Goal: Information Seeking & Learning: Learn about a topic

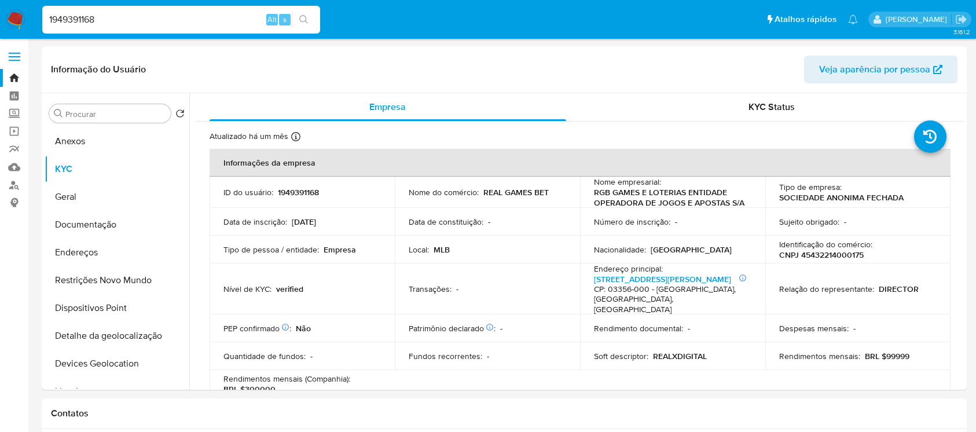
select select "10"
click at [18, 19] on img at bounding box center [16, 20] width 20 height 20
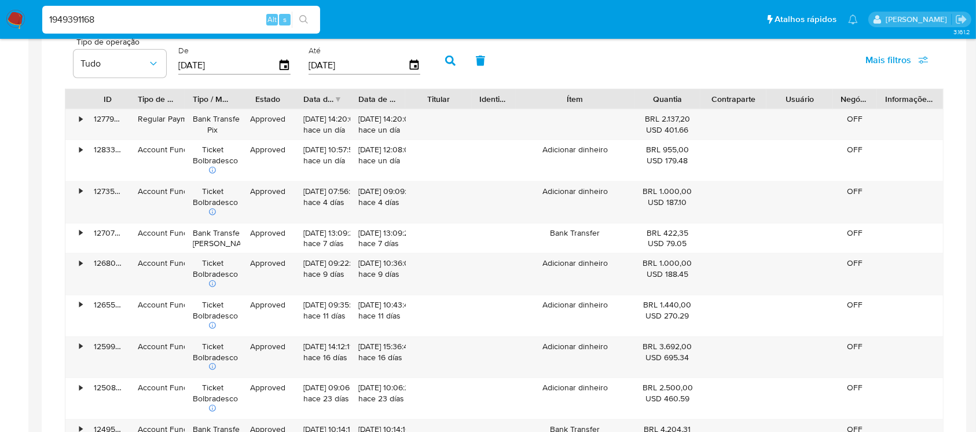
scroll to position [743, 0]
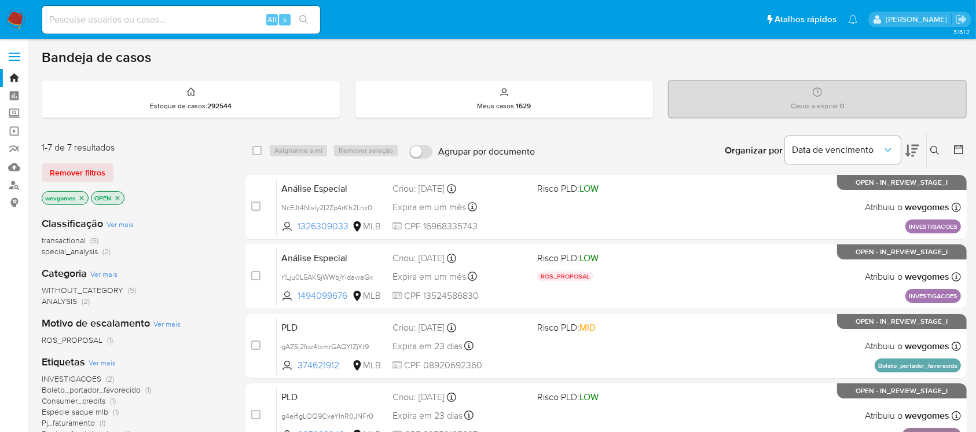
click at [12, 17] on img at bounding box center [16, 20] width 20 height 20
click at [16, 189] on link "Localizador de pessoas" at bounding box center [69, 185] width 138 height 18
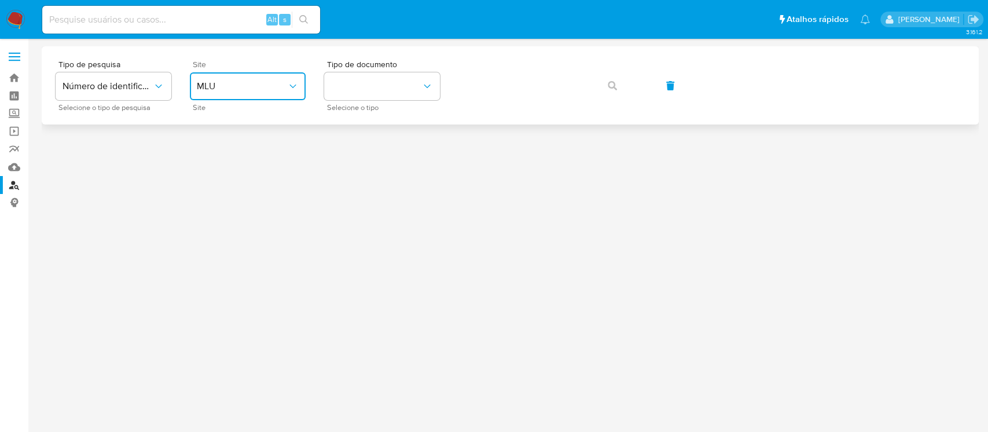
click at [280, 88] on span "MLU" at bounding box center [242, 86] width 90 height 12
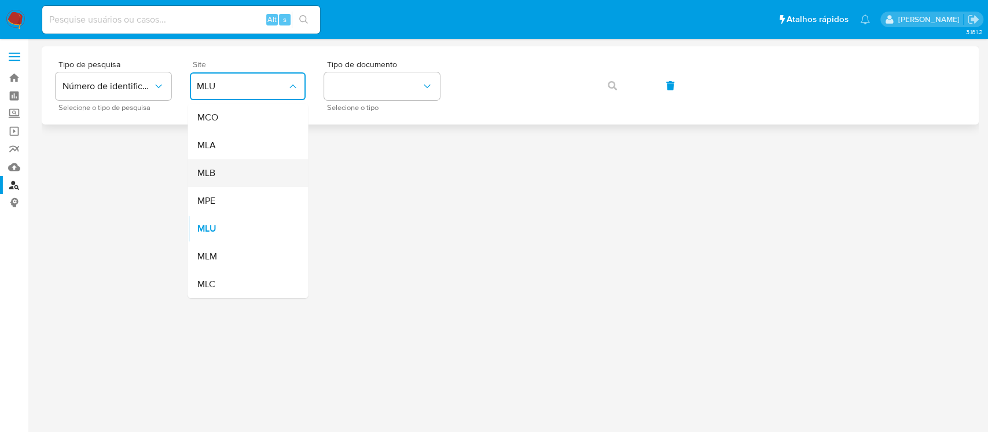
click at [221, 174] on div "MLB" at bounding box center [244, 173] width 95 height 28
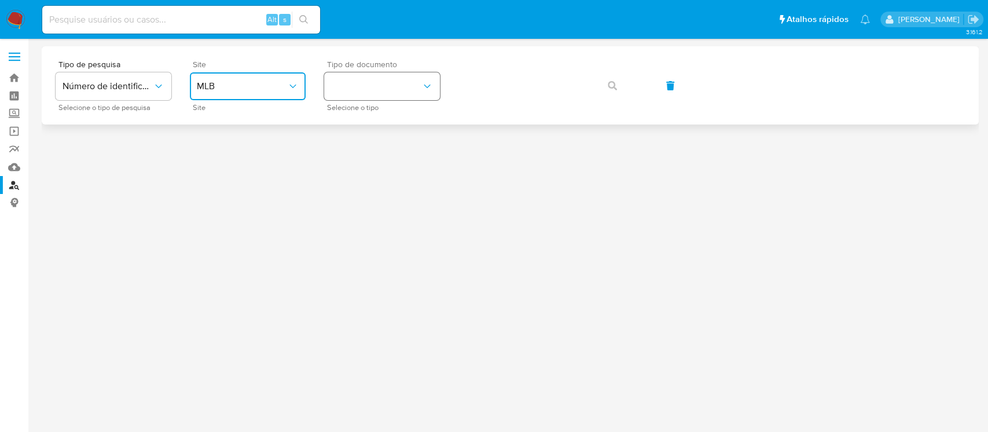
click at [379, 95] on button "identificationType" at bounding box center [382, 86] width 116 height 28
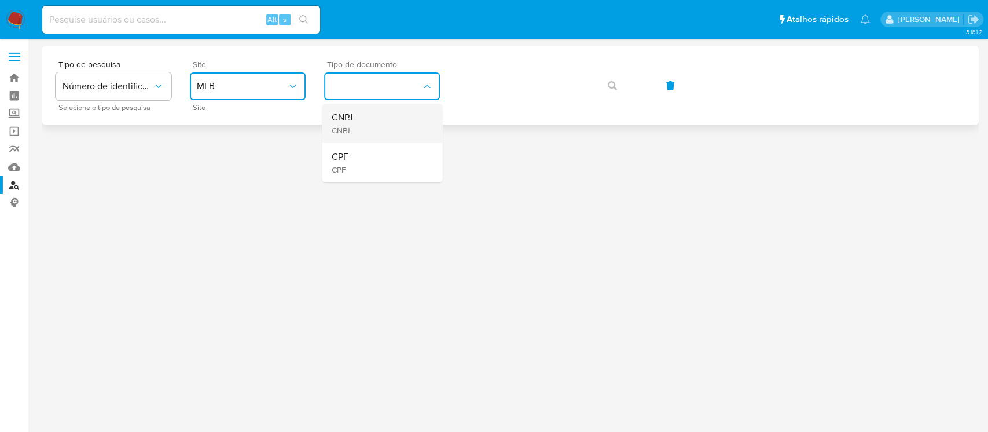
click at [353, 130] on div "CNPJ CNPJ" at bounding box center [378, 123] width 95 height 39
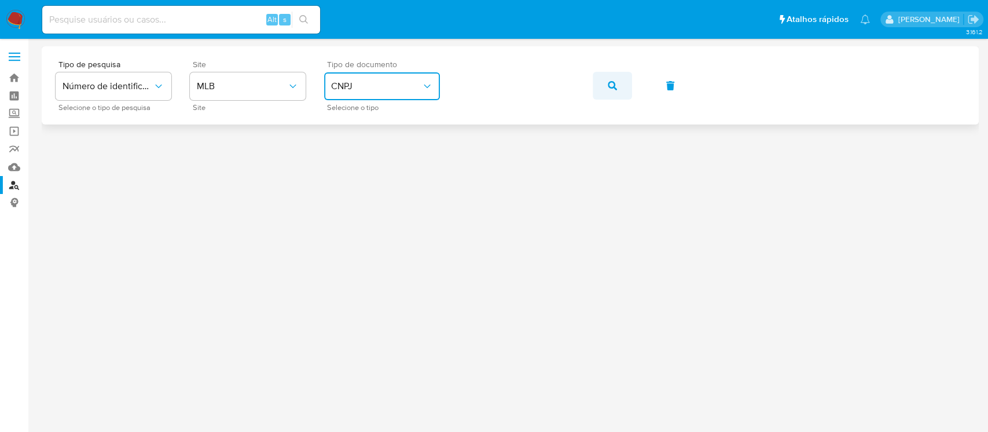
click at [616, 87] on icon "button" at bounding box center [612, 85] width 9 height 9
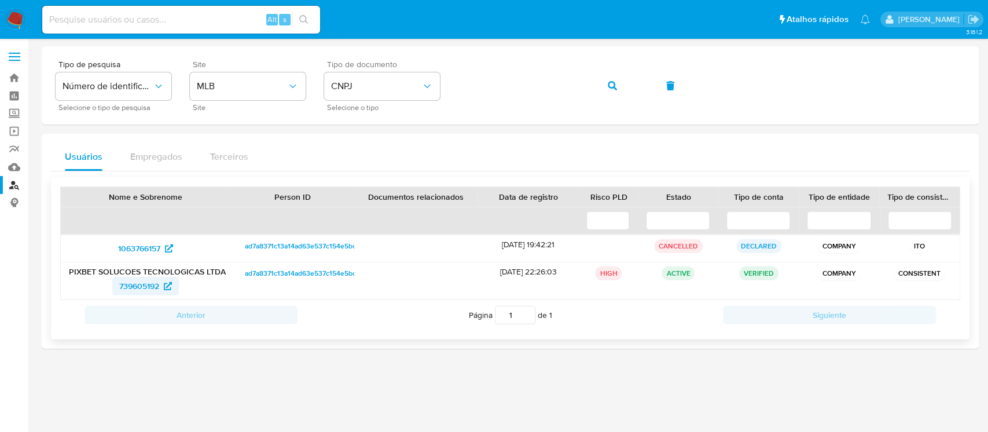
click at [137, 289] on span "739605192" at bounding box center [139, 286] width 40 height 19
click at [609, 84] on icon "button" at bounding box center [612, 85] width 9 height 9
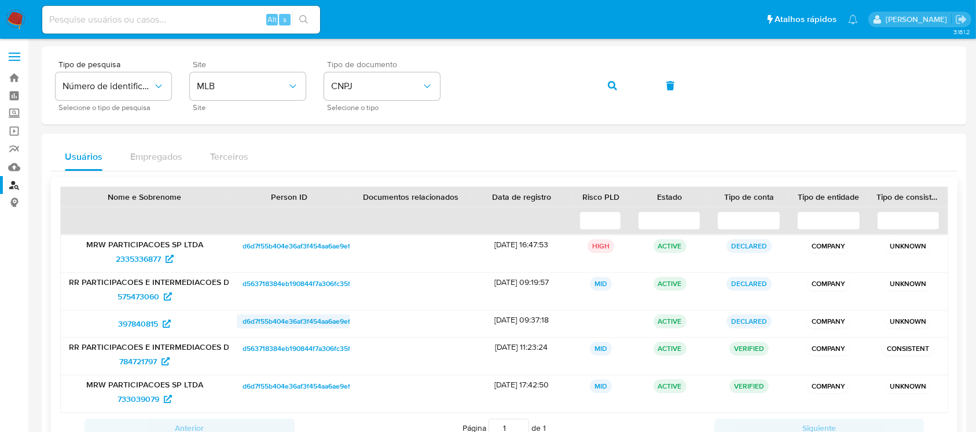
scroll to position [88, 0]
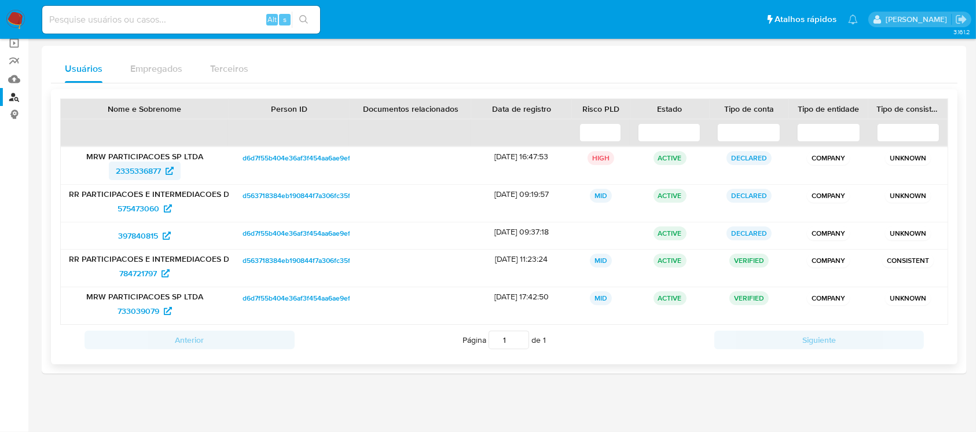
click at [130, 174] on span "2335336877" at bounding box center [138, 170] width 45 height 19
click at [130, 210] on span "575473060" at bounding box center [138, 208] width 42 height 19
click at [130, 241] on span "397840815" at bounding box center [138, 235] width 40 height 19
click at [124, 276] on span "784721797" at bounding box center [138, 273] width 38 height 19
click at [124, 317] on span "733039079" at bounding box center [138, 311] width 42 height 19
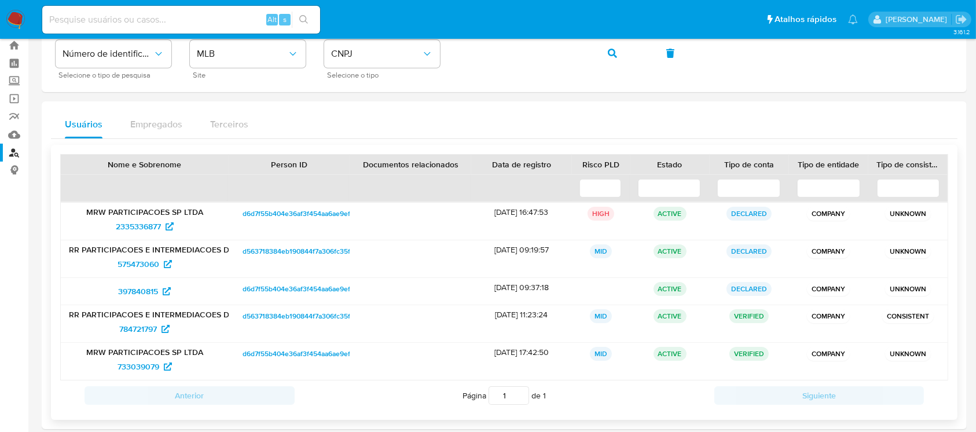
scroll to position [0, 0]
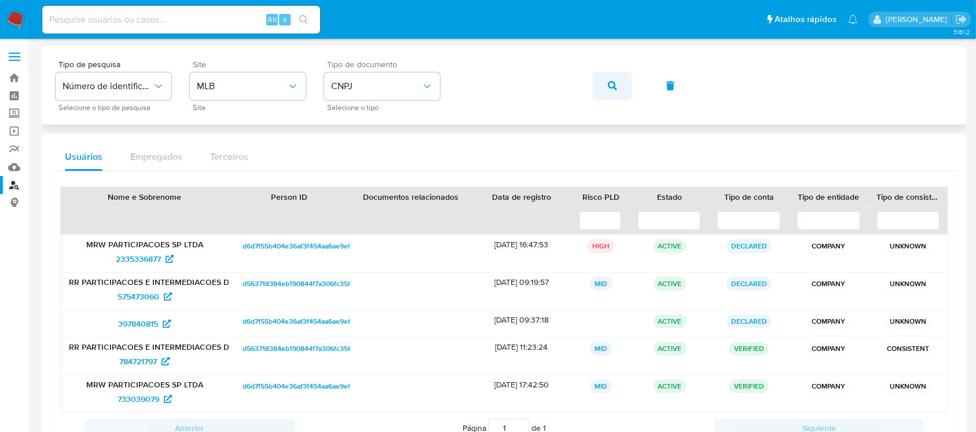
click at [620, 87] on button "button" at bounding box center [612, 86] width 39 height 28
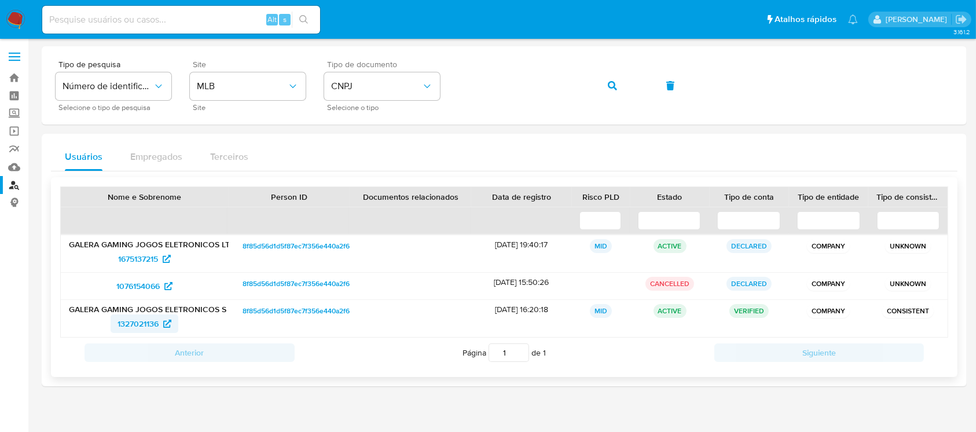
click at [127, 323] on span "1327021136" at bounding box center [137, 323] width 41 height 19
click at [131, 261] on span "1675137215" at bounding box center [138, 258] width 40 height 19
click at [615, 83] on icon "button" at bounding box center [612, 85] width 9 height 9
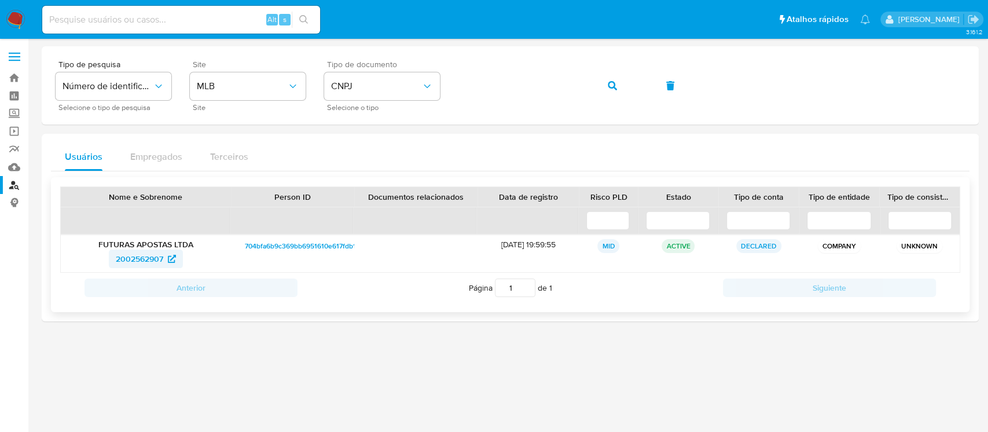
click at [135, 259] on span "2002562907" at bounding box center [139, 258] width 47 height 19
click at [384, 84] on span "CNPJ" at bounding box center [376, 86] width 90 height 12
click at [618, 83] on button "button" at bounding box center [612, 86] width 39 height 28
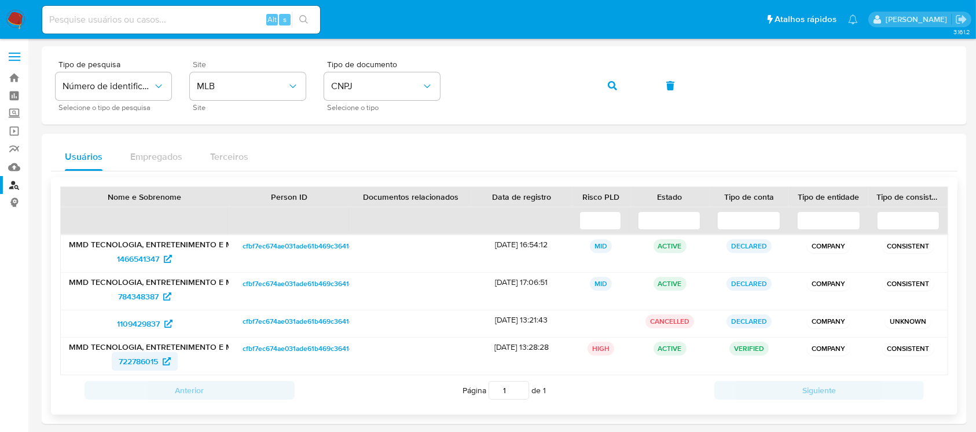
click at [135, 361] on span "722786015" at bounding box center [138, 361] width 39 height 19
click at [144, 328] on span "1109429837" at bounding box center [138, 323] width 43 height 19
click at [131, 298] on span "784348387" at bounding box center [138, 296] width 41 height 19
click at [129, 259] on span "1466541347" at bounding box center [138, 258] width 42 height 19
click at [620, 87] on button "button" at bounding box center [612, 86] width 39 height 28
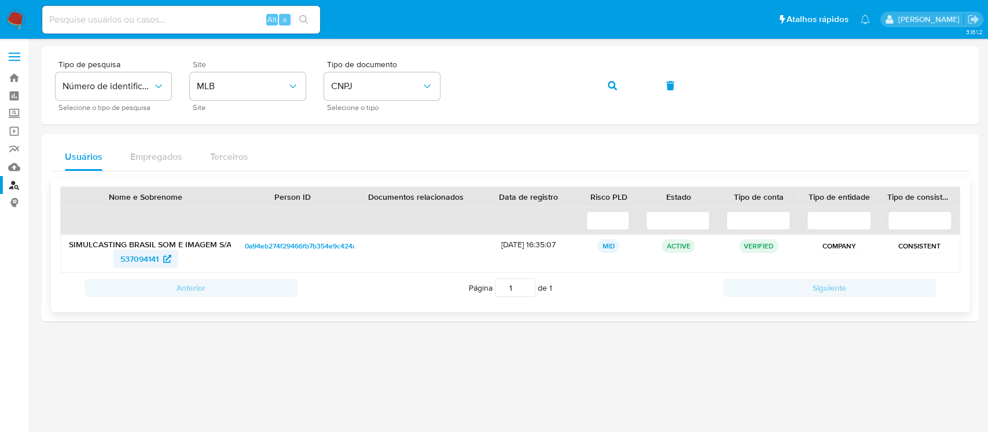
click at [122, 262] on span "537094141" at bounding box center [139, 258] width 38 height 19
click at [616, 82] on button "button" at bounding box center [612, 86] width 39 height 28
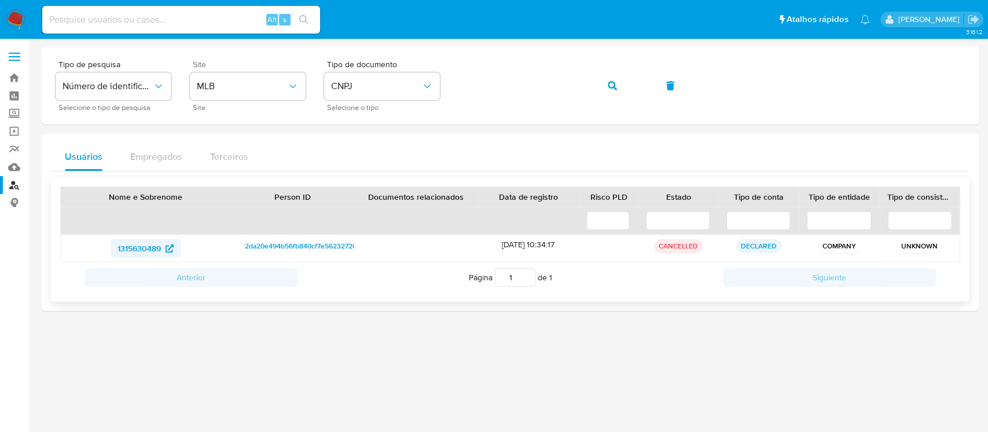
click at [142, 249] on span "1315630489" at bounding box center [138, 248] width 43 height 19
click at [117, 25] on input at bounding box center [181, 19] width 278 height 15
paste input "733039079"
type input "733039079"
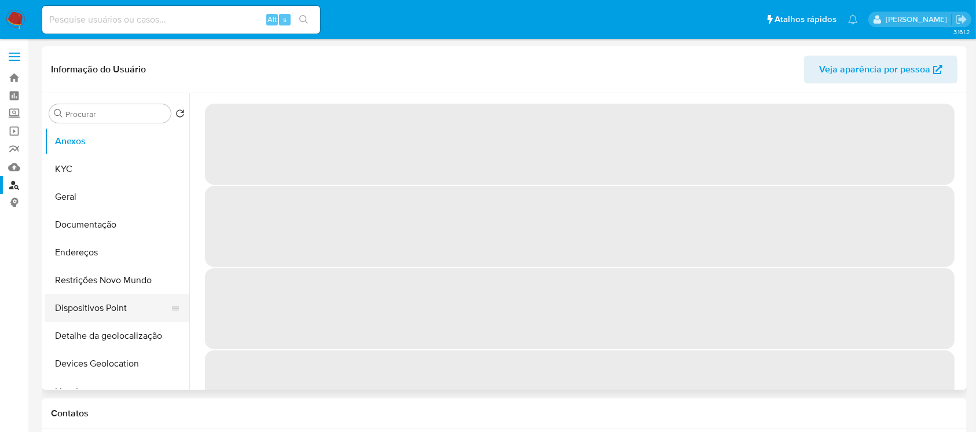
select select "10"
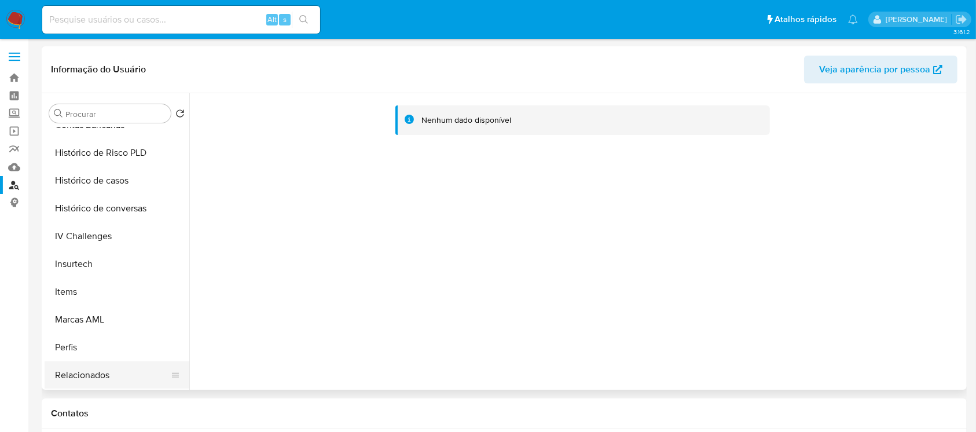
scroll to position [411, 0]
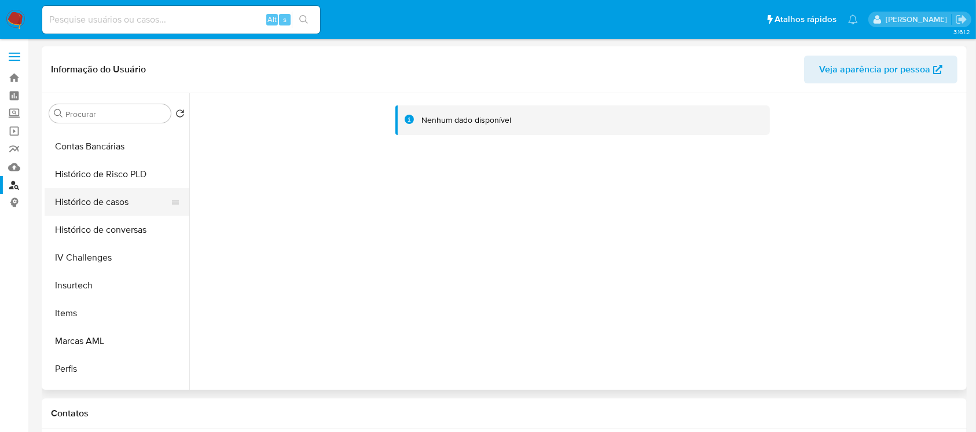
click at [76, 204] on button "Histórico de casos" at bounding box center [112, 202] width 135 height 28
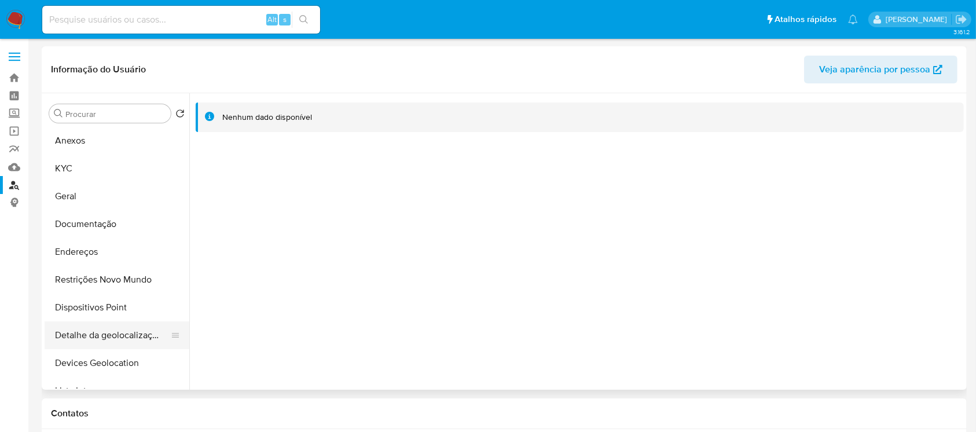
scroll to position [0, 0]
click at [61, 165] on button "KYC" at bounding box center [112, 169] width 135 height 28
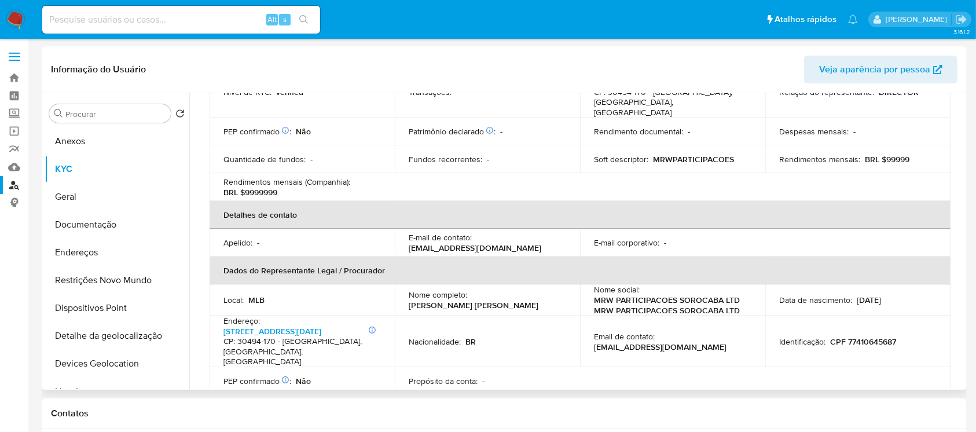
scroll to position [90, 0]
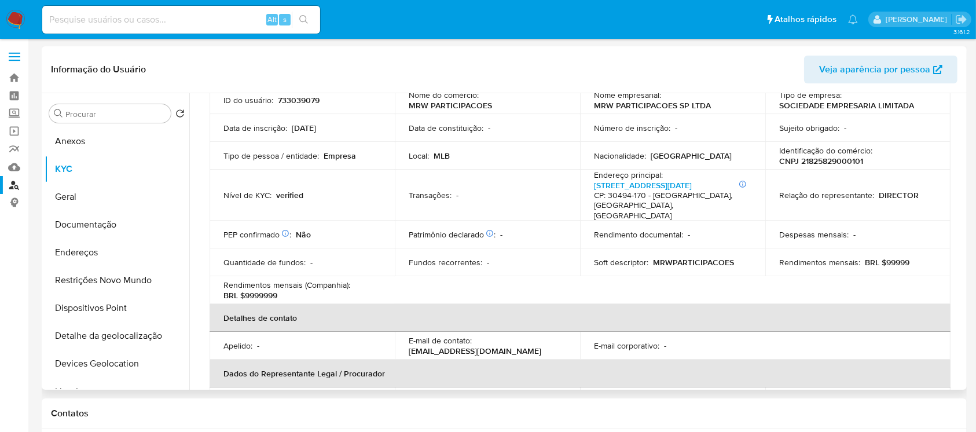
click at [830, 161] on p "CNPJ 21825829000101" at bounding box center [821, 161] width 84 height 10
copy p "21825829000101"
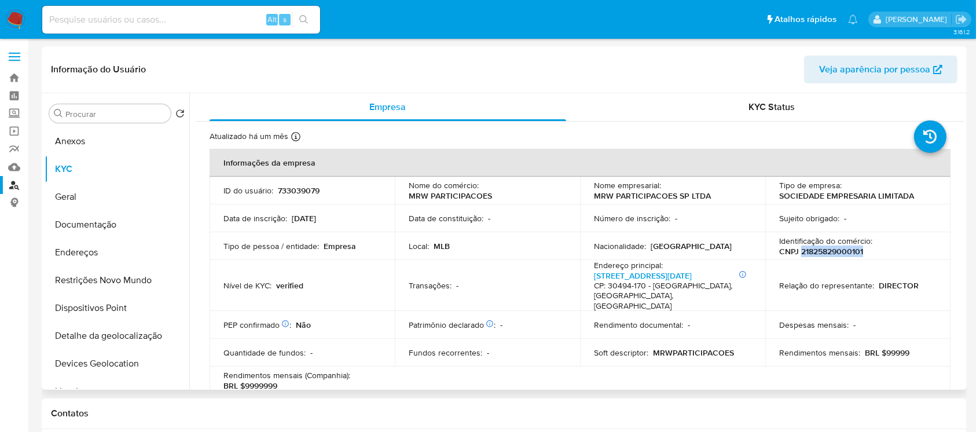
scroll to position [0, 0]
click at [153, 20] on input at bounding box center [181, 19] width 278 height 15
paste input "733039079"
click at [829, 255] on p "CNPJ 21825829000101" at bounding box center [821, 251] width 84 height 10
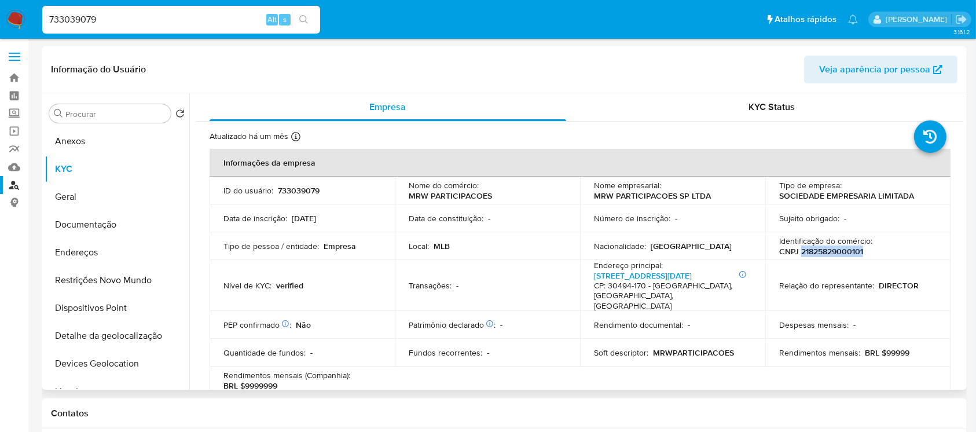
copy p "21825829000101"
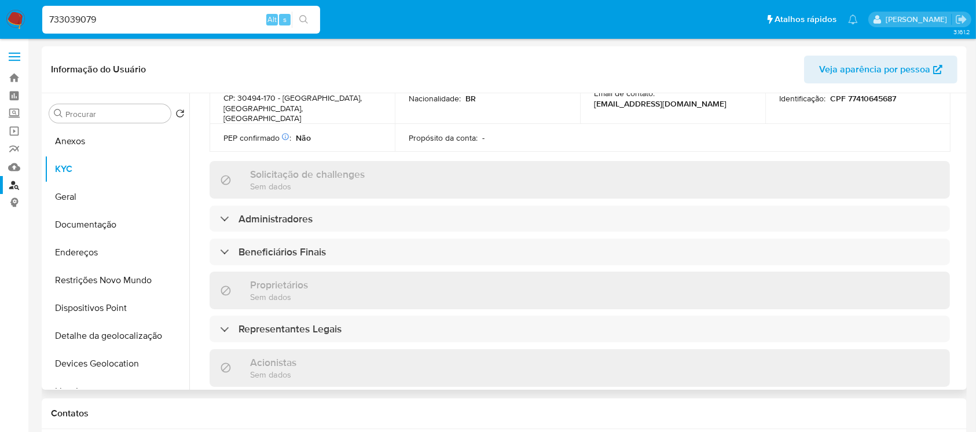
scroll to position [514, 0]
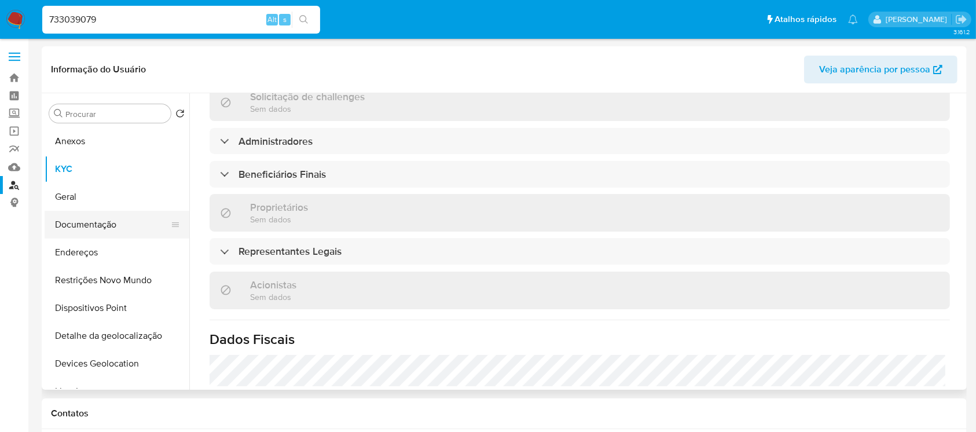
click at [96, 218] on button "Documentação" at bounding box center [112, 225] width 135 height 28
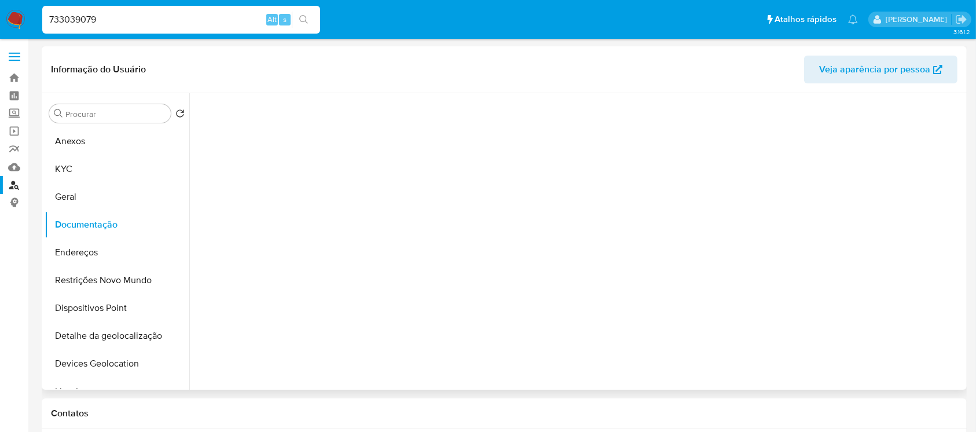
scroll to position [0, 0]
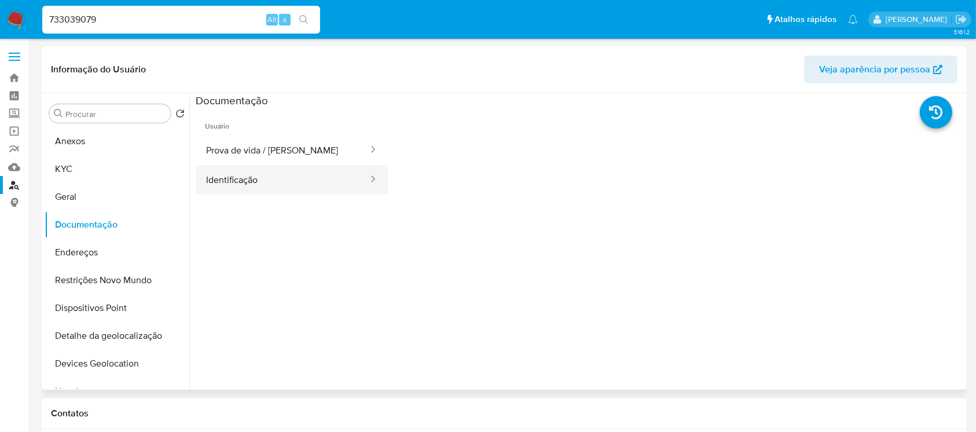
click at [237, 185] on button "Identificação" at bounding box center [283, 180] width 174 height 30
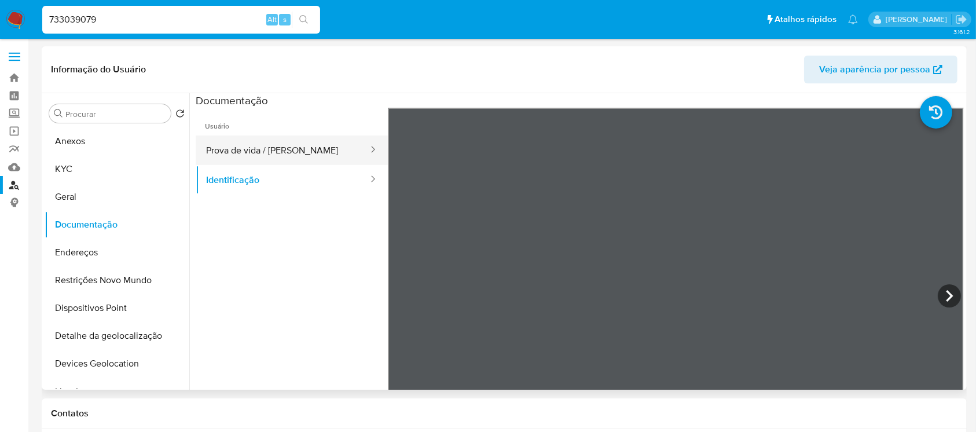
click at [237, 153] on button "Prova de vida / Selfie" at bounding box center [283, 150] width 174 height 30
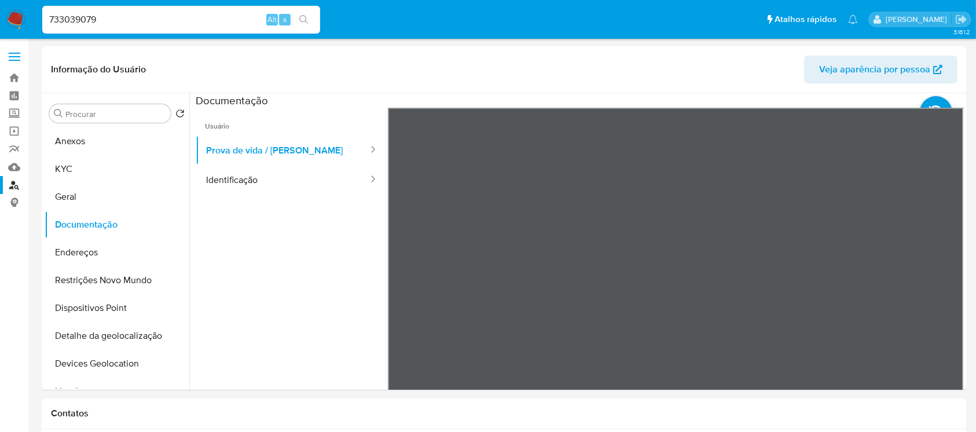
click at [104, 24] on input "733039079" at bounding box center [181, 19] width 278 height 15
paste input "34463490812"
type input "34463490812"
click at [14, 189] on link "Localizador de pessoas" at bounding box center [69, 185] width 138 height 18
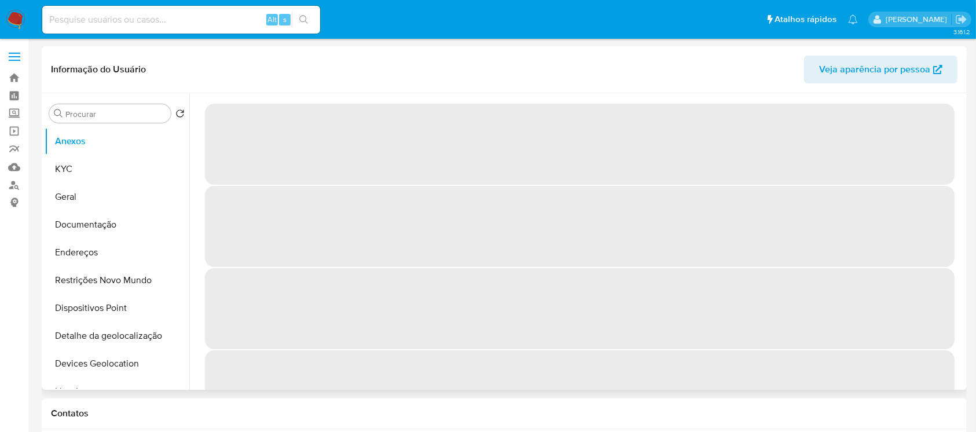
select select "10"
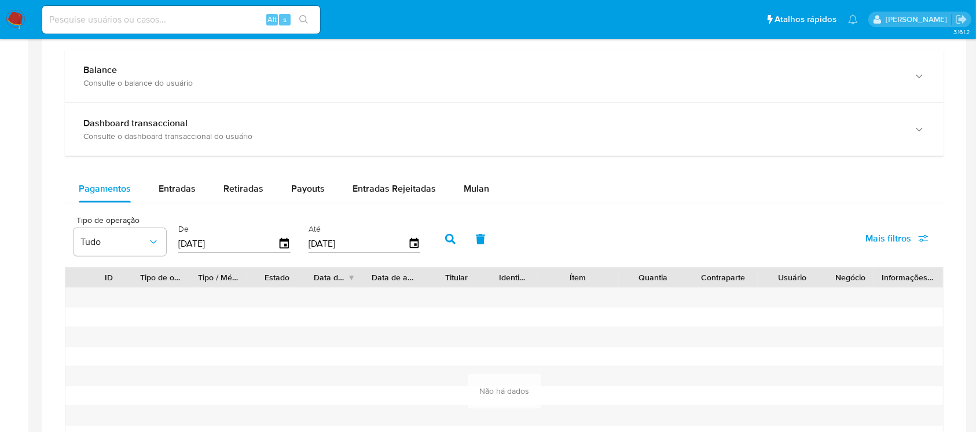
scroll to position [720, 0]
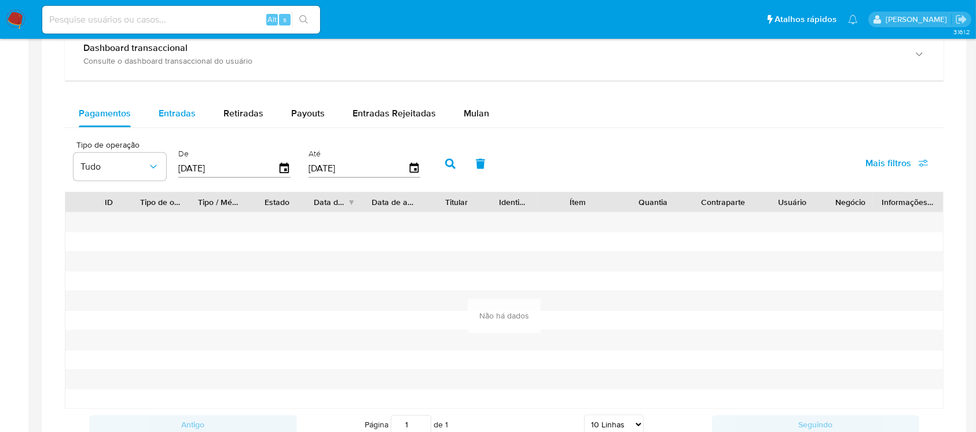
click at [177, 126] on div "Entradas" at bounding box center [177, 114] width 37 height 28
select select "10"
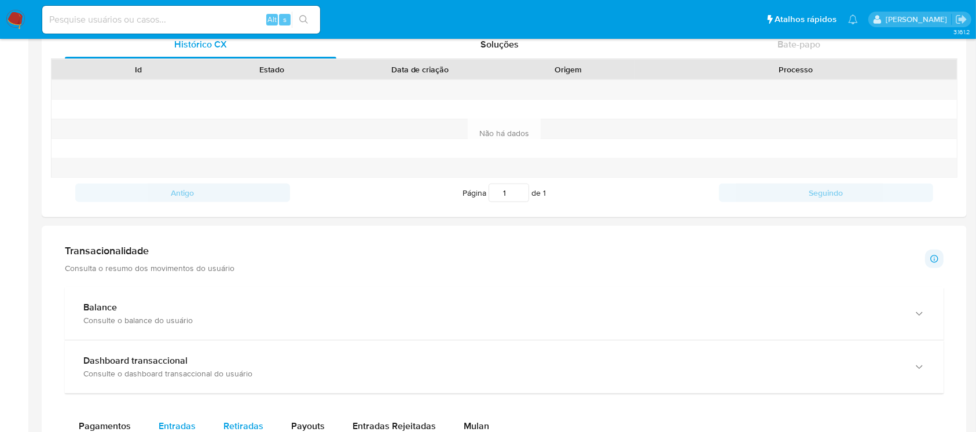
scroll to position [0, 0]
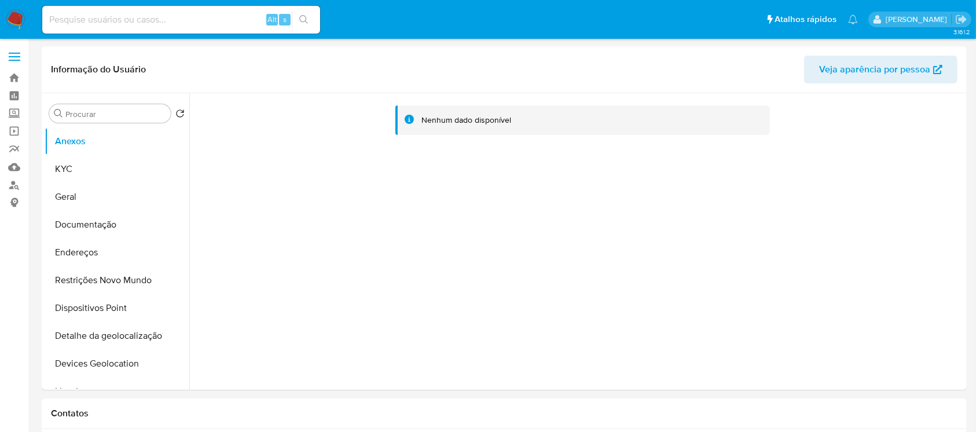
click at [106, 23] on input at bounding box center [181, 19] width 278 height 15
paste input "23159703000162"
type input "23159703000162"
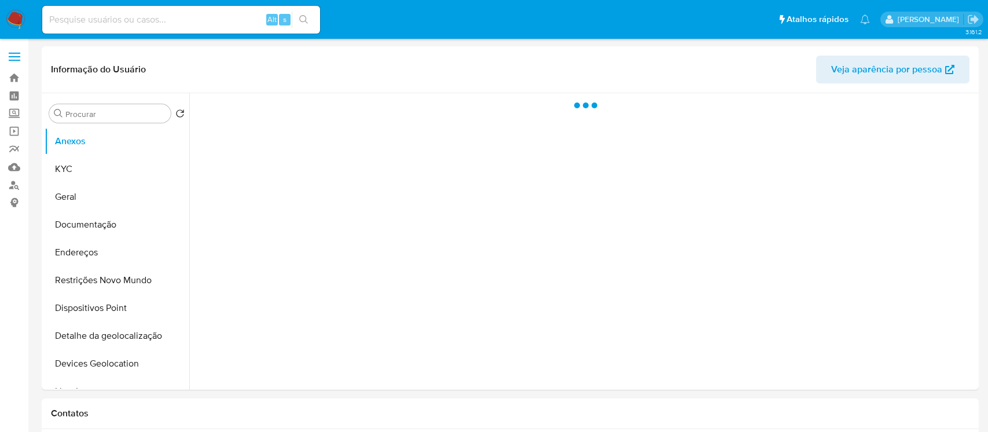
select select "10"
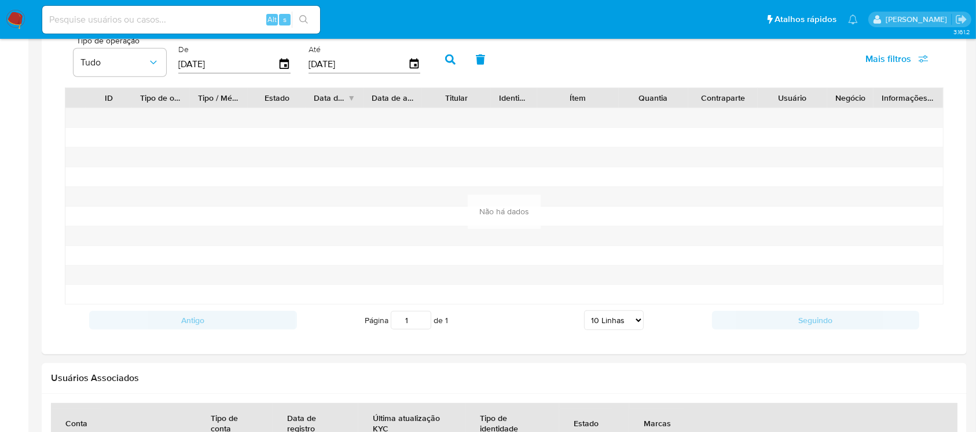
scroll to position [720, 0]
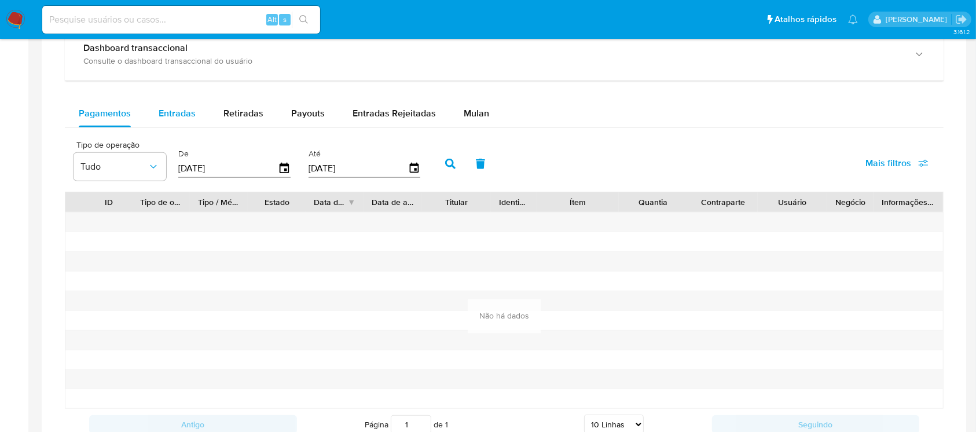
click at [181, 115] on span "Entradas" at bounding box center [177, 112] width 37 height 13
select select "10"
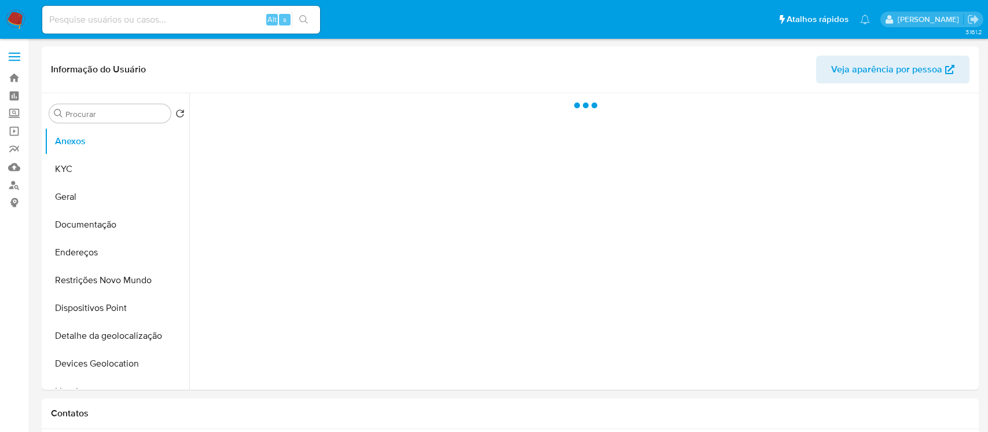
select select "10"
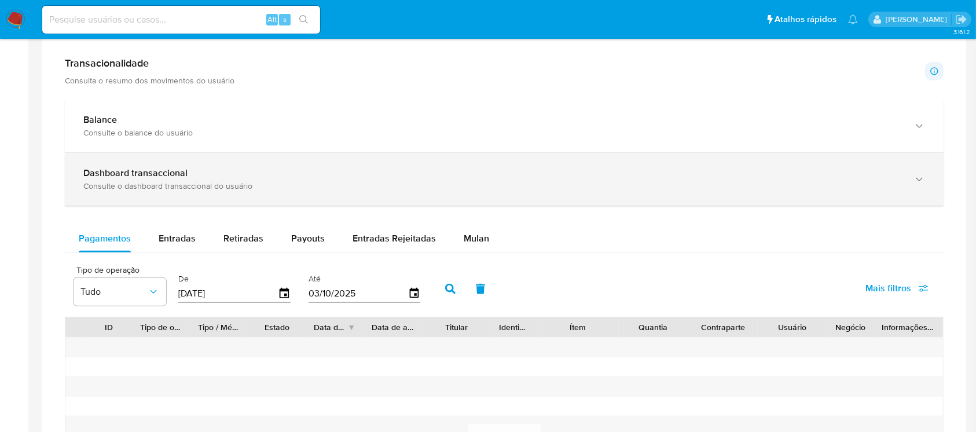
scroll to position [617, 0]
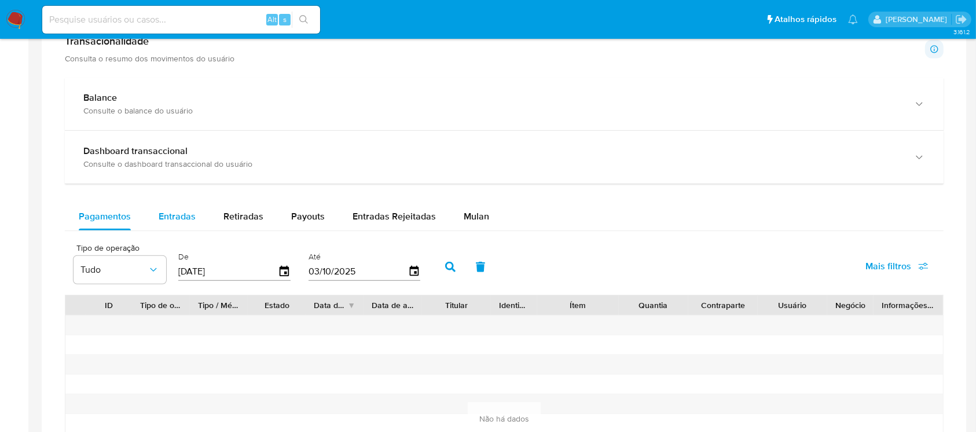
click at [164, 215] on span "Entradas" at bounding box center [177, 216] width 37 height 13
select select "10"
click at [105, 221] on span "Pagamentos" at bounding box center [105, 216] width 52 height 13
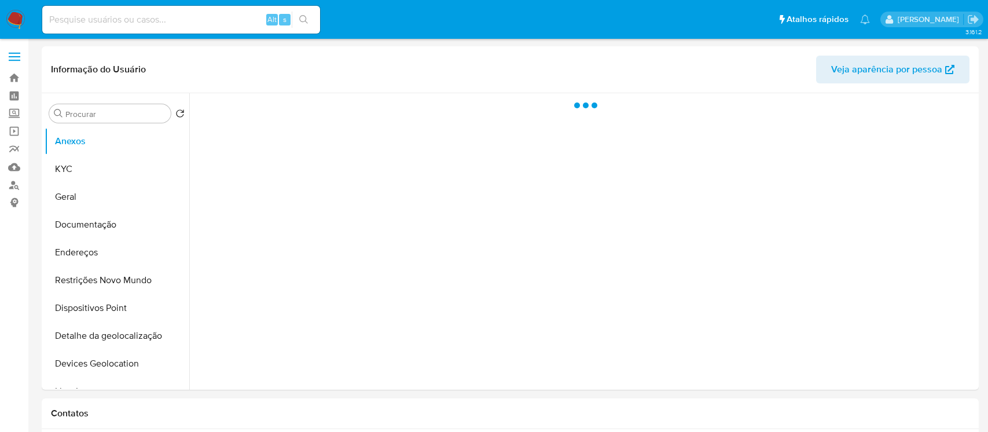
select select "10"
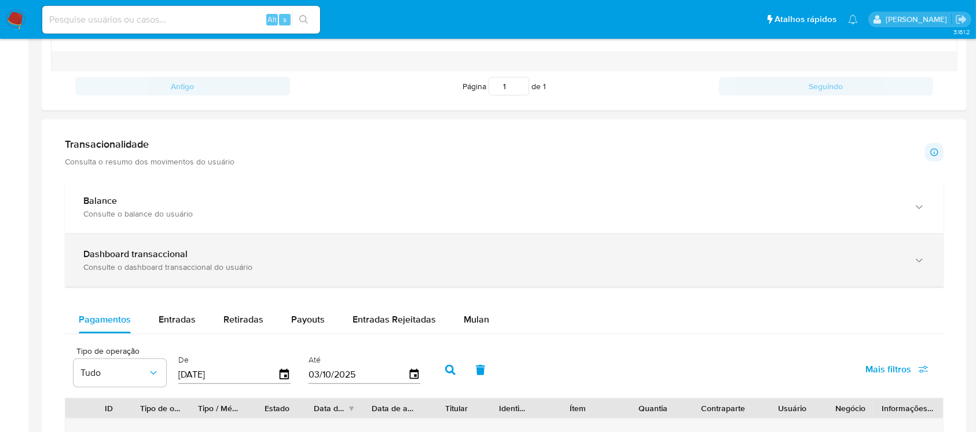
scroll to position [617, 0]
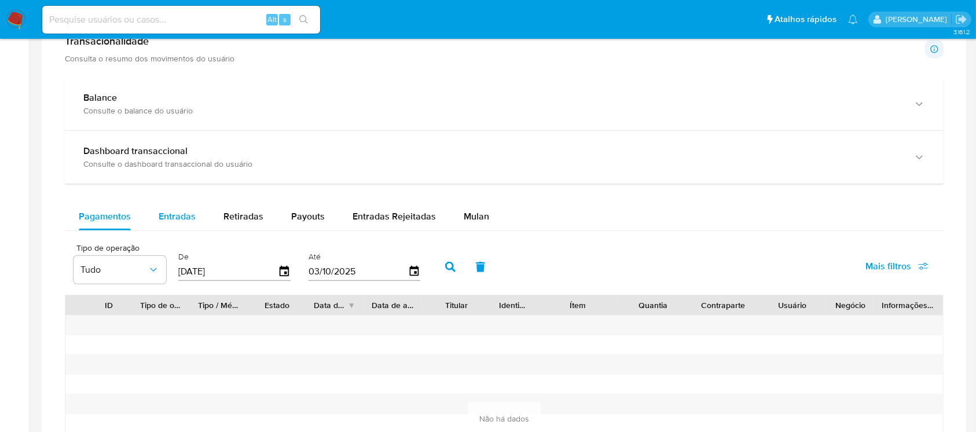
click at [186, 224] on div "Entradas" at bounding box center [177, 217] width 37 height 28
select select "10"
click at [106, 224] on div "Pagamentos" at bounding box center [105, 217] width 52 height 28
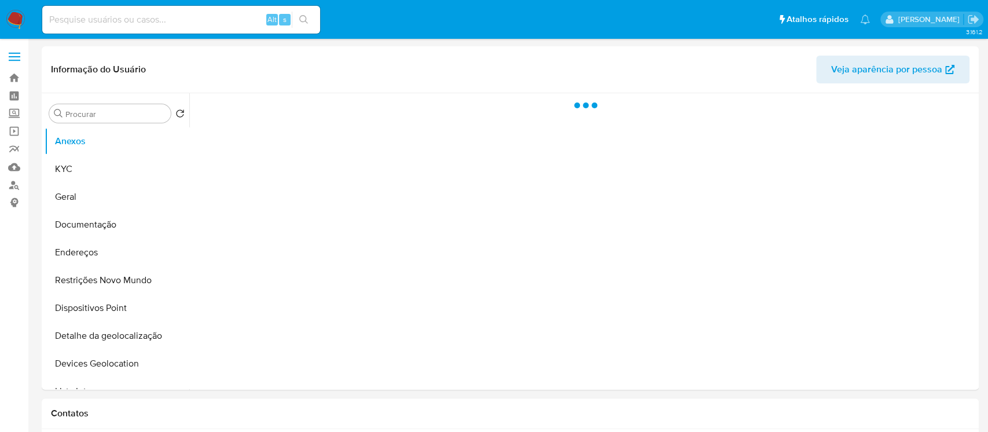
select select "10"
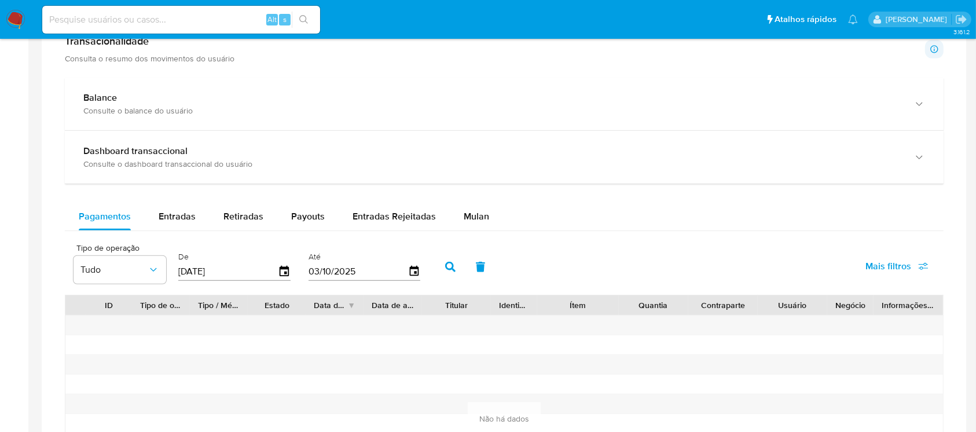
scroll to position [720, 0]
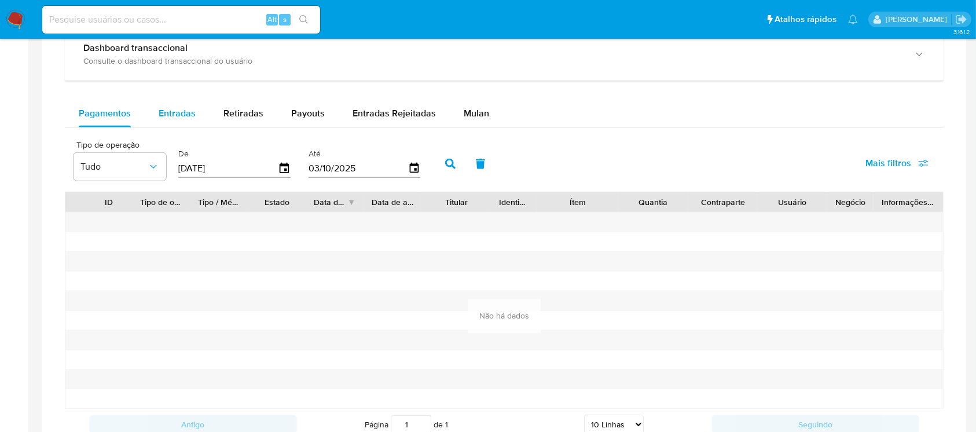
click at [171, 101] on div "Entradas" at bounding box center [177, 114] width 37 height 28
select select "10"
click at [233, 110] on span "Retiradas" at bounding box center [243, 112] width 40 height 13
select select "10"
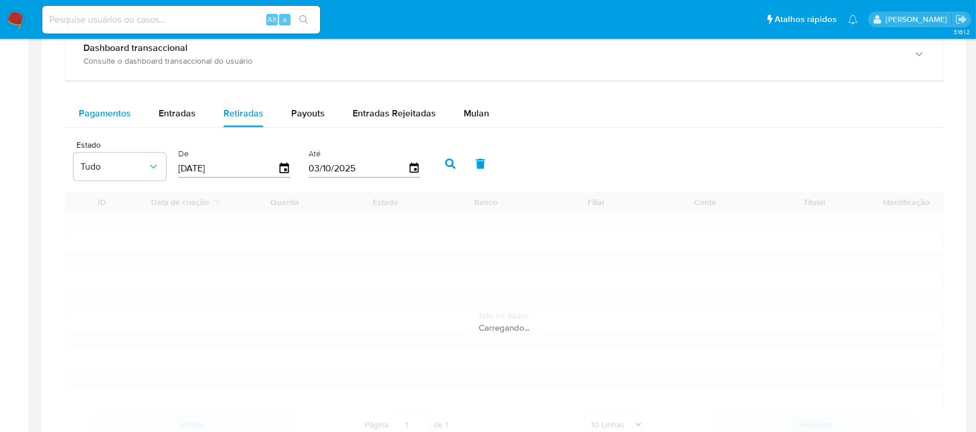
click at [125, 115] on span "Pagamentos" at bounding box center [105, 112] width 52 height 13
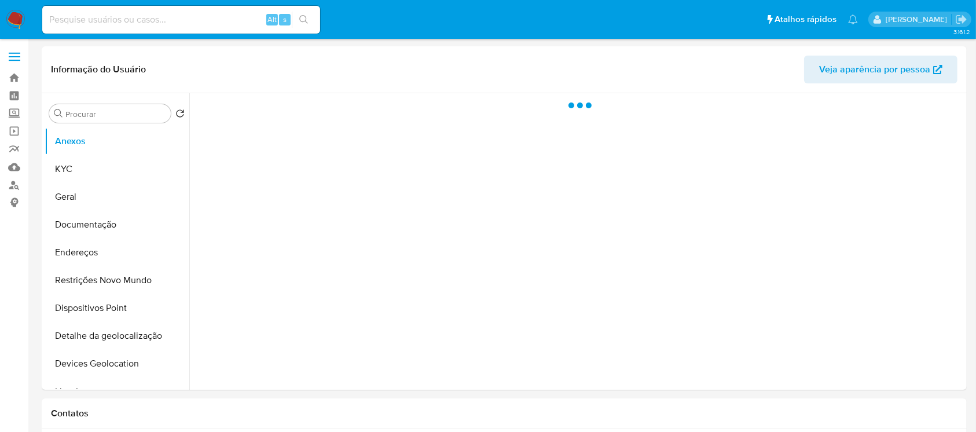
select select "10"
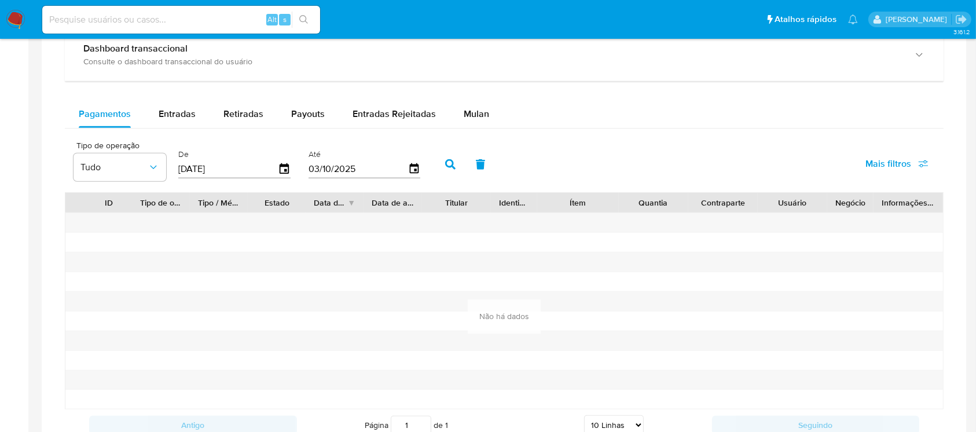
scroll to position [720, 0]
click at [185, 115] on span "Entradas" at bounding box center [177, 112] width 37 height 13
select select "10"
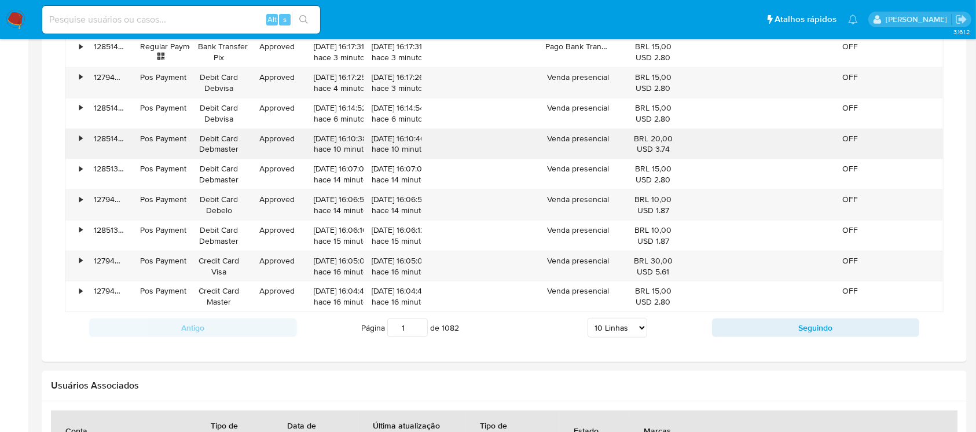
scroll to position [1028, 0]
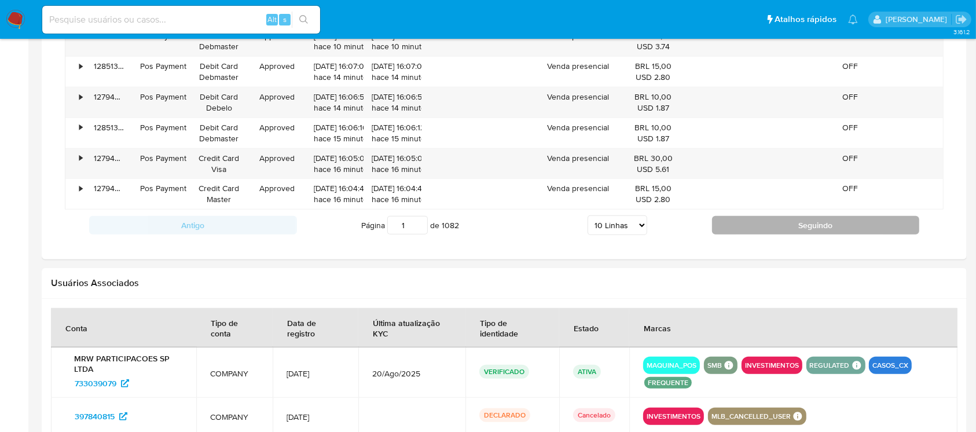
click at [776, 232] on button "Seguindo" at bounding box center [816, 225] width 208 height 19
type input "2"
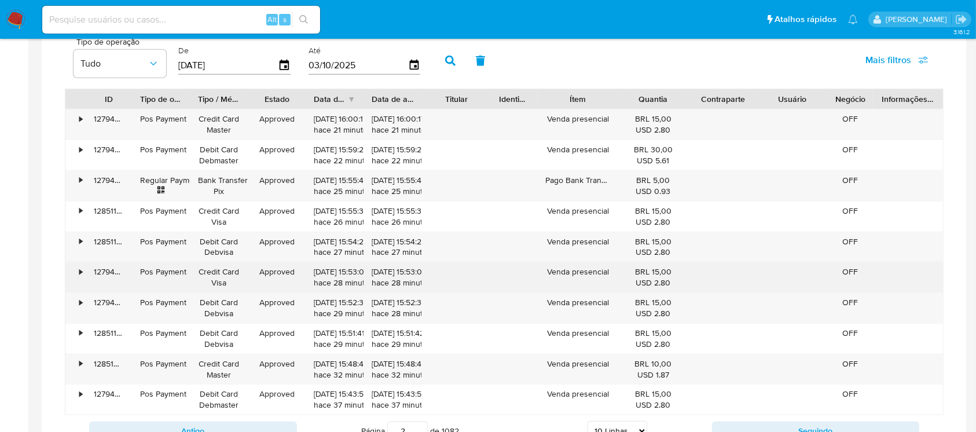
scroll to position [617, 0]
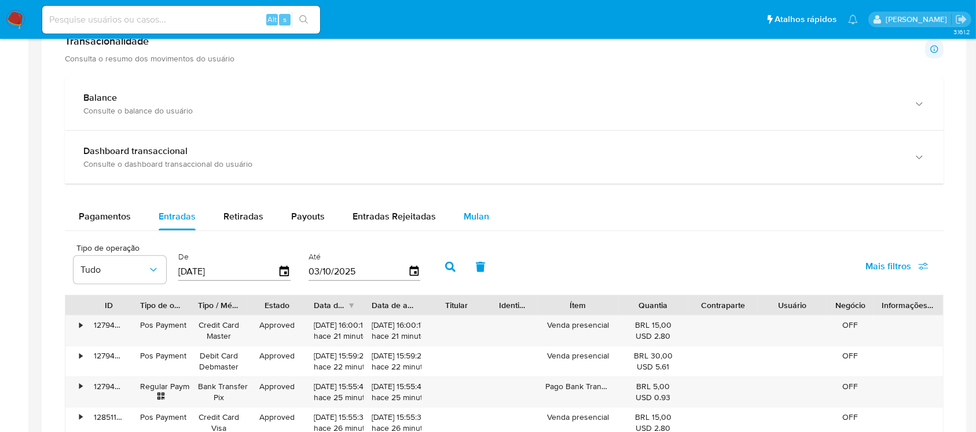
click at [481, 211] on span "Mulan" at bounding box center [476, 216] width 25 height 13
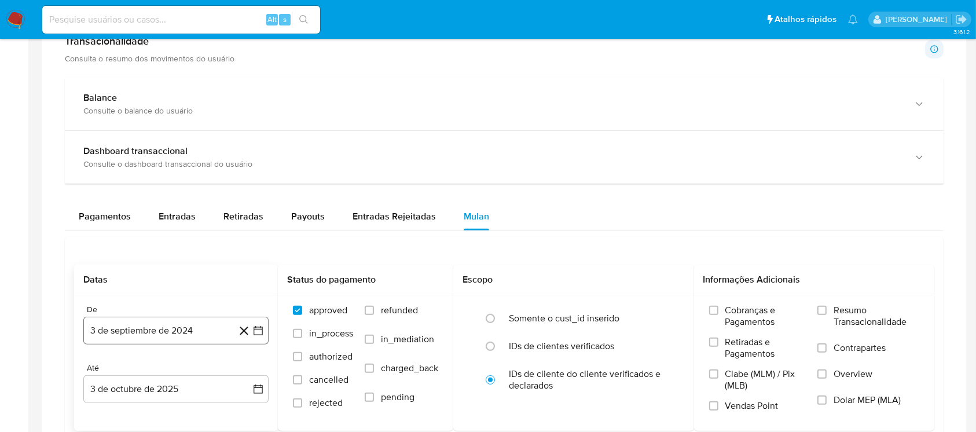
click at [135, 332] on button "3 de septiembre de 2024" at bounding box center [175, 331] width 185 height 28
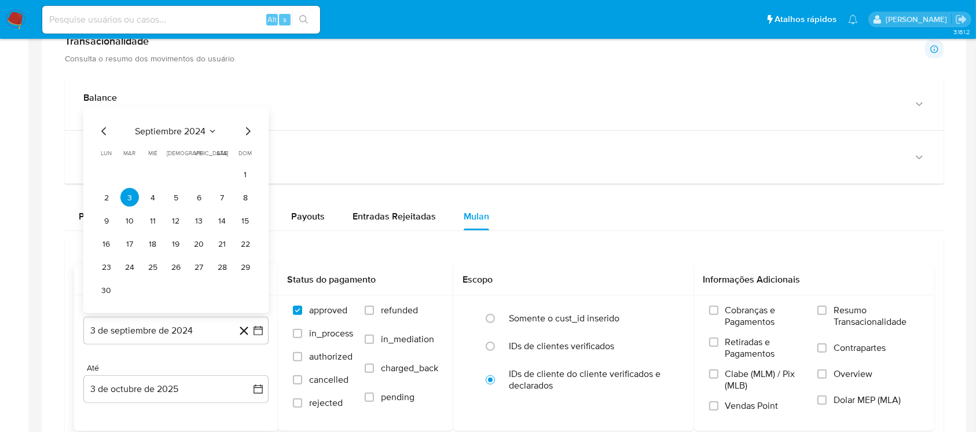
click at [152, 135] on span "septiembre 2024" at bounding box center [170, 132] width 71 height 12
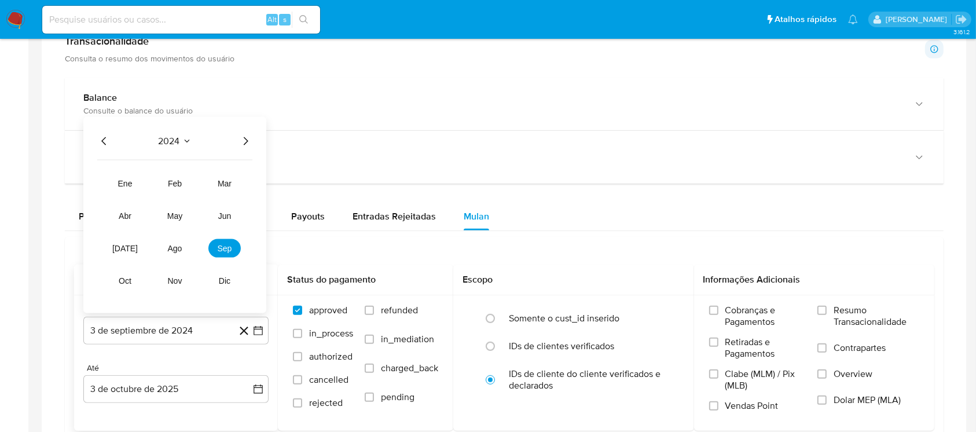
click at [176, 140] on span "2024" at bounding box center [169, 141] width 21 height 12
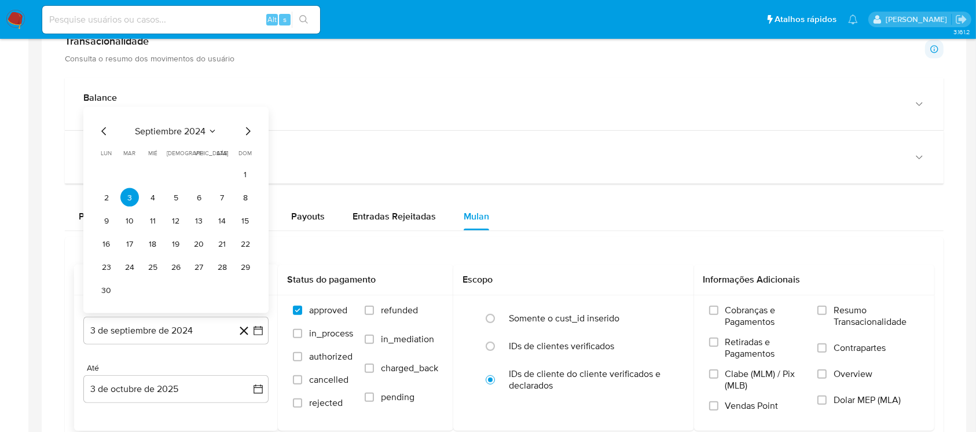
click at [191, 133] on span "septiembre 2024" at bounding box center [170, 132] width 71 height 12
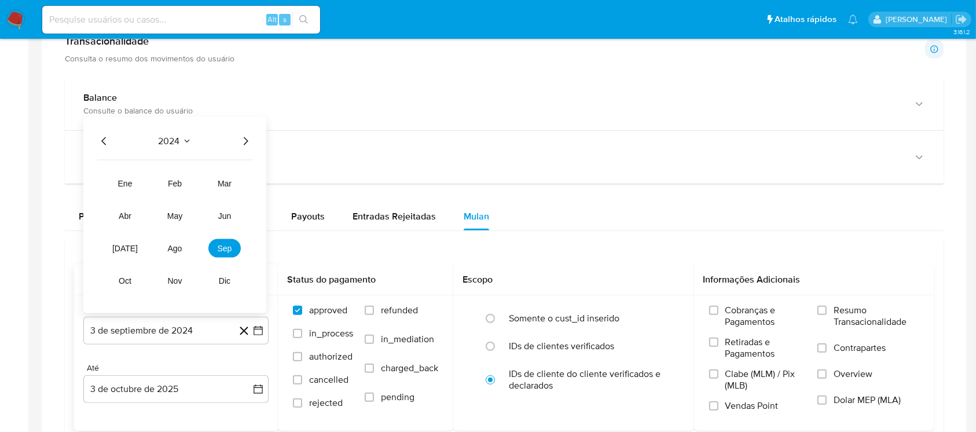
click at [246, 145] on icon "Año siguiente" at bounding box center [245, 141] width 14 height 14
click at [234, 249] on button "sep" at bounding box center [224, 248] width 32 height 19
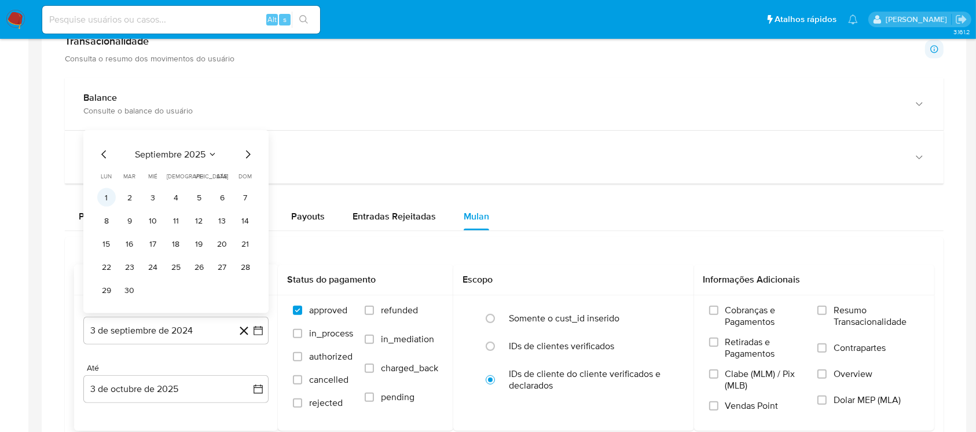
click at [106, 198] on button "1" at bounding box center [106, 197] width 19 height 19
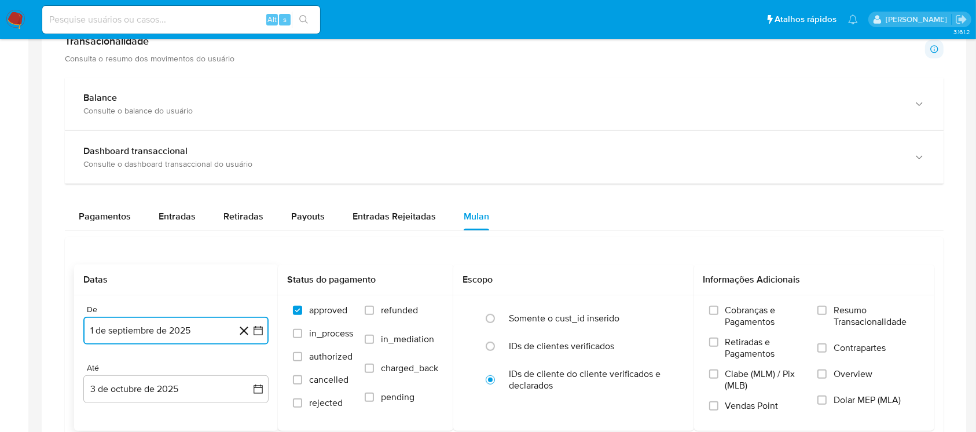
scroll to position [720, 0]
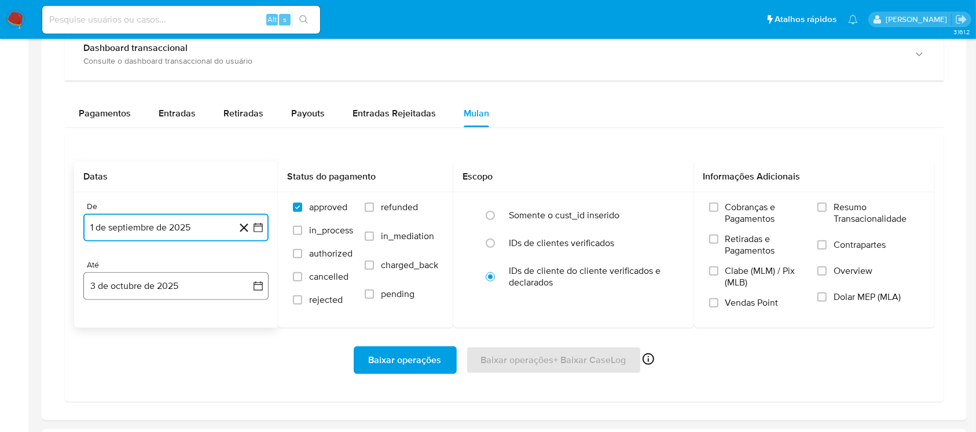
click at [172, 291] on button "3 de octubre de 2025" at bounding box center [175, 286] width 185 height 28
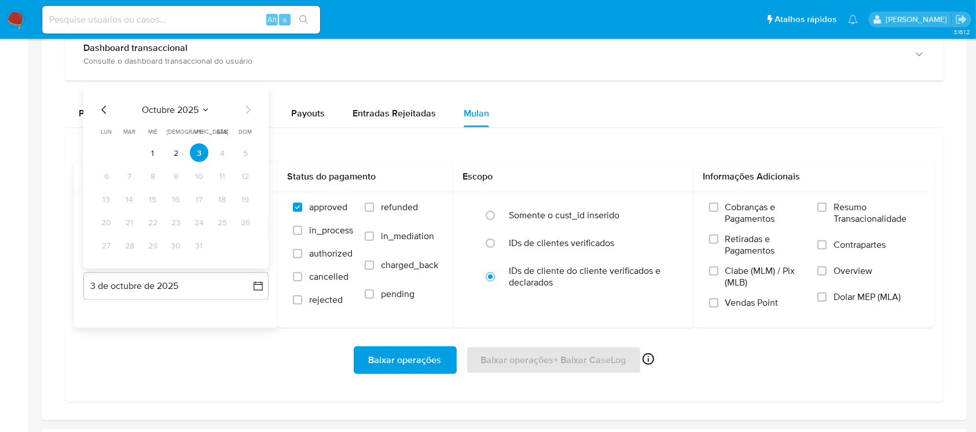
click at [101, 112] on icon "Mes anterior" at bounding box center [104, 110] width 14 height 14
click at [134, 246] on button "30" at bounding box center [129, 245] width 19 height 19
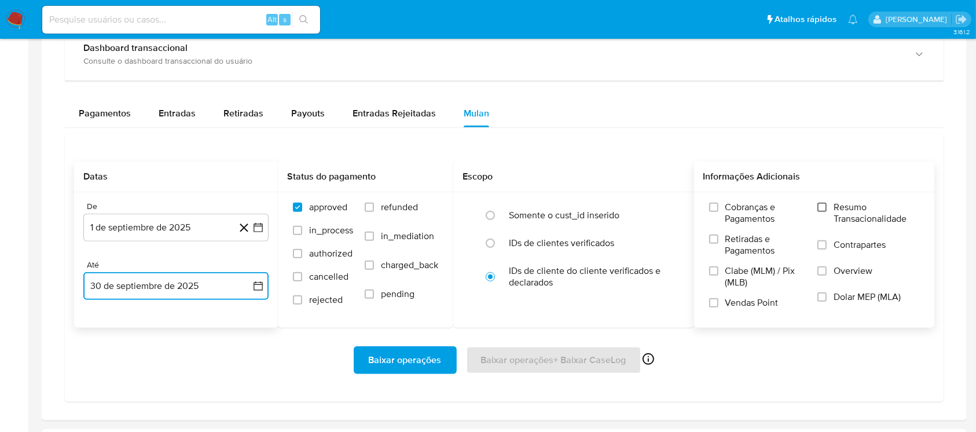
click at [824, 207] on input "Resumo Transacionalidade" at bounding box center [821, 207] width 9 height 9
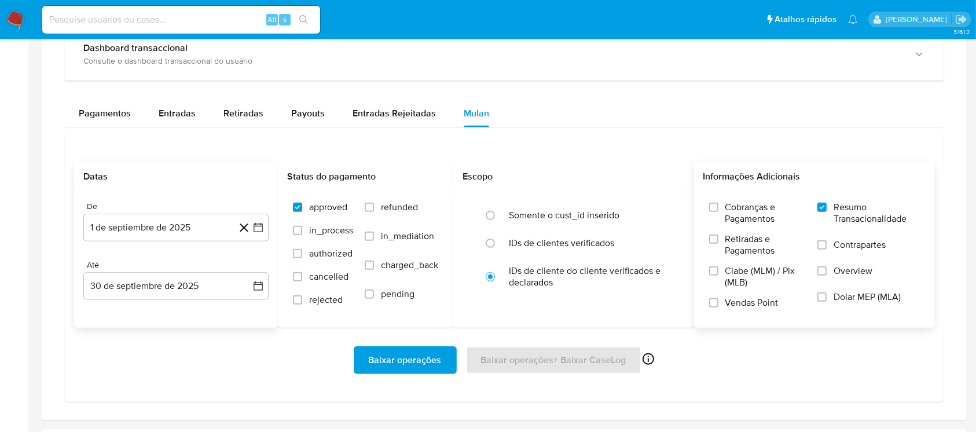
click at [401, 354] on span "Baixar operações" at bounding box center [405, 359] width 73 height 25
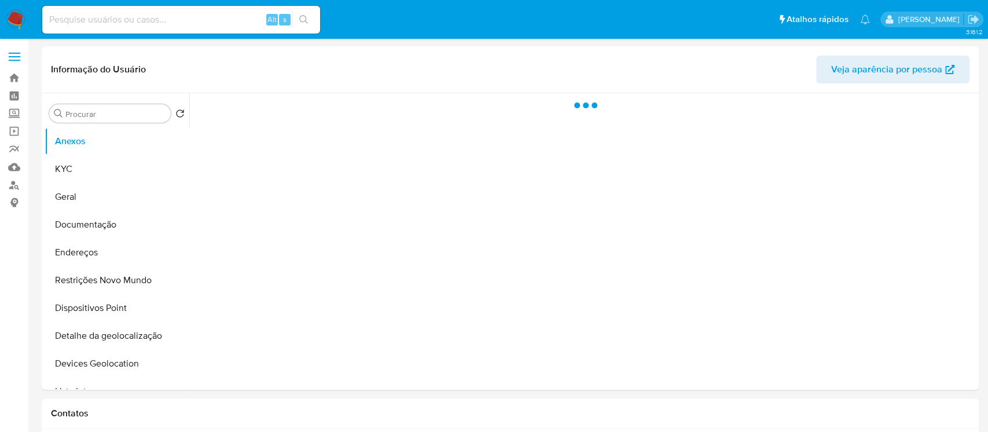
select select "10"
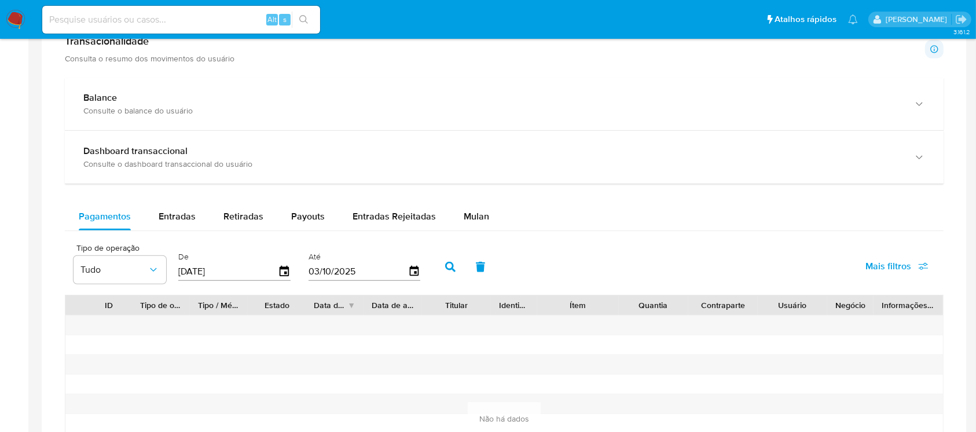
scroll to position [720, 0]
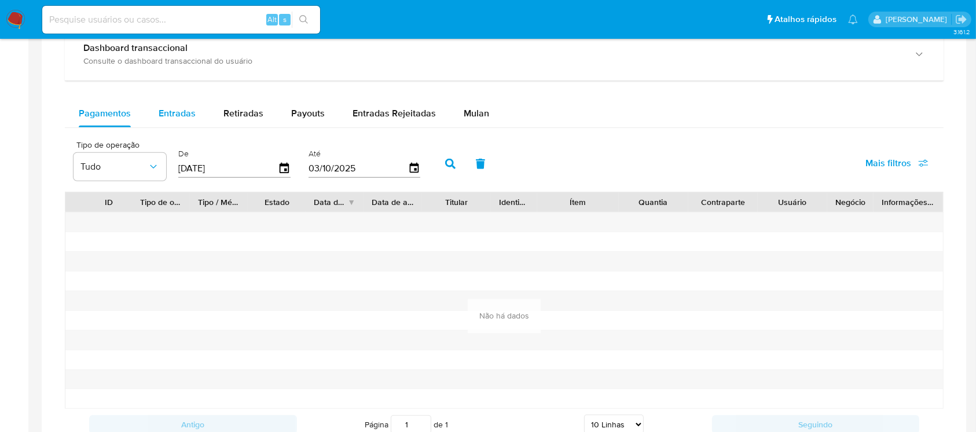
click at [182, 115] on span "Entradas" at bounding box center [177, 112] width 37 height 13
select select "10"
click at [251, 116] on span "Retiradas" at bounding box center [243, 112] width 40 height 13
select select "10"
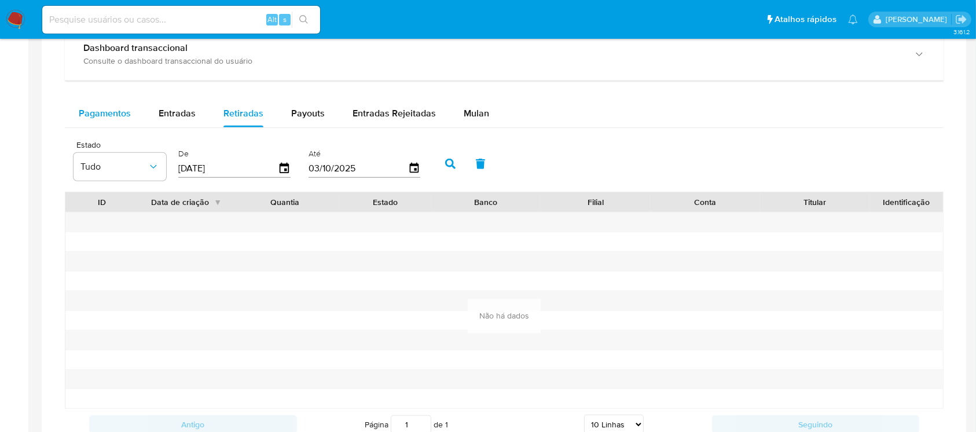
click at [111, 117] on span "Pagamentos" at bounding box center [105, 112] width 52 height 13
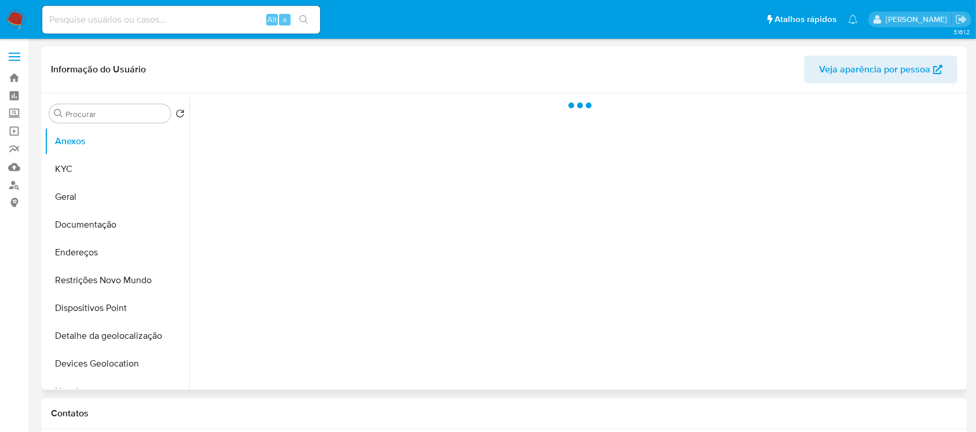
select select "10"
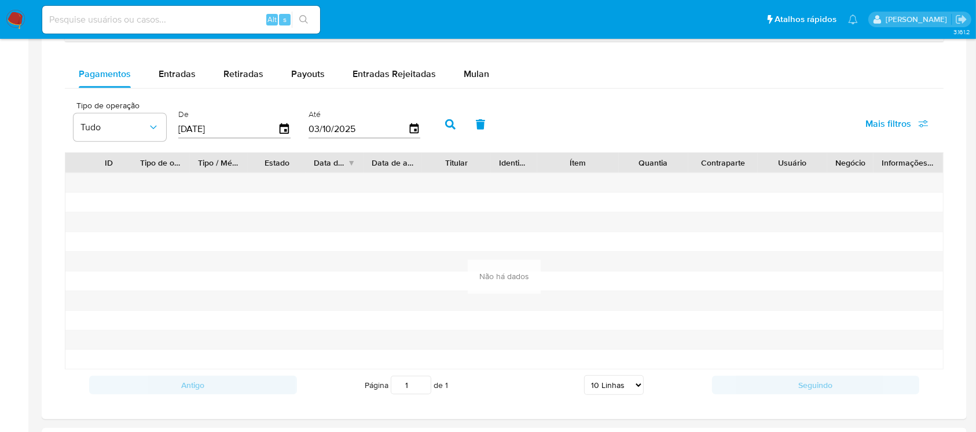
scroll to position [720, 0]
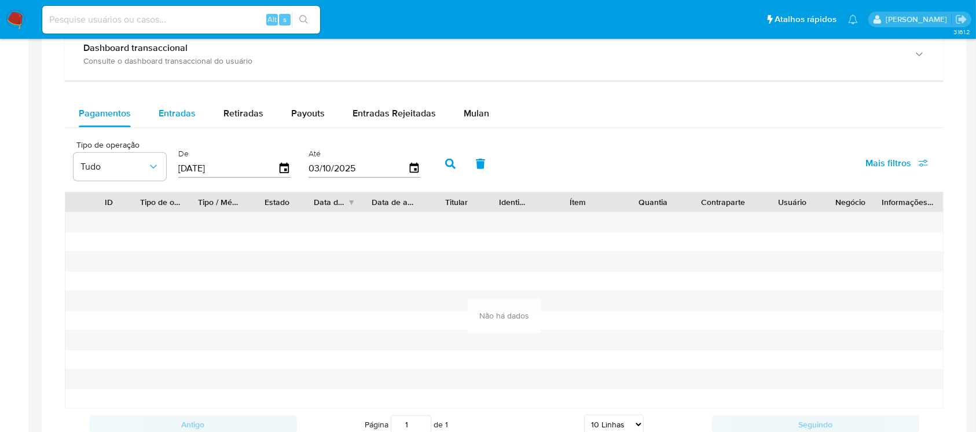
click at [170, 120] on div "Entradas" at bounding box center [177, 114] width 37 height 28
select select "10"
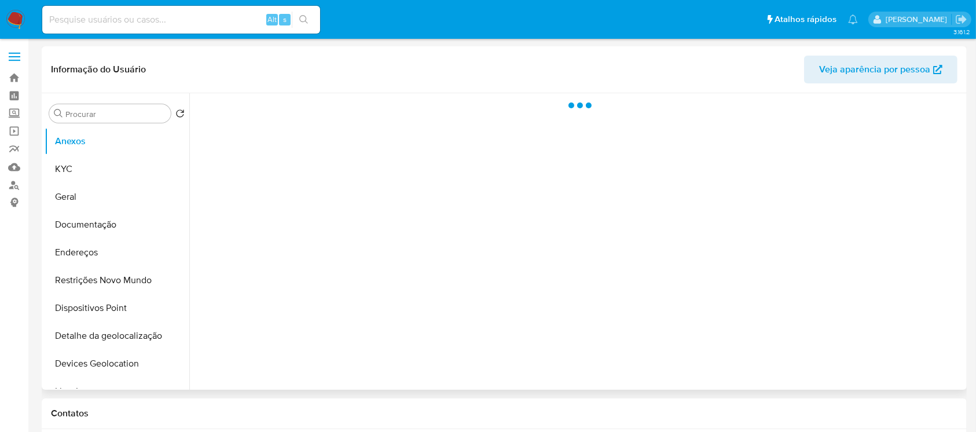
select select "10"
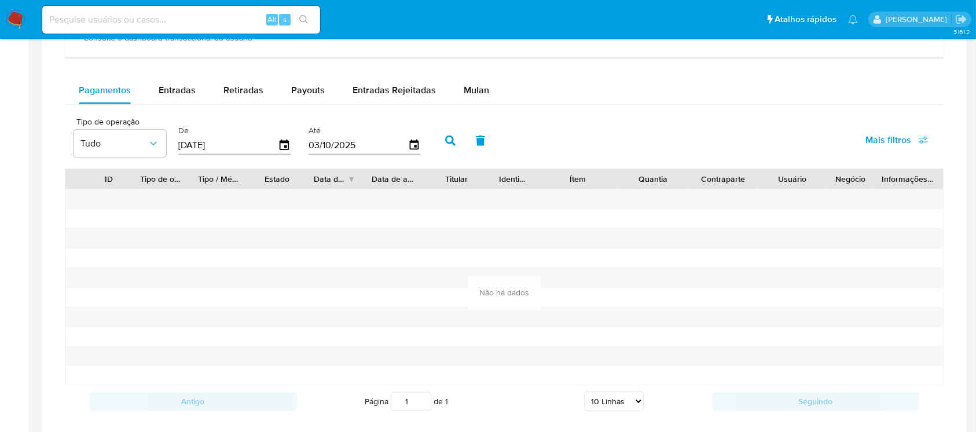
scroll to position [720, 0]
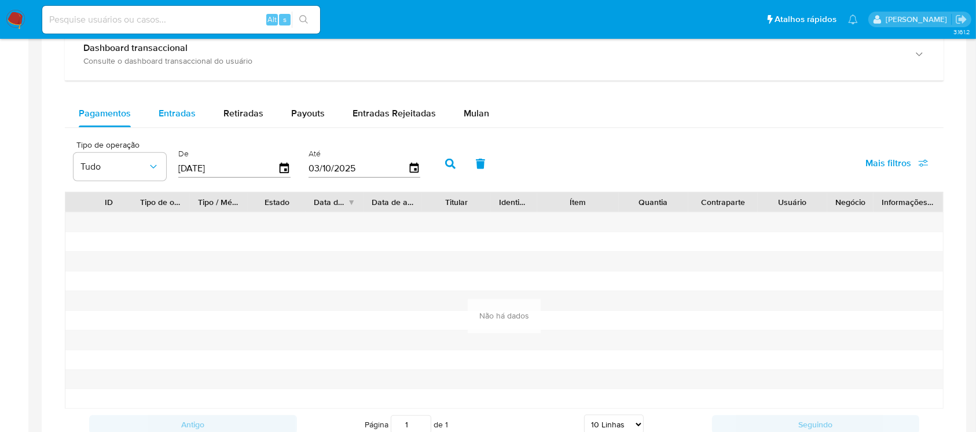
click at [170, 117] on span "Entradas" at bounding box center [177, 112] width 37 height 13
select select "10"
click at [237, 116] on span "Retiradas" at bounding box center [243, 112] width 40 height 13
select select "10"
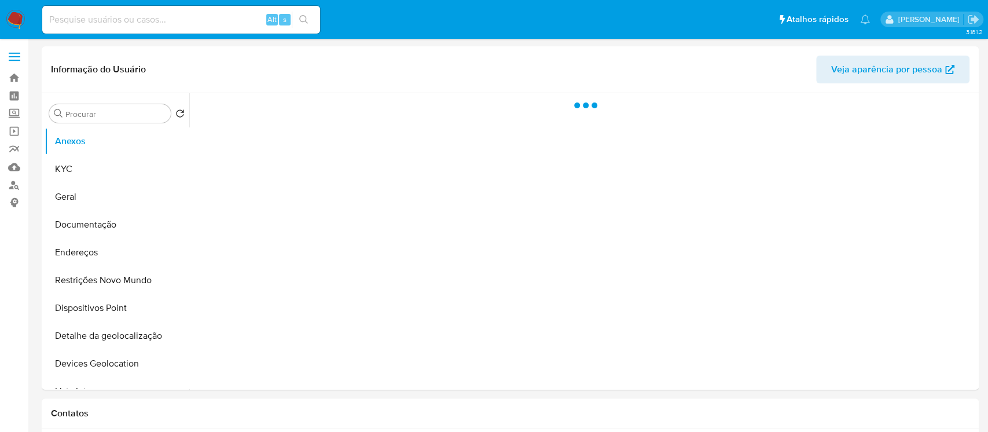
select select "10"
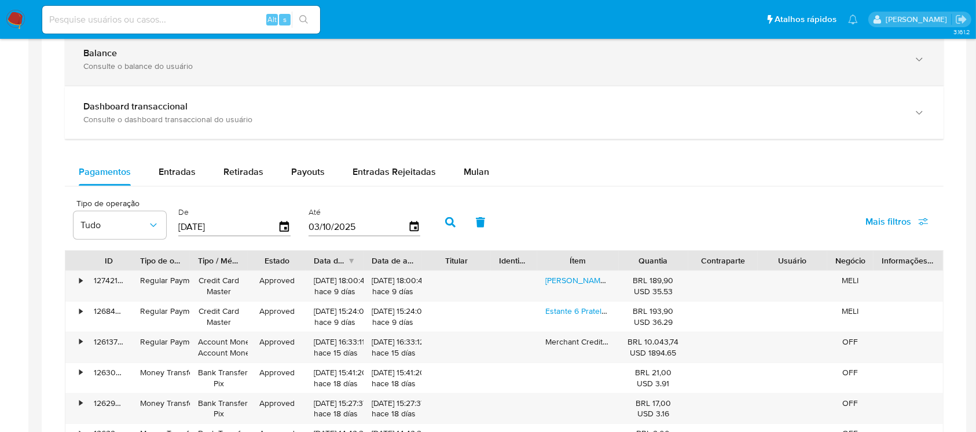
scroll to position [720, 0]
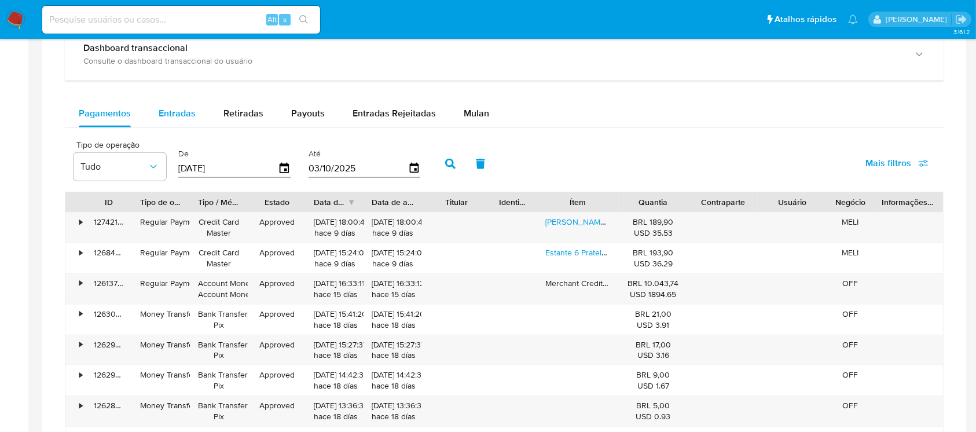
click at [174, 113] on span "Entradas" at bounding box center [177, 112] width 37 height 13
select select "10"
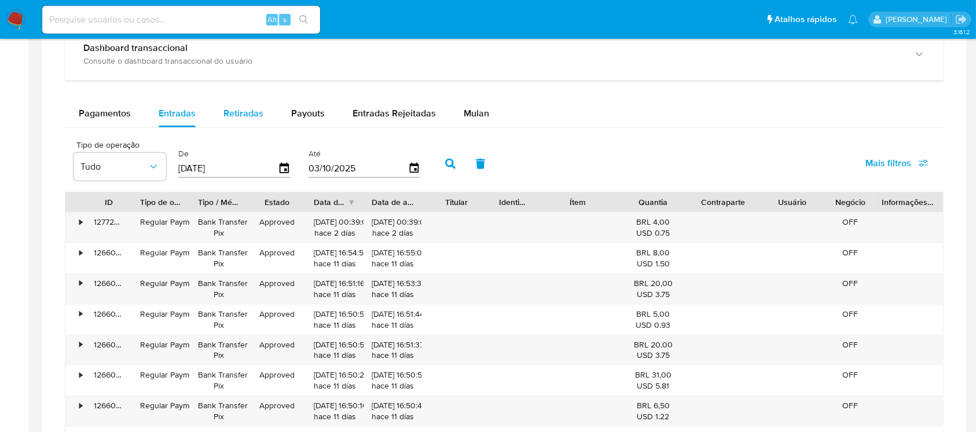
click at [237, 113] on span "Retiradas" at bounding box center [243, 112] width 40 height 13
select select "10"
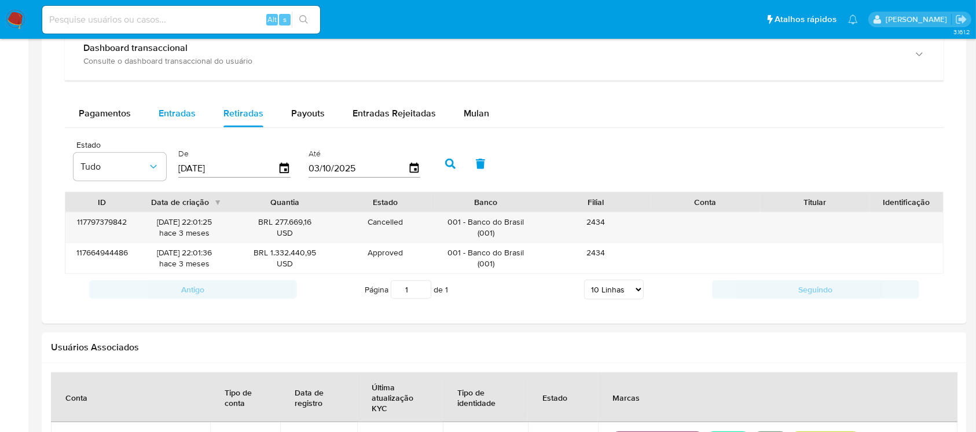
click at [184, 115] on span "Entradas" at bounding box center [177, 112] width 37 height 13
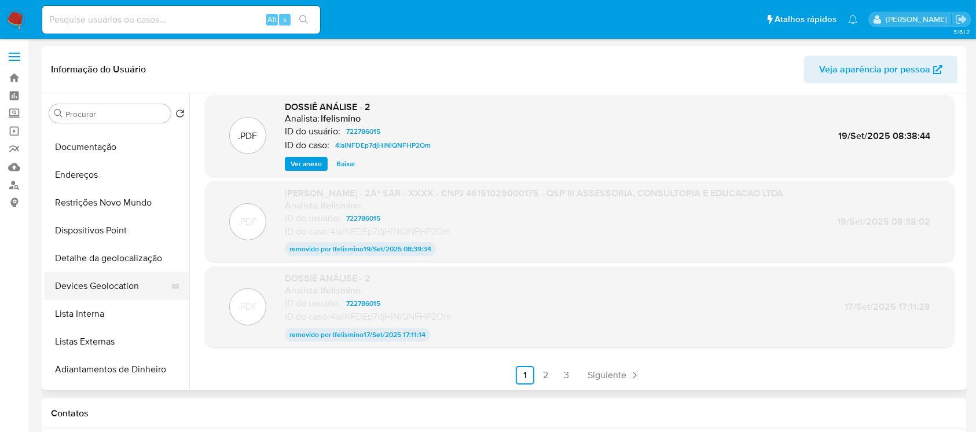
scroll to position [102, 0]
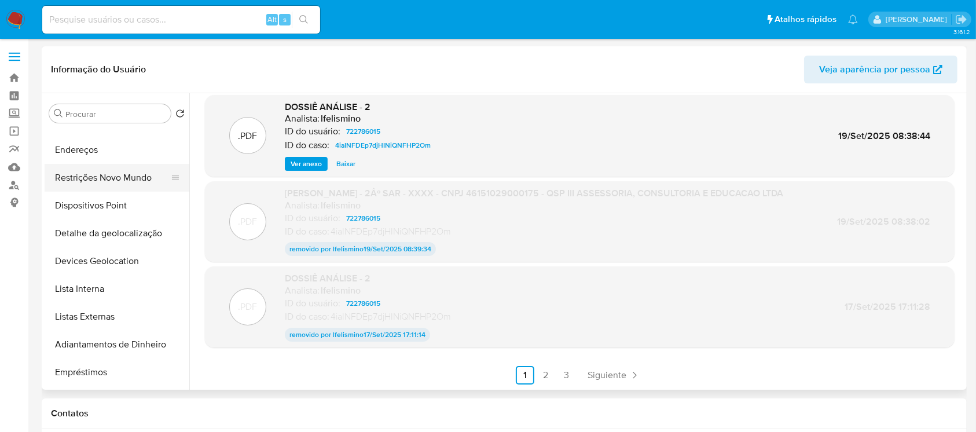
click at [93, 183] on button "Restrições Novo Mundo" at bounding box center [112, 178] width 135 height 28
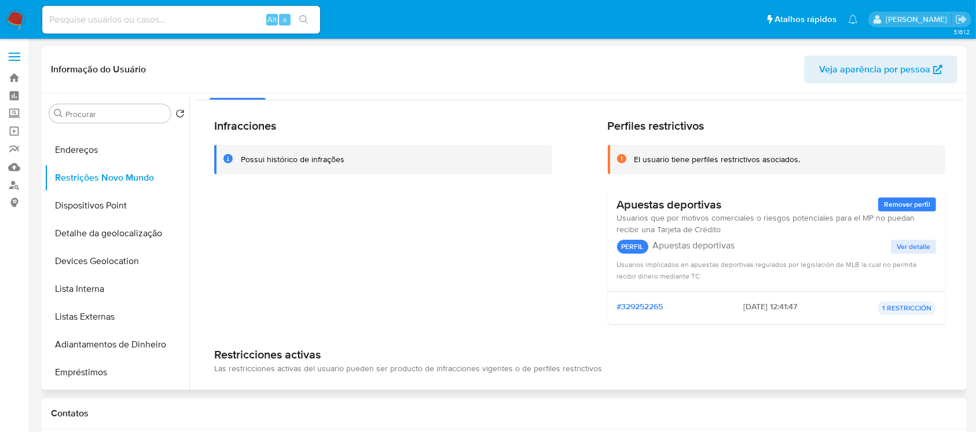
scroll to position [0, 0]
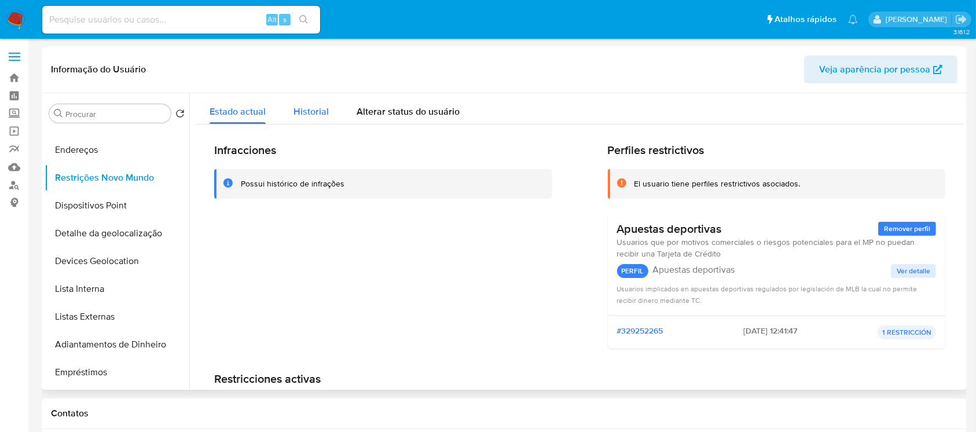
click at [317, 112] on span "Historial" at bounding box center [310, 111] width 35 height 13
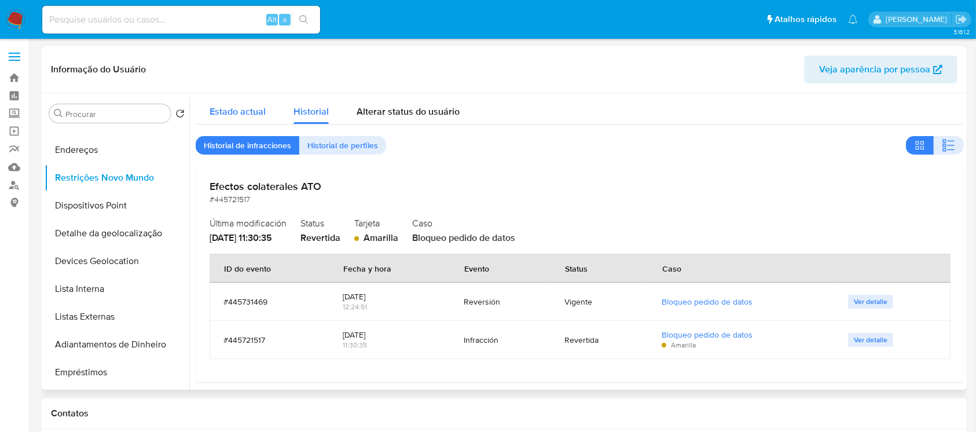
click at [234, 114] on span "Estado actual" at bounding box center [238, 111] width 56 height 13
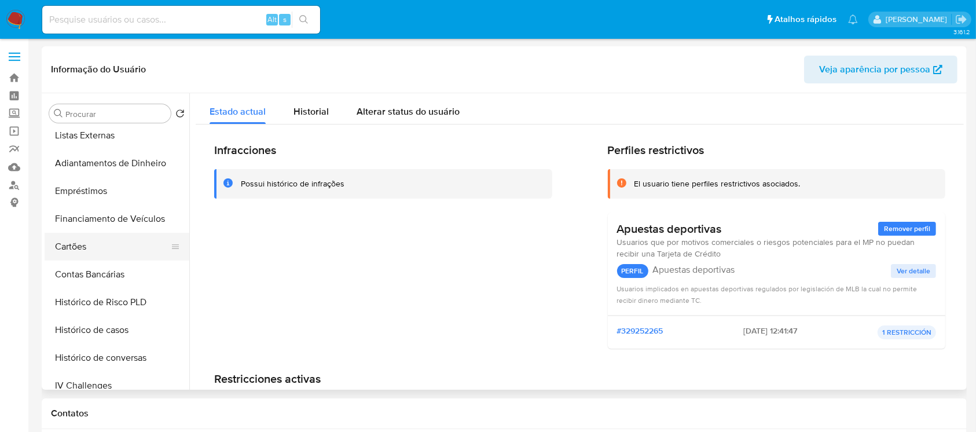
scroll to position [308, 0]
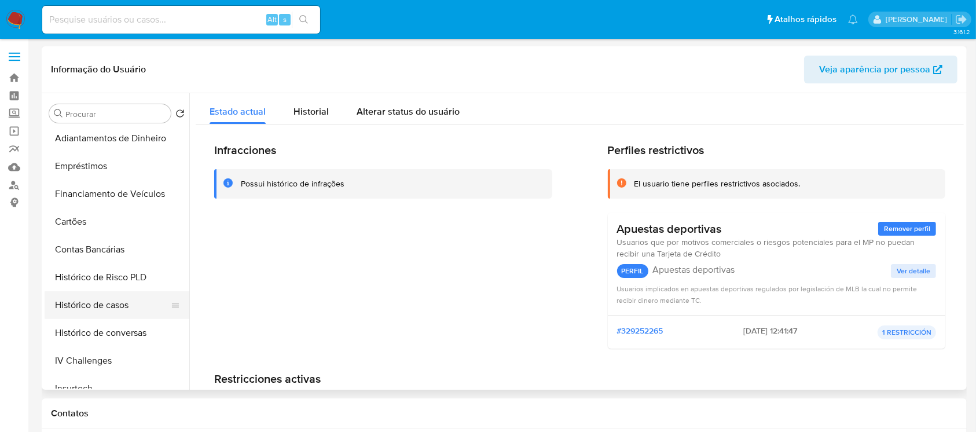
click at [83, 308] on button "Histórico de casos" at bounding box center [112, 305] width 135 height 28
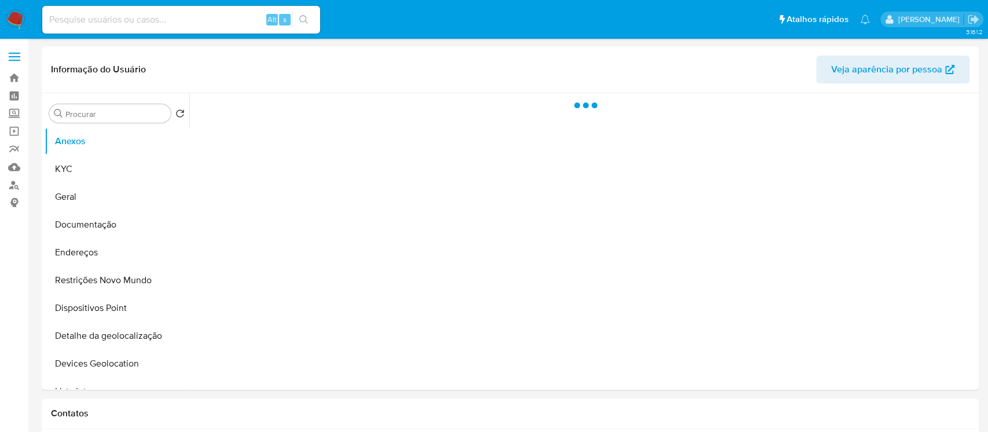
select select "10"
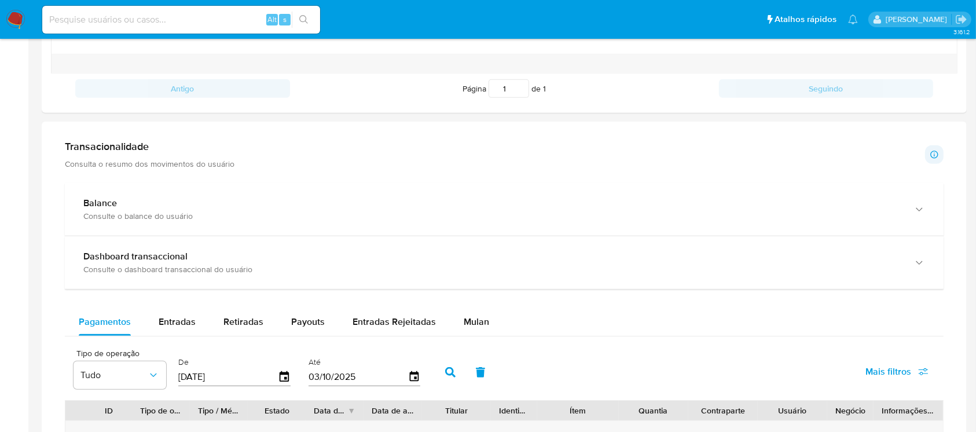
scroll to position [411, 0]
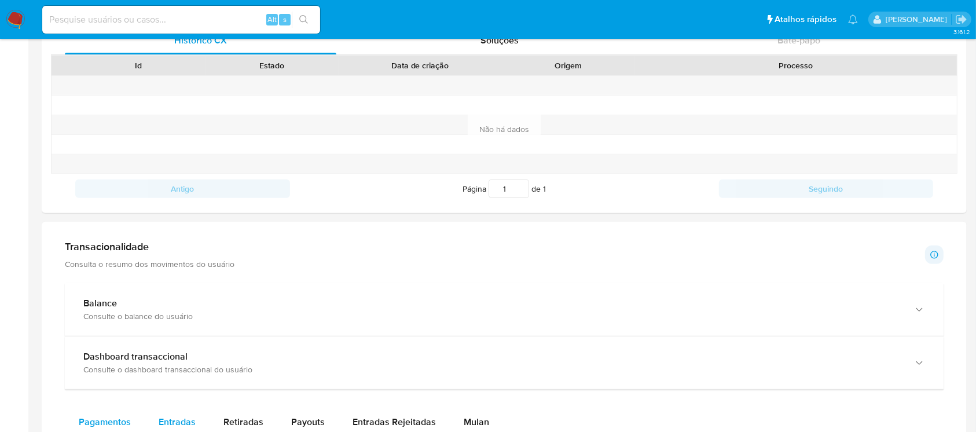
click at [162, 427] on span "Entradas" at bounding box center [177, 421] width 37 height 13
select select "10"
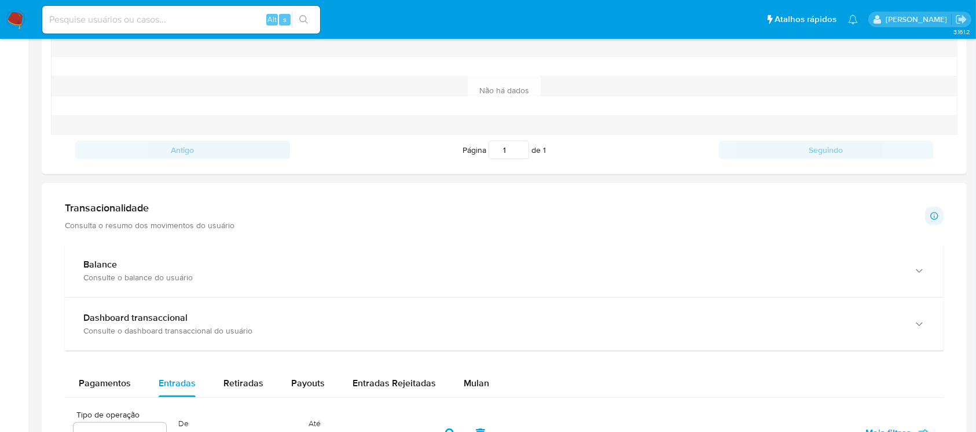
scroll to position [205, 0]
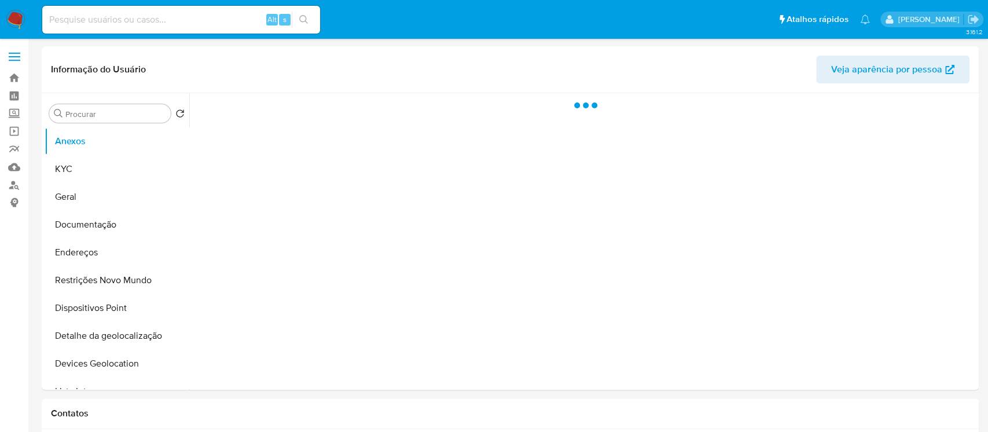
select select "10"
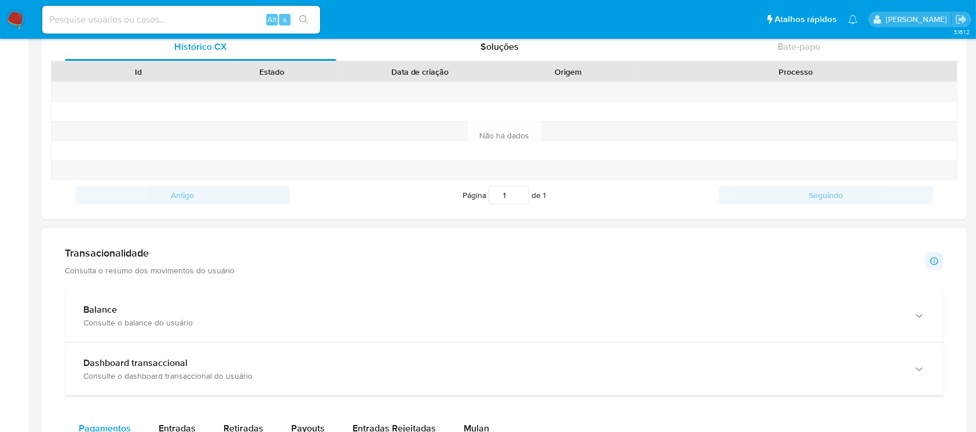
scroll to position [617, 0]
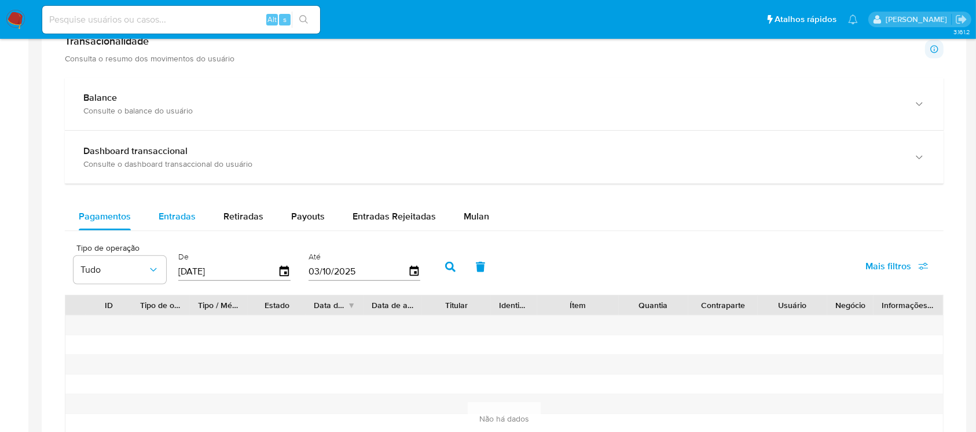
click at [183, 222] on span "Entradas" at bounding box center [177, 216] width 37 height 13
select select "10"
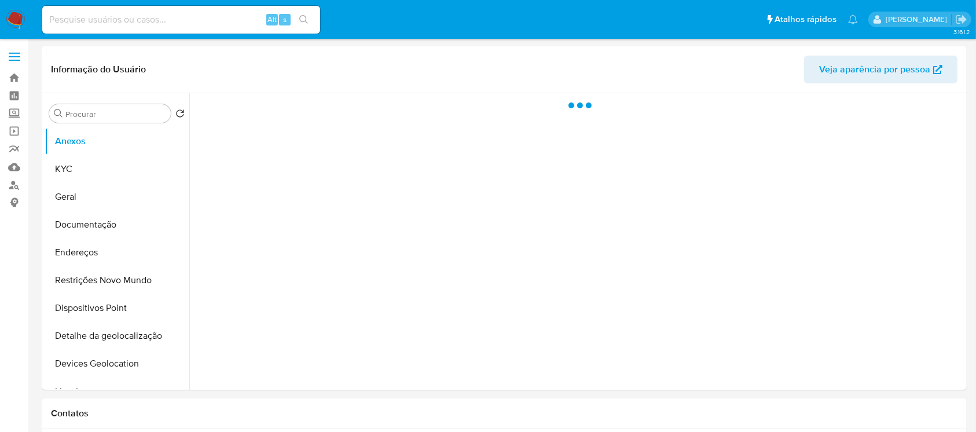
select select "10"
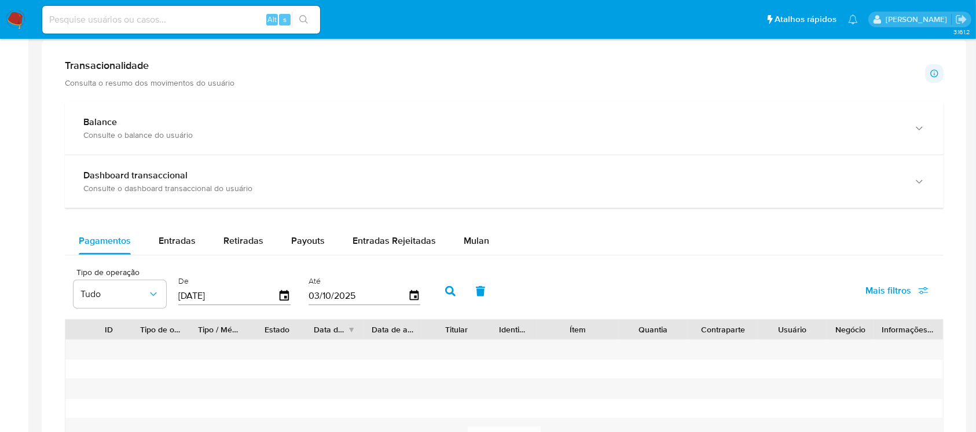
scroll to position [617, 0]
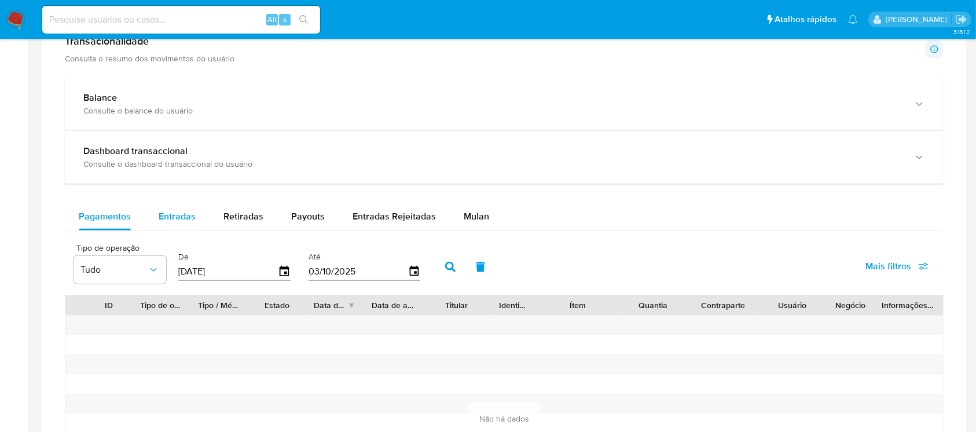
click at [185, 216] on span "Entradas" at bounding box center [177, 216] width 37 height 13
select select "10"
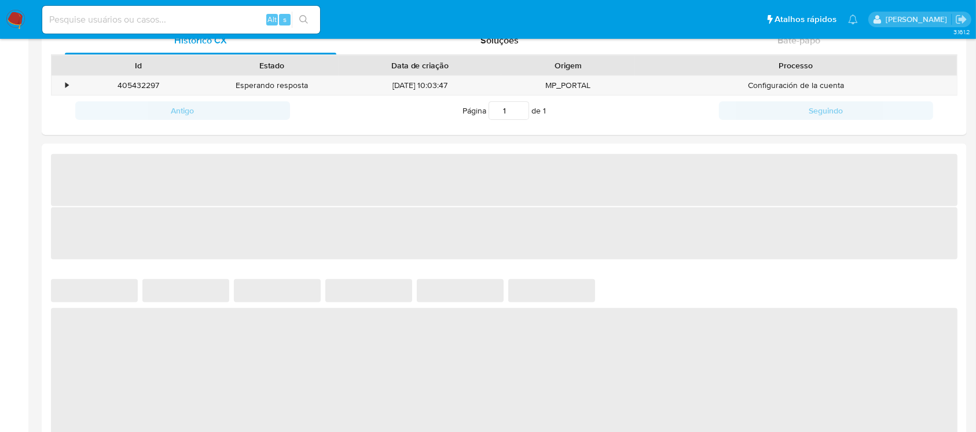
select select "10"
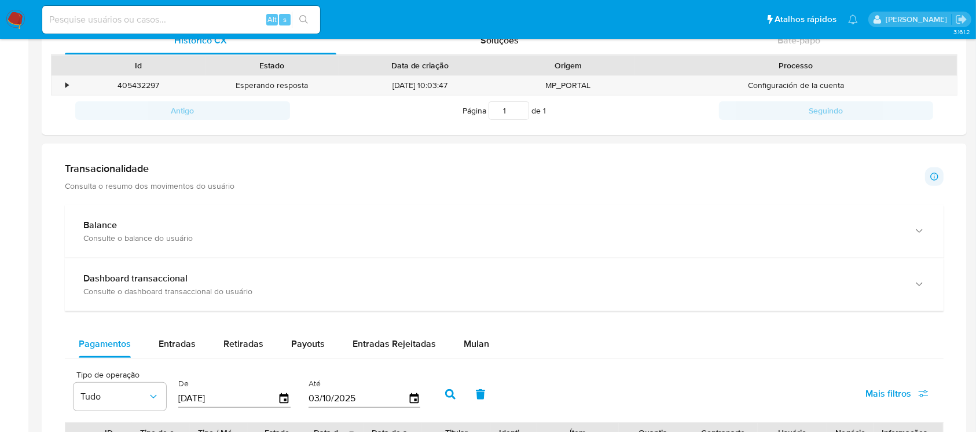
scroll to position [514, 0]
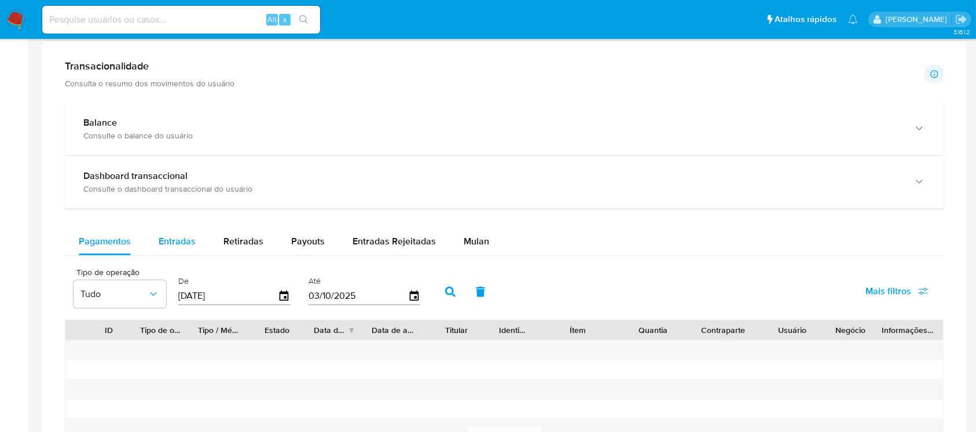
click at [170, 247] on span "Entradas" at bounding box center [177, 240] width 37 height 13
select select "10"
click at [238, 246] on span "Retiradas" at bounding box center [243, 240] width 40 height 13
select select "10"
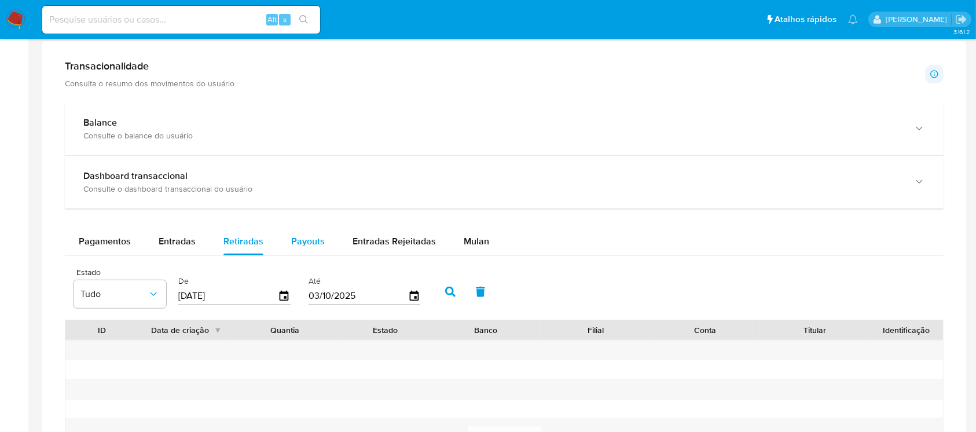
click at [304, 244] on span "Payouts" at bounding box center [308, 240] width 34 height 13
select select "10"
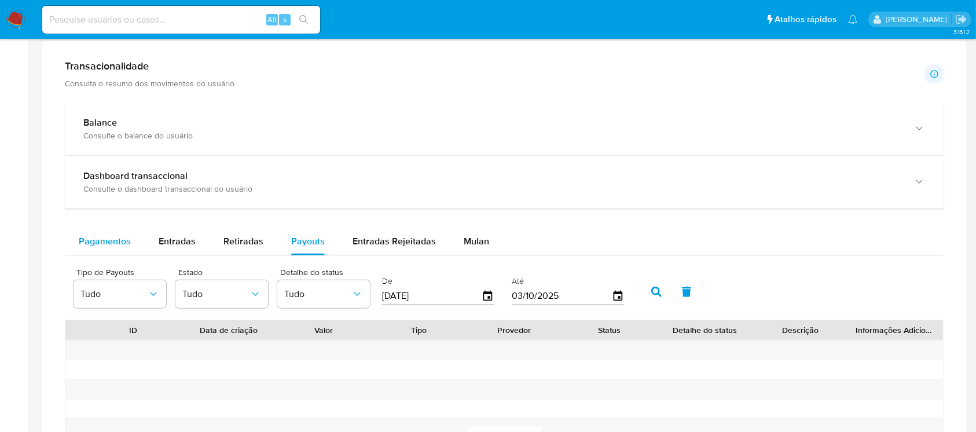
click at [102, 243] on span "Pagamentos" at bounding box center [105, 240] width 52 height 13
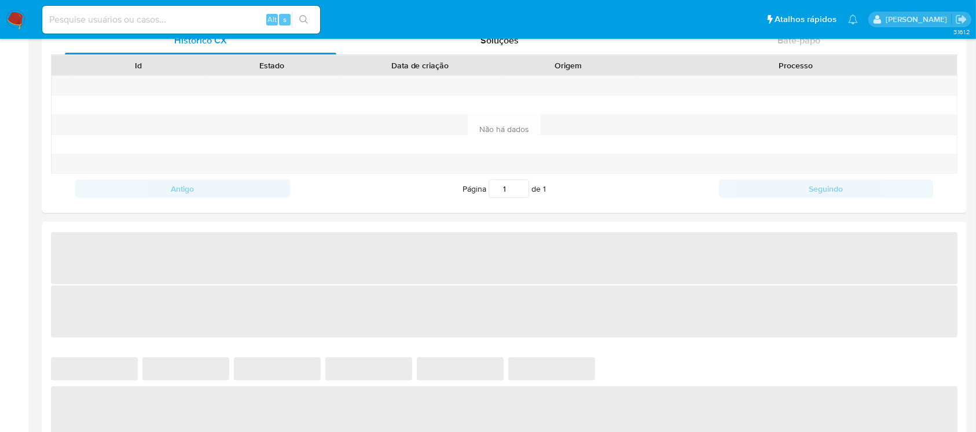
select select "10"
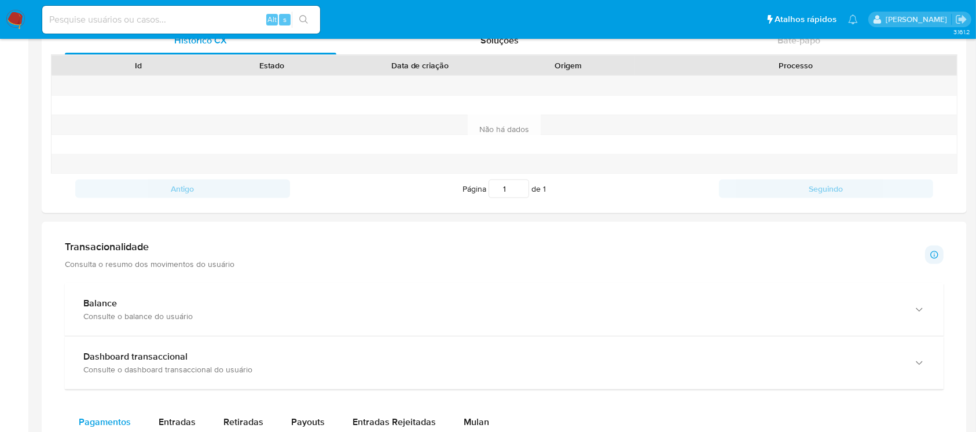
scroll to position [514, 0]
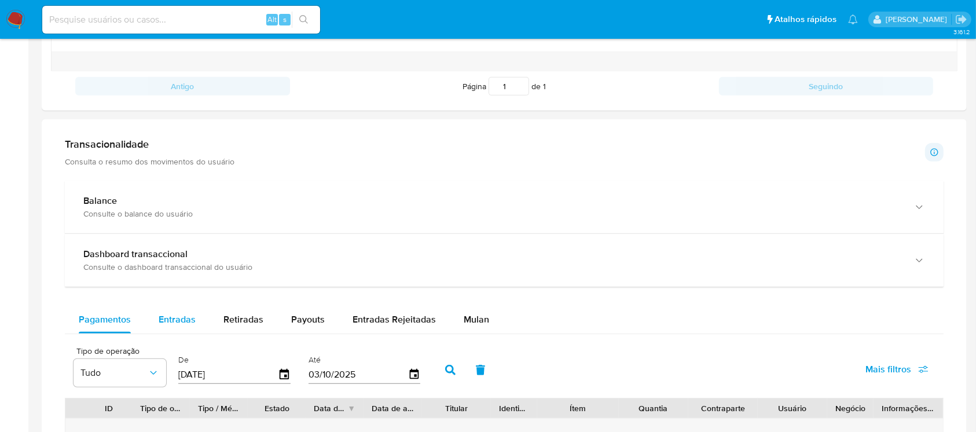
click at [174, 314] on span "Entradas" at bounding box center [177, 319] width 37 height 13
select select "10"
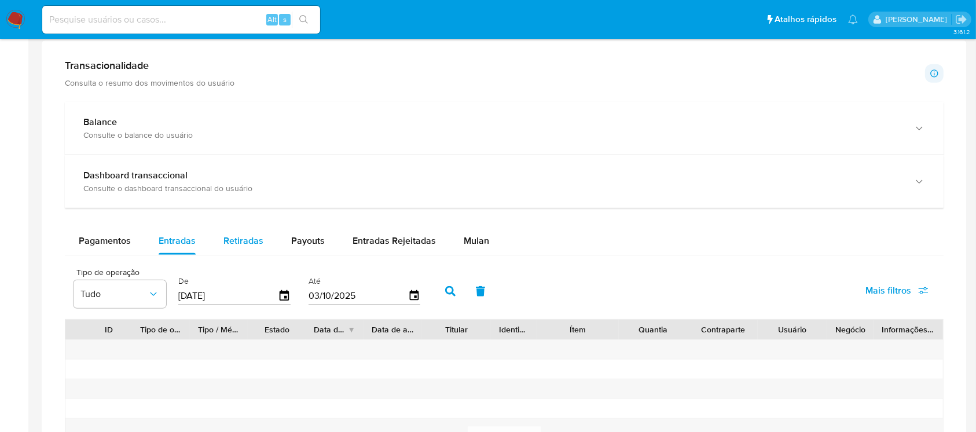
scroll to position [617, 0]
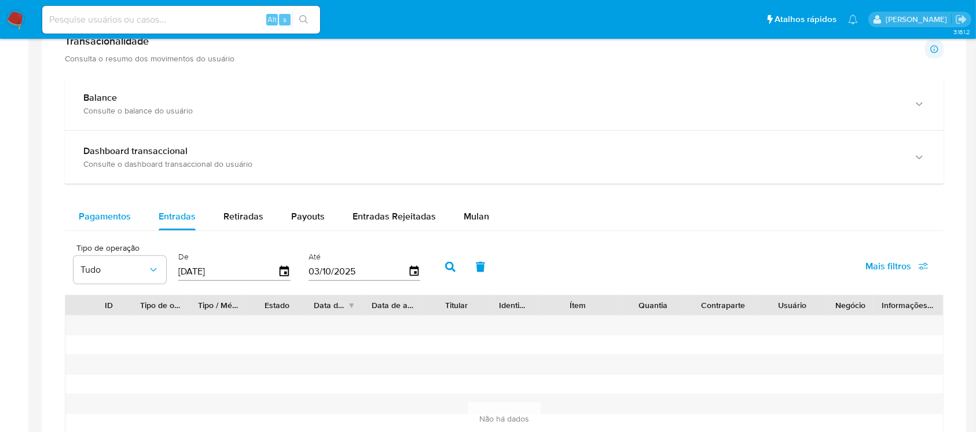
click at [117, 220] on span "Pagamentos" at bounding box center [105, 216] width 52 height 13
click at [227, 219] on span "Retiradas" at bounding box center [243, 216] width 40 height 13
select select "10"
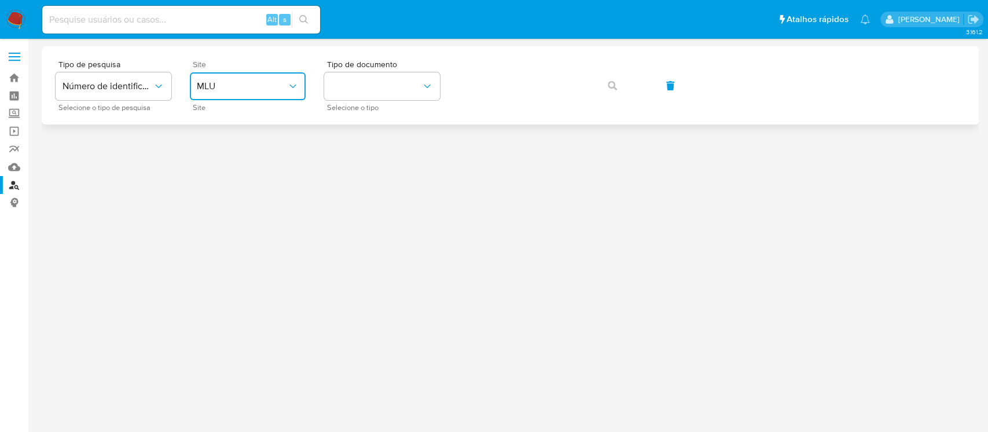
click at [292, 86] on icon "site_id" at bounding box center [292, 85] width 6 height 3
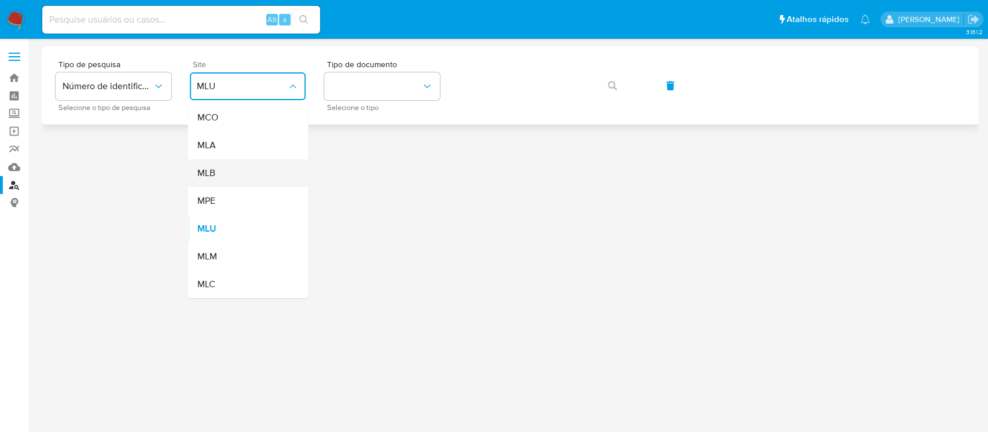
click at [233, 171] on div "MLB" at bounding box center [244, 173] width 95 height 28
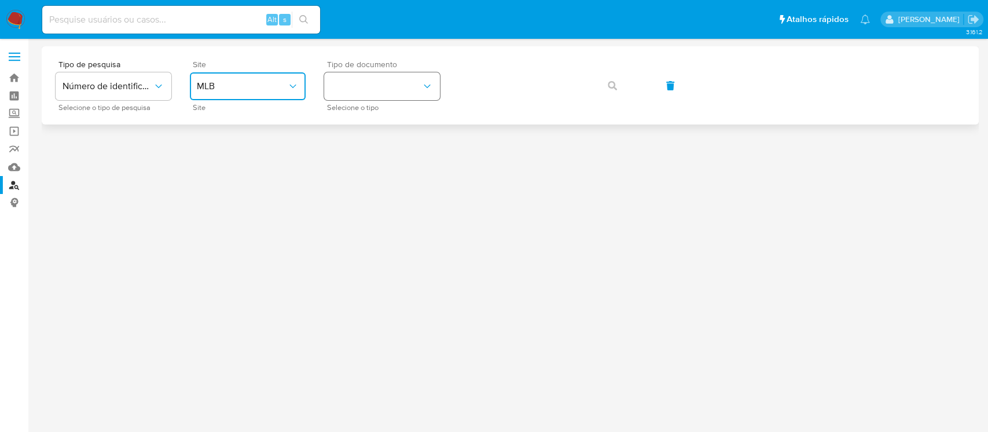
click at [393, 96] on button "identificationType" at bounding box center [382, 86] width 116 height 28
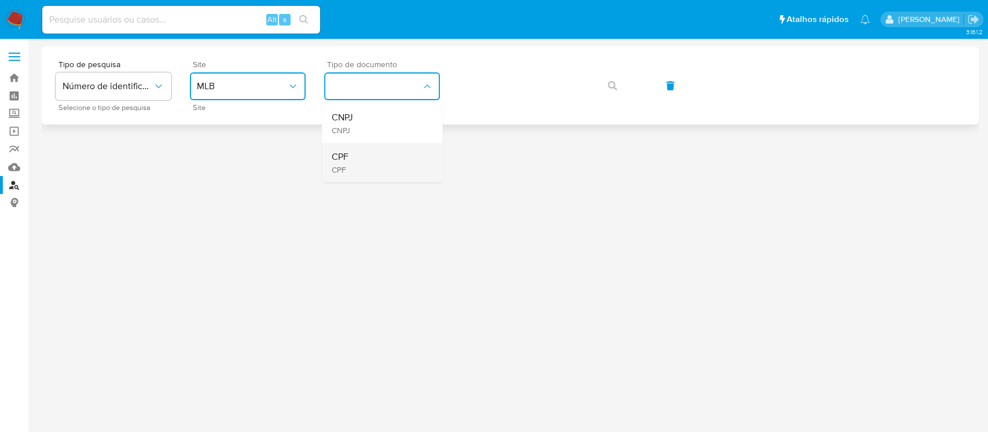
click at [352, 160] on div "CPF CPF" at bounding box center [378, 162] width 95 height 39
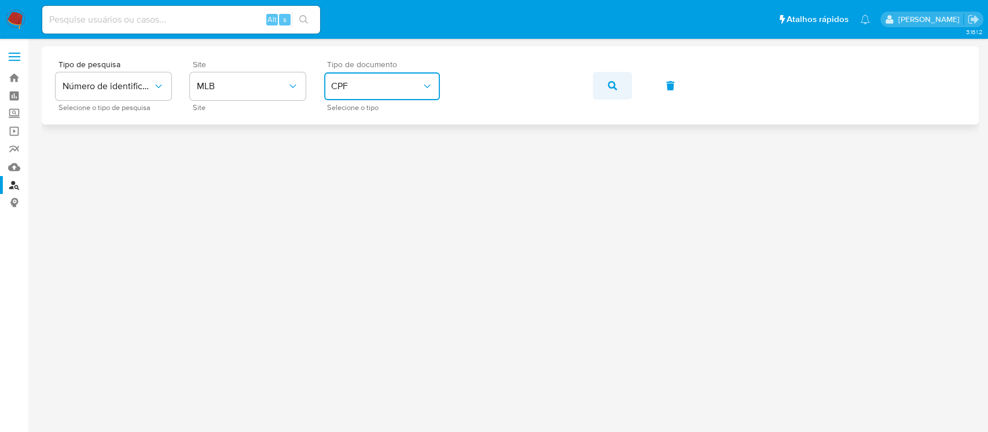
click at [608, 86] on icon "button" at bounding box center [612, 85] width 9 height 9
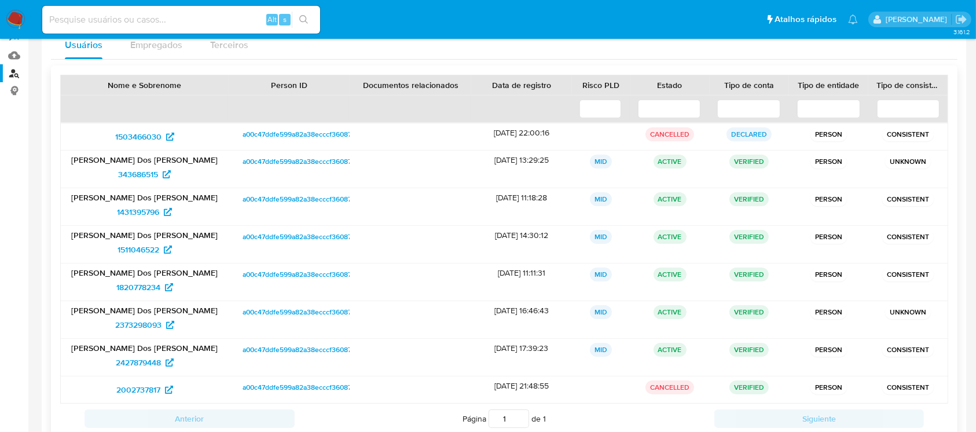
scroll to position [87, 0]
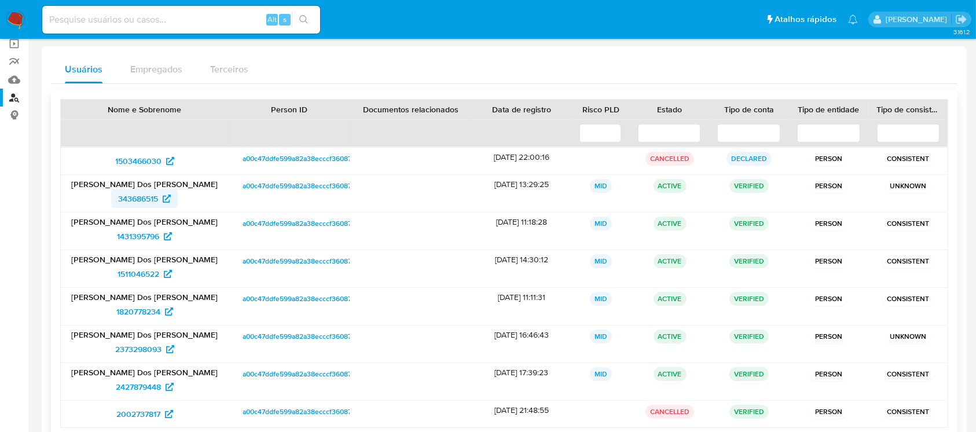
click at [134, 203] on span "343686515" at bounding box center [138, 198] width 40 height 19
click at [138, 241] on span "1431395796" at bounding box center [138, 236] width 42 height 19
click at [129, 276] on span "1511046522" at bounding box center [138, 273] width 42 height 19
click at [138, 309] on span "1820778234" at bounding box center [138, 311] width 44 height 19
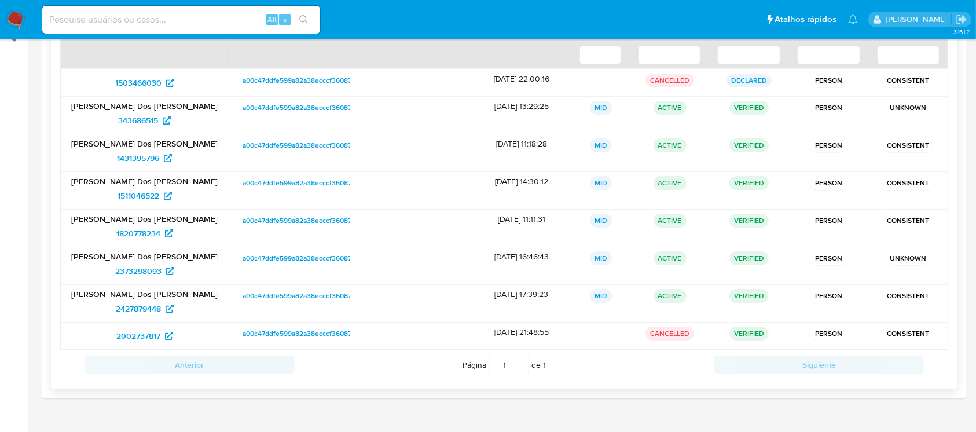
scroll to position [190, 0]
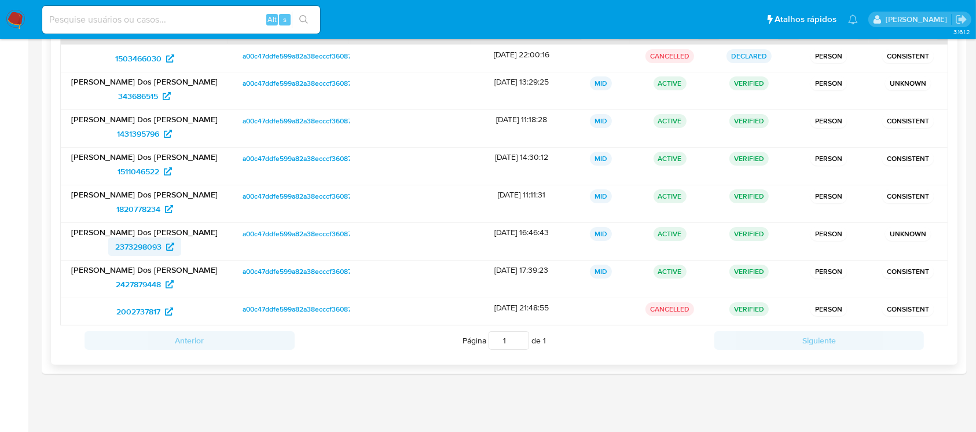
click at [133, 250] on span "2373298093" at bounding box center [138, 246] width 46 height 19
click at [137, 284] on span "2427879448" at bounding box center [138, 284] width 45 height 19
click at [130, 16] on input at bounding box center [181, 19] width 278 height 15
paste input "03329624159"
type input "03329624159"
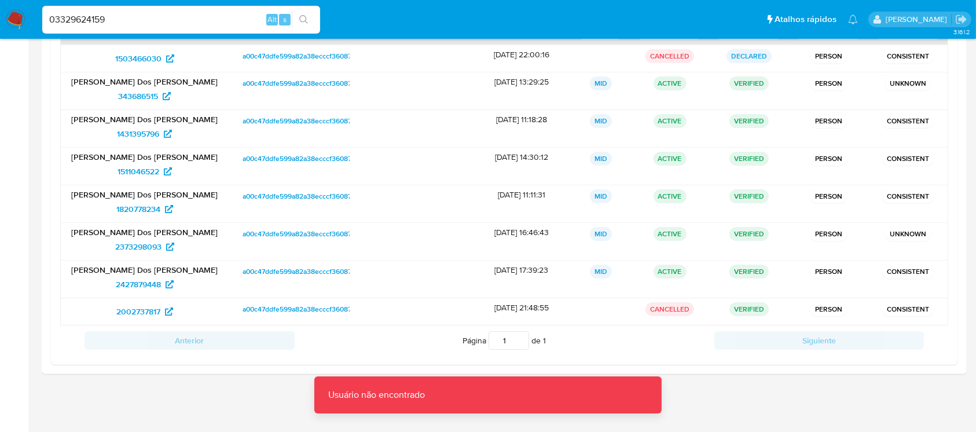
click at [9, 23] on img at bounding box center [16, 20] width 20 height 20
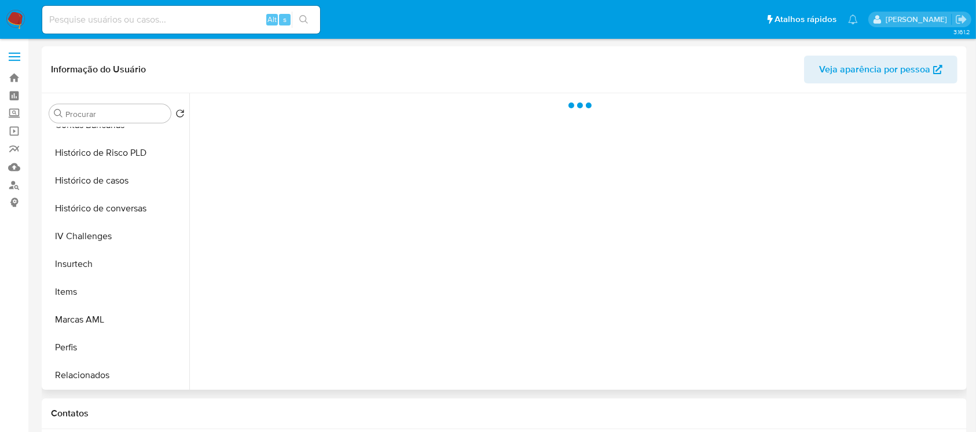
select select "10"
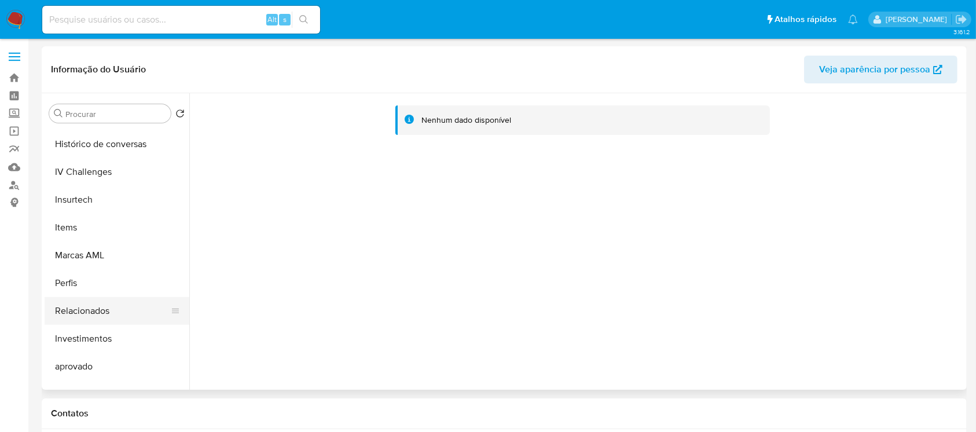
scroll to position [394, 0]
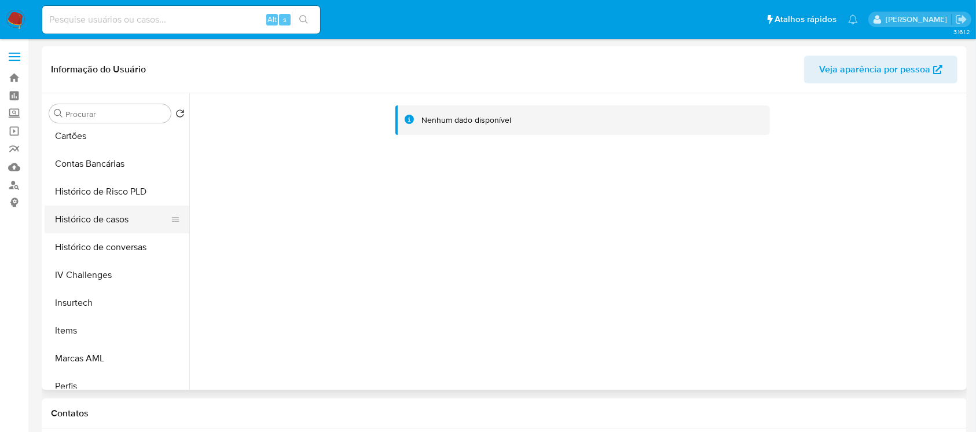
click at [76, 222] on button "Histórico de casos" at bounding box center [112, 219] width 135 height 28
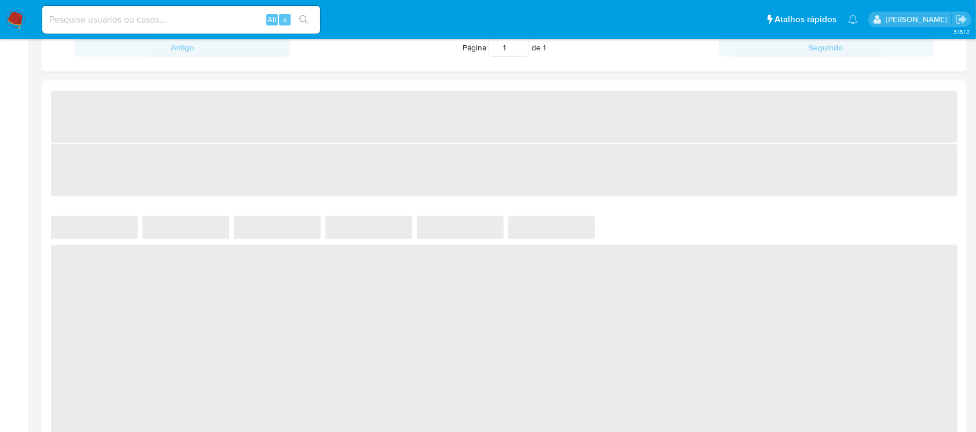
select select "10"
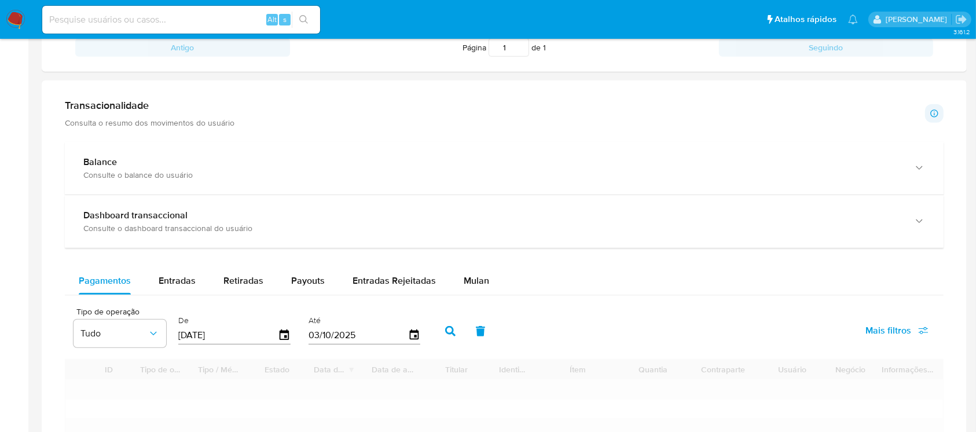
scroll to position [720, 0]
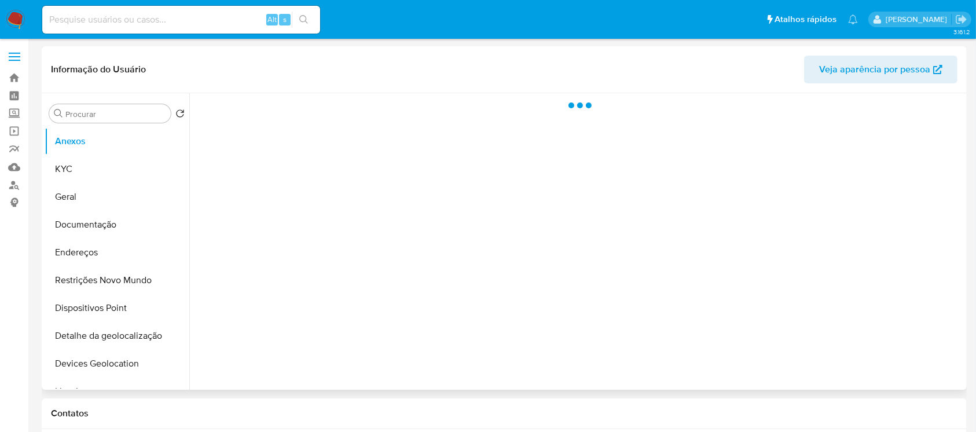
select select "10"
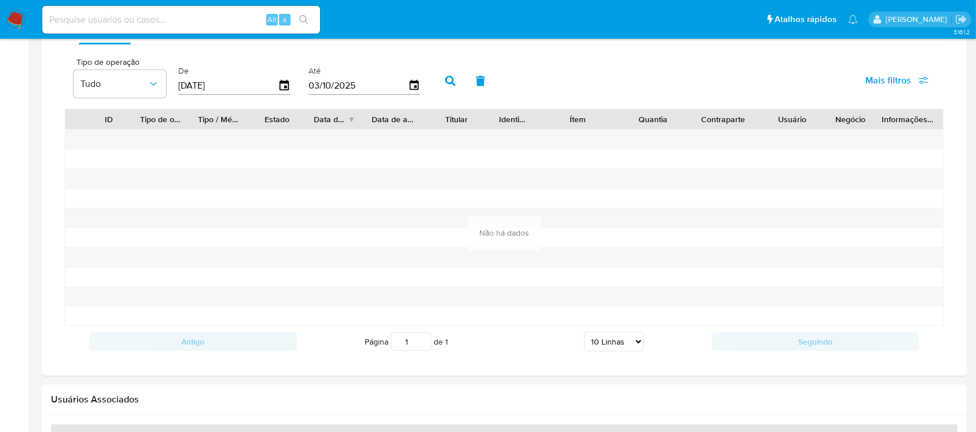
scroll to position [823, 0]
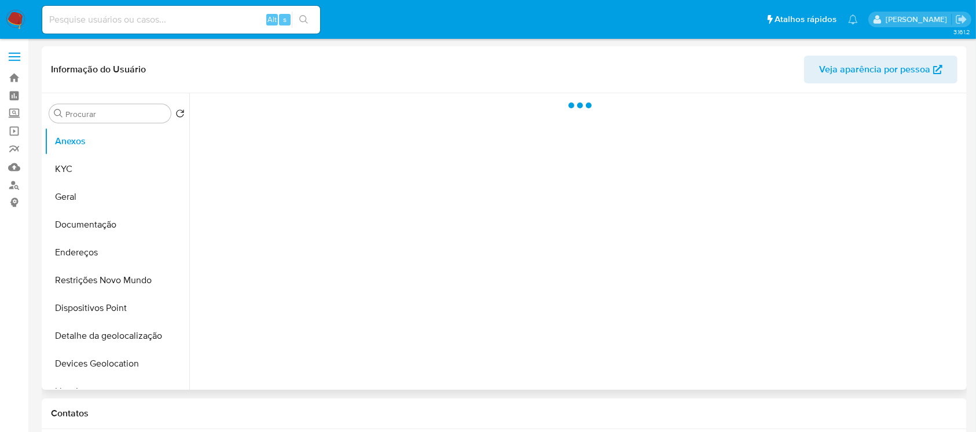
select select "10"
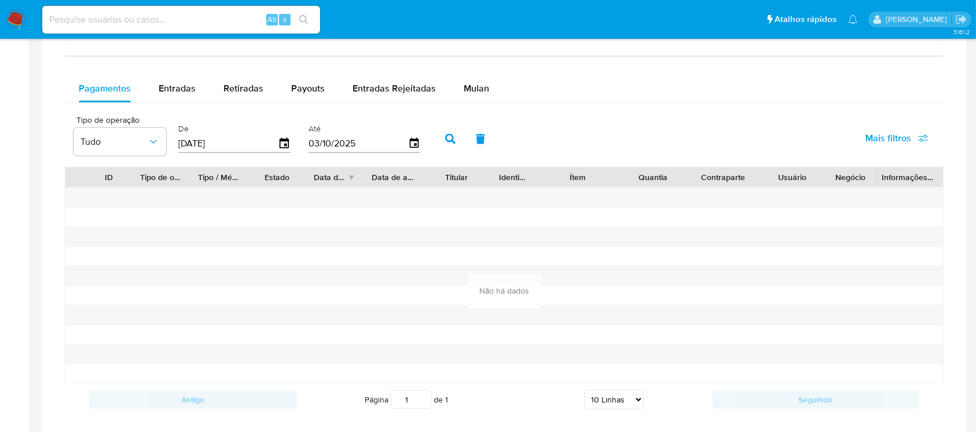
scroll to position [720, 0]
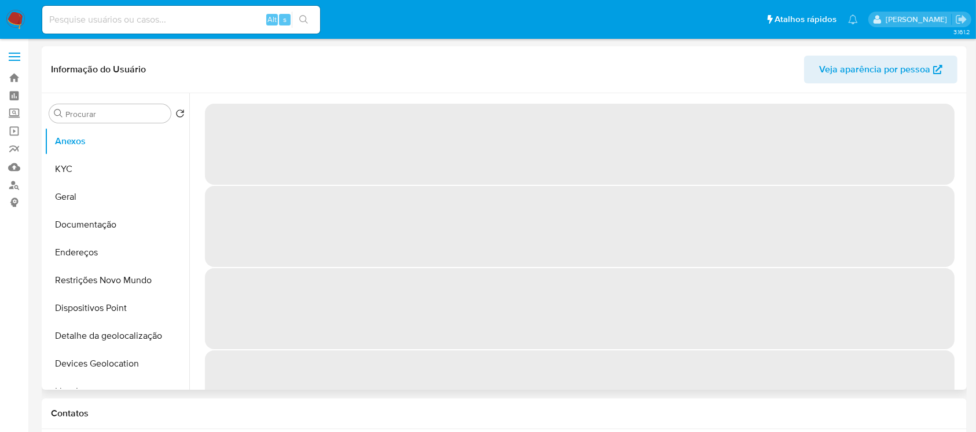
select select "10"
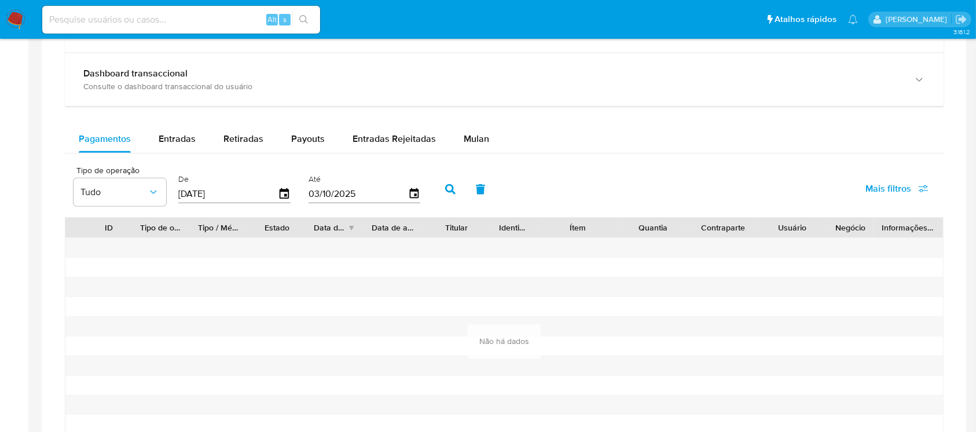
scroll to position [720, 0]
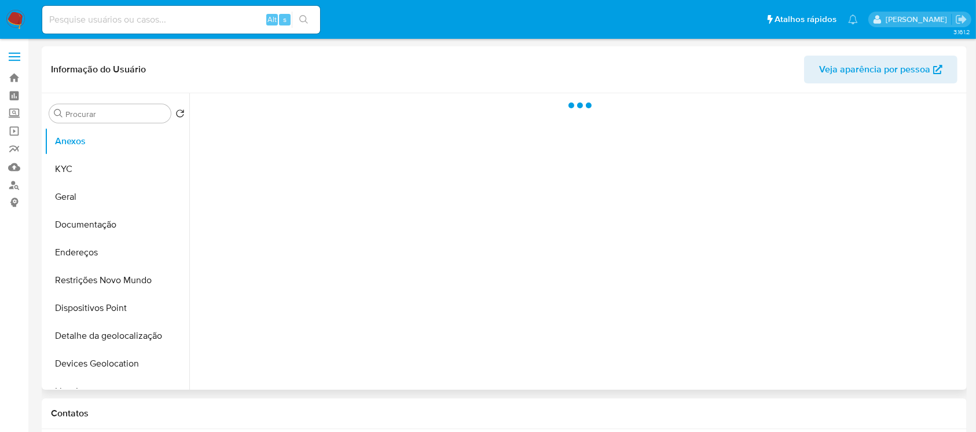
select select "10"
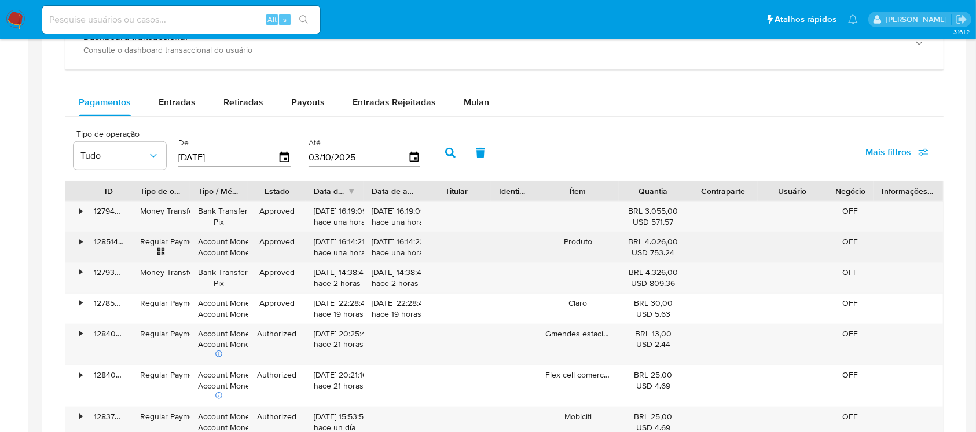
scroll to position [720, 0]
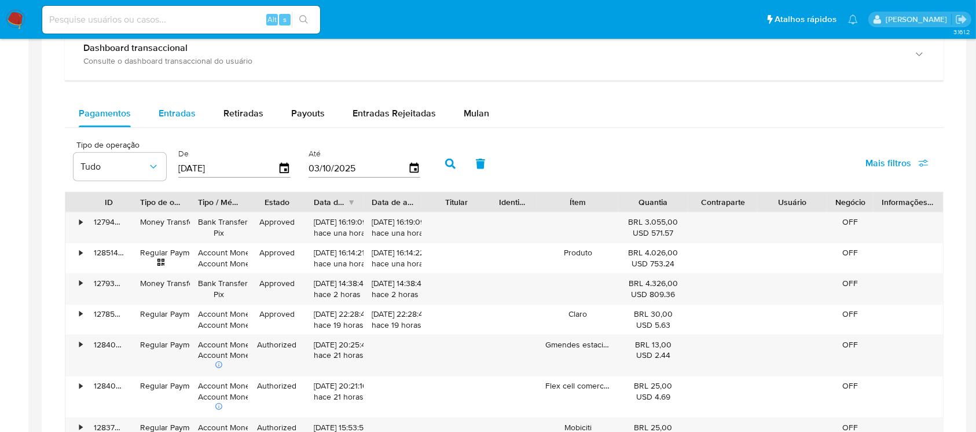
click at [171, 113] on span "Entradas" at bounding box center [177, 112] width 37 height 13
select select "10"
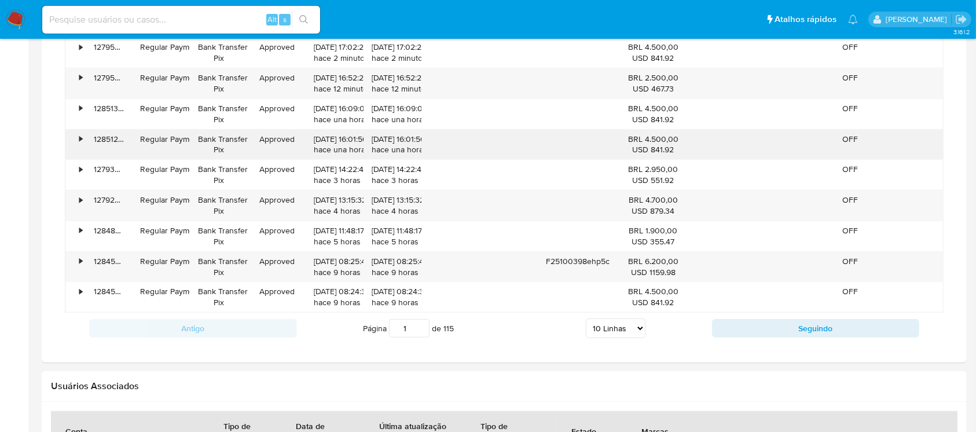
scroll to position [926, 0]
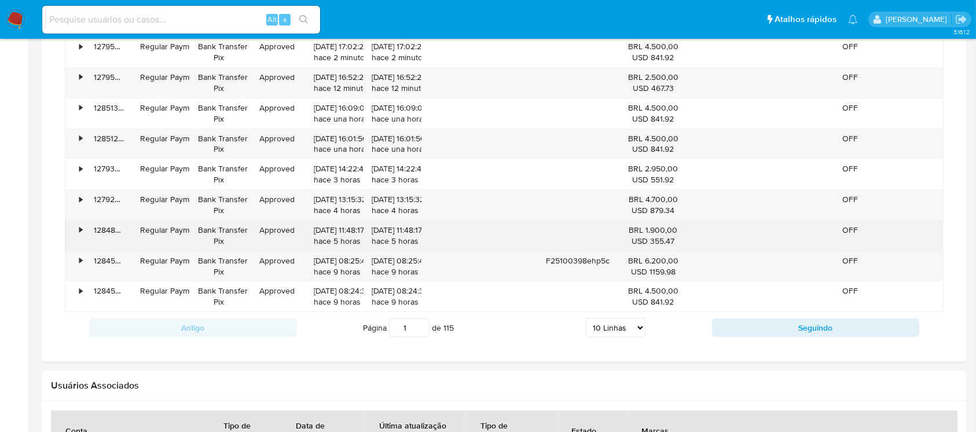
click at [83, 233] on div "•" at bounding box center [75, 236] width 20 height 30
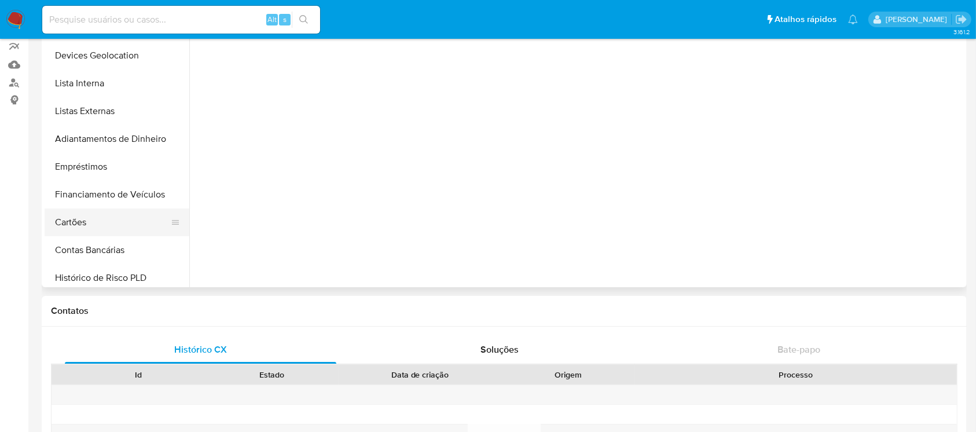
scroll to position [308, 0]
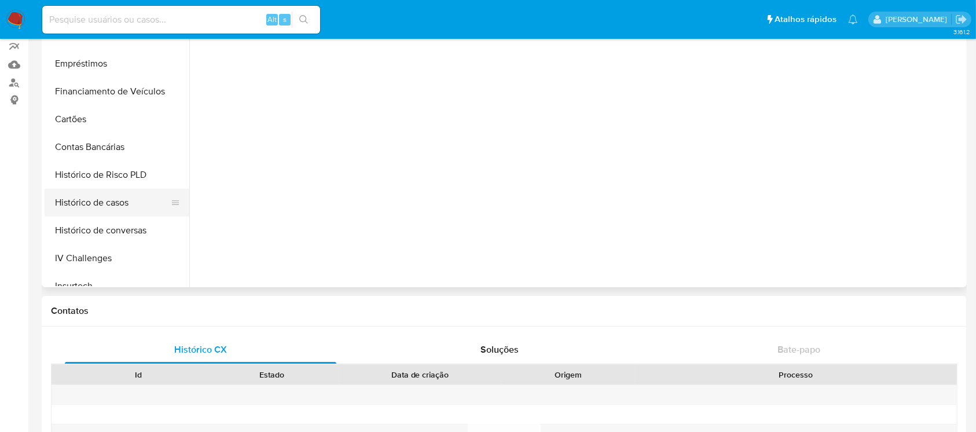
click at [79, 207] on button "Histórico de casos" at bounding box center [112, 203] width 135 height 28
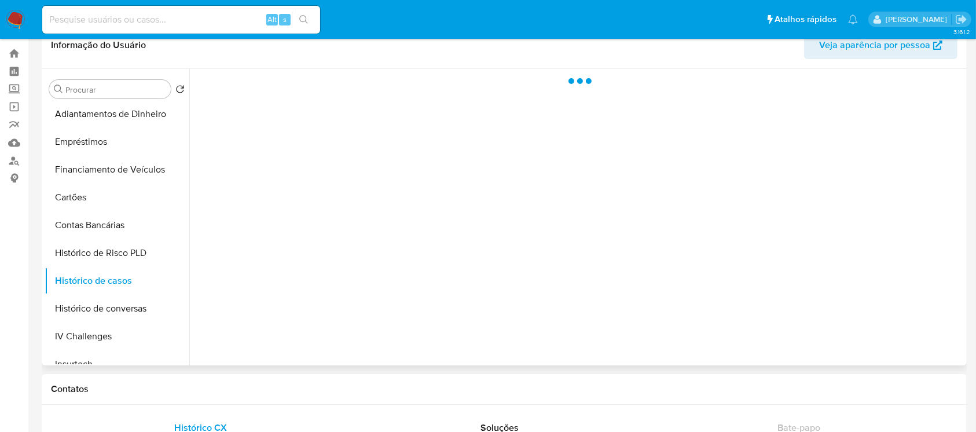
scroll to position [0, 0]
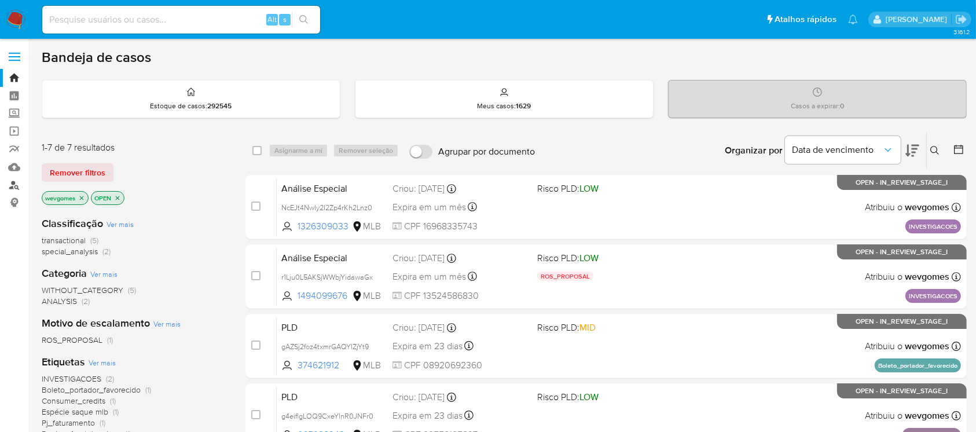
click at [13, 185] on link "Localizador de pessoas" at bounding box center [69, 185] width 138 height 18
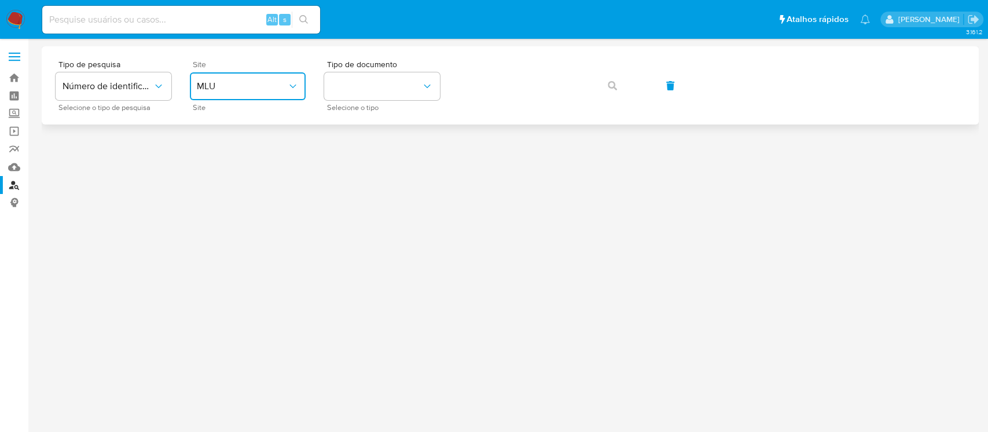
click at [281, 90] on span "MLU" at bounding box center [242, 86] width 90 height 12
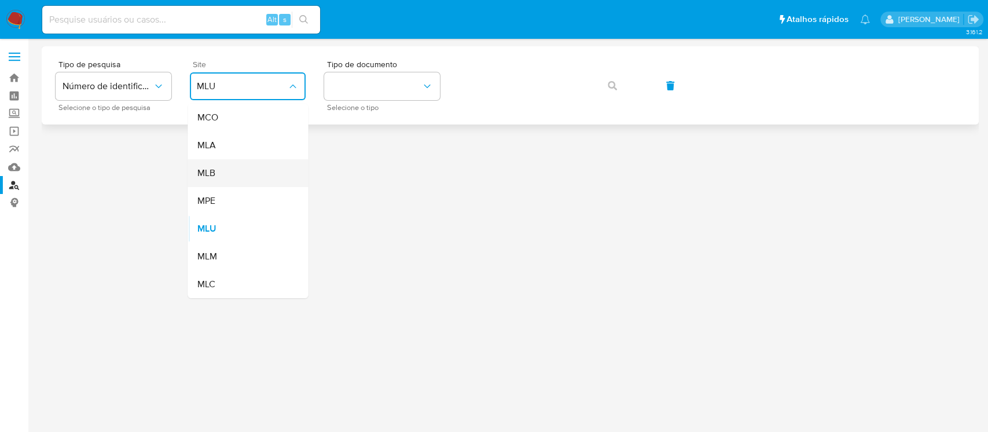
click at [222, 174] on div "MLB" at bounding box center [244, 173] width 95 height 28
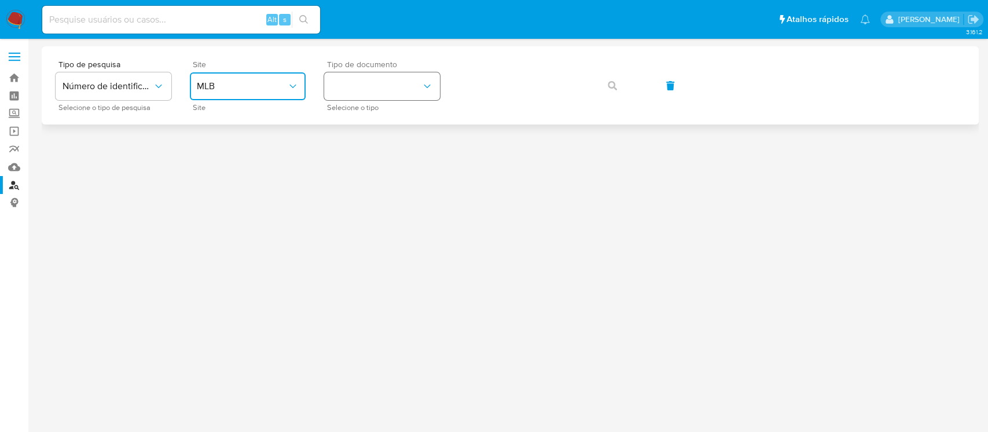
click at [419, 73] on button "identificationType" at bounding box center [382, 86] width 116 height 28
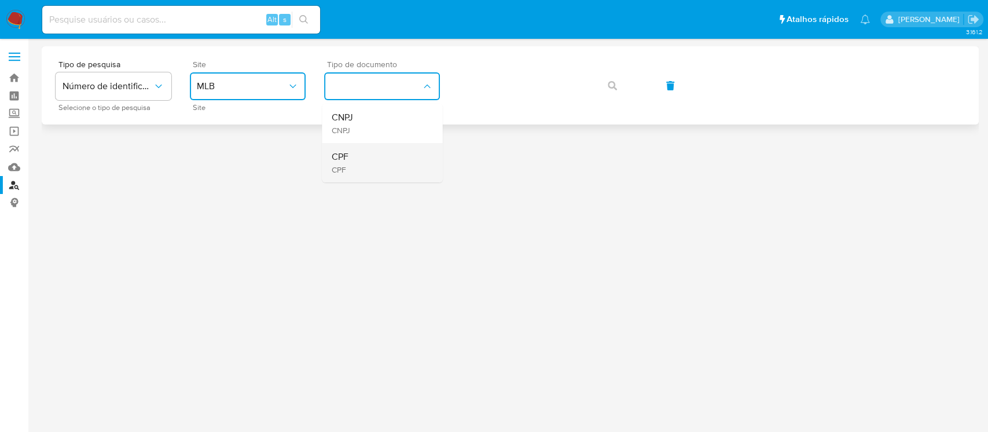
click at [362, 160] on div "CPF CPF" at bounding box center [378, 162] width 95 height 39
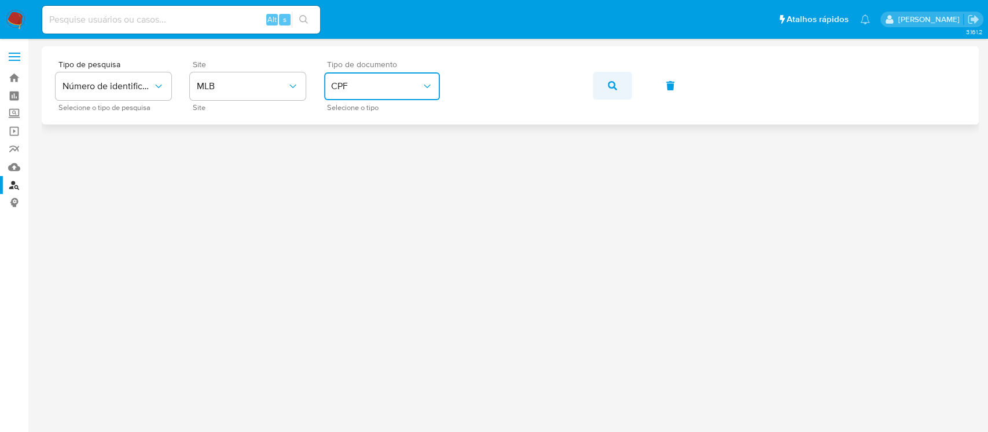
click at [615, 84] on icon "button" at bounding box center [612, 85] width 9 height 9
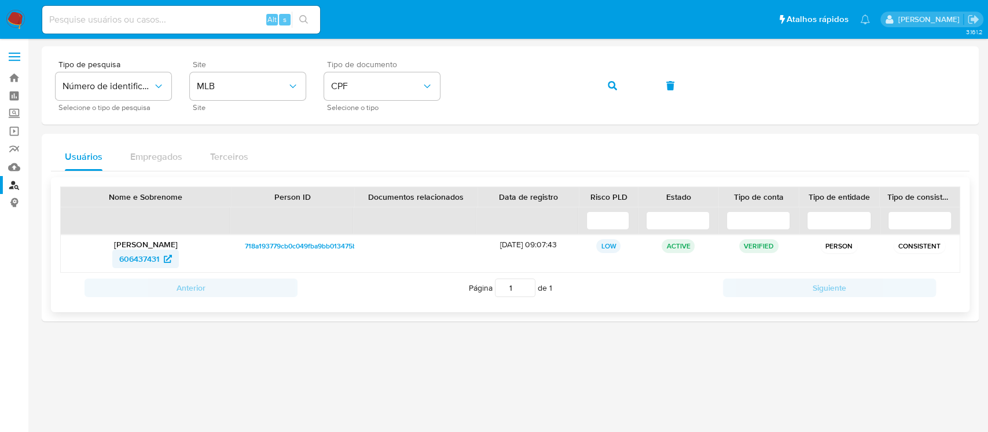
click at [142, 263] on span "606437431" at bounding box center [139, 258] width 40 height 19
click at [601, 85] on button "button" at bounding box center [612, 86] width 39 height 28
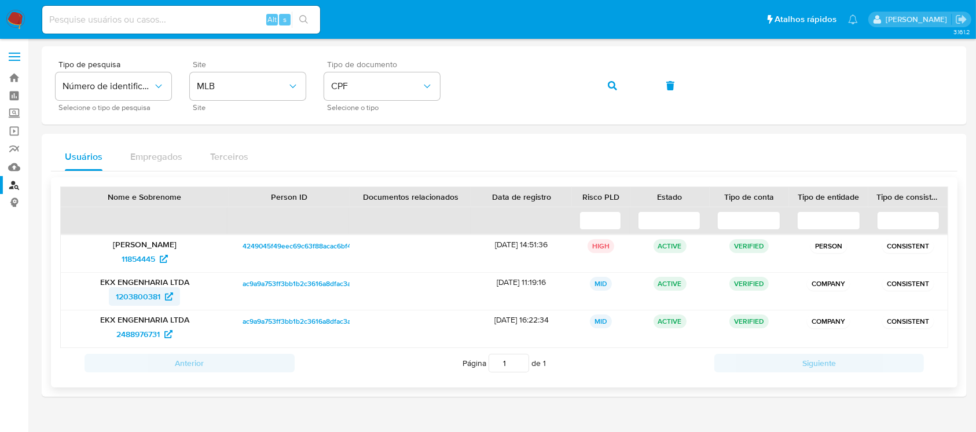
click at [136, 296] on span "1203800381" at bounding box center [138, 296] width 45 height 19
click at [133, 261] on span "11854445" at bounding box center [139, 258] width 34 height 19
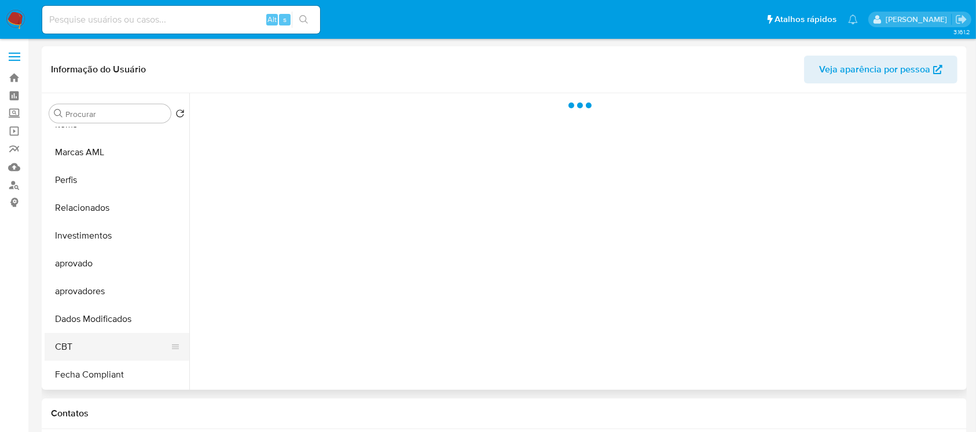
select select "10"
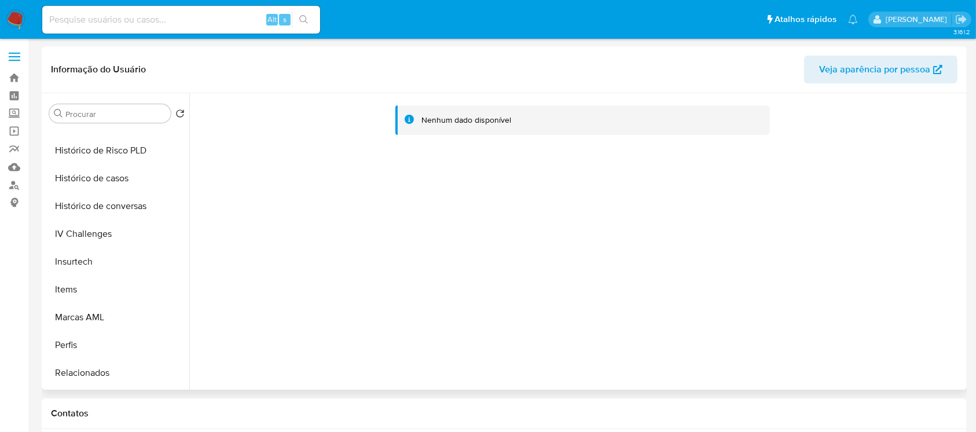
scroll to position [394, 0]
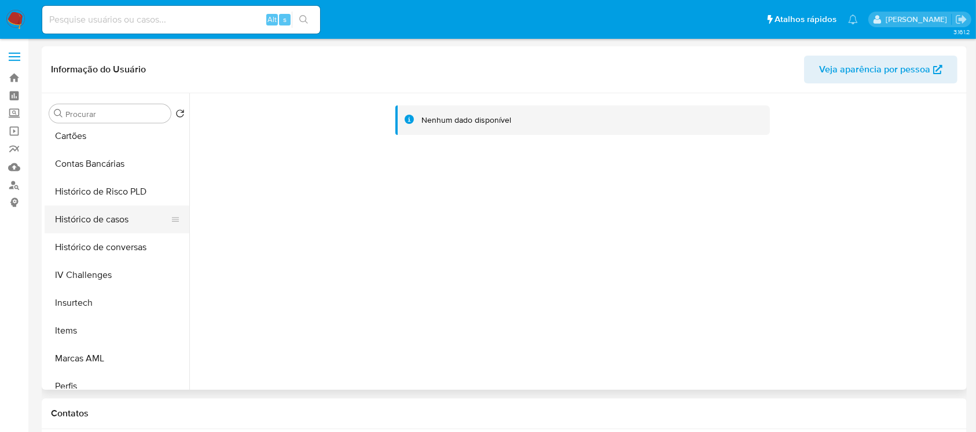
click at [76, 225] on button "Histórico de casos" at bounding box center [112, 219] width 135 height 28
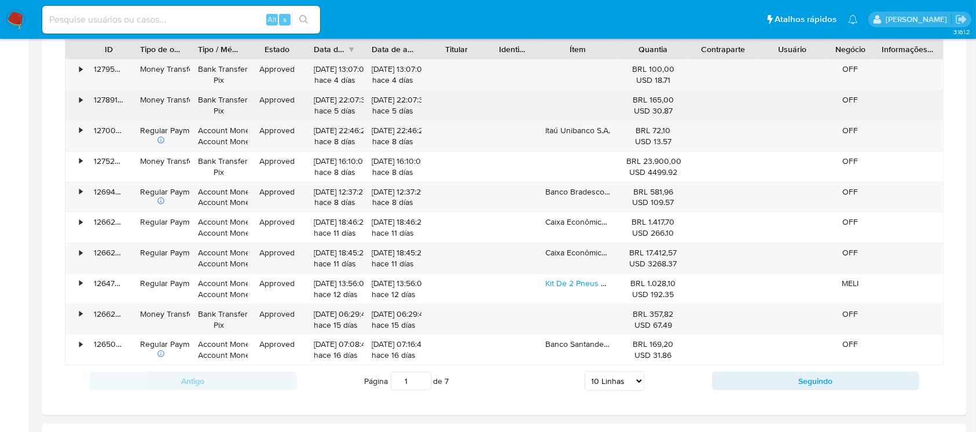
scroll to position [926, 0]
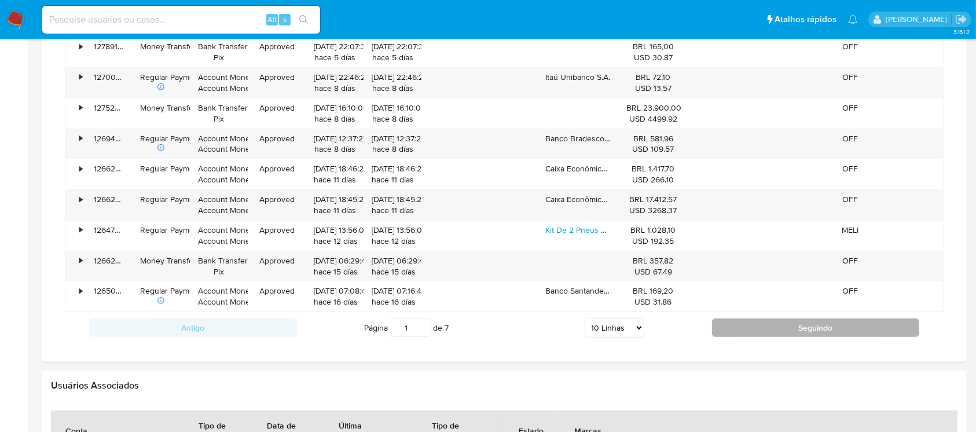
click at [766, 330] on button "Seguindo" at bounding box center [816, 327] width 208 height 19
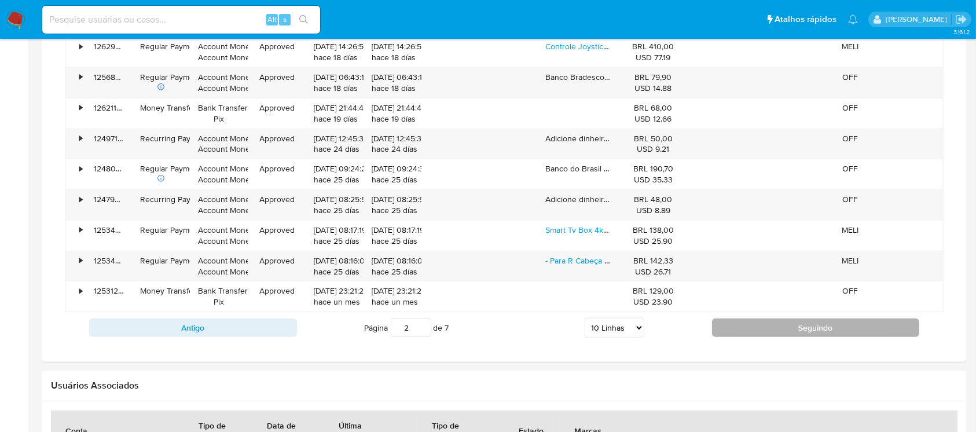
click at [736, 325] on button "Seguindo" at bounding box center [816, 327] width 208 height 19
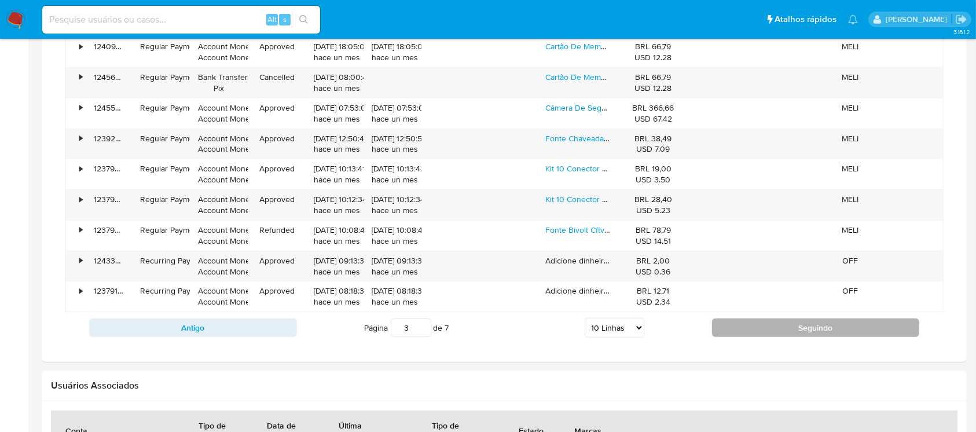
click at [734, 331] on button "Seguindo" at bounding box center [816, 327] width 208 height 19
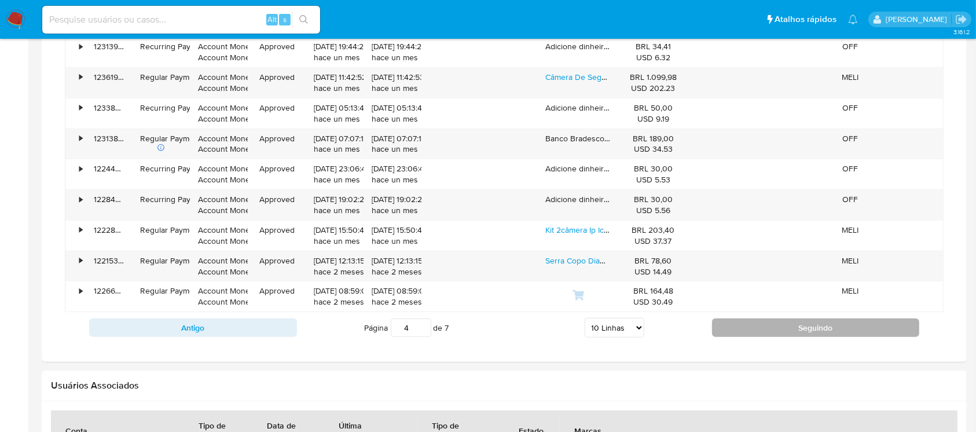
click at [738, 332] on button "Seguindo" at bounding box center [816, 327] width 208 height 19
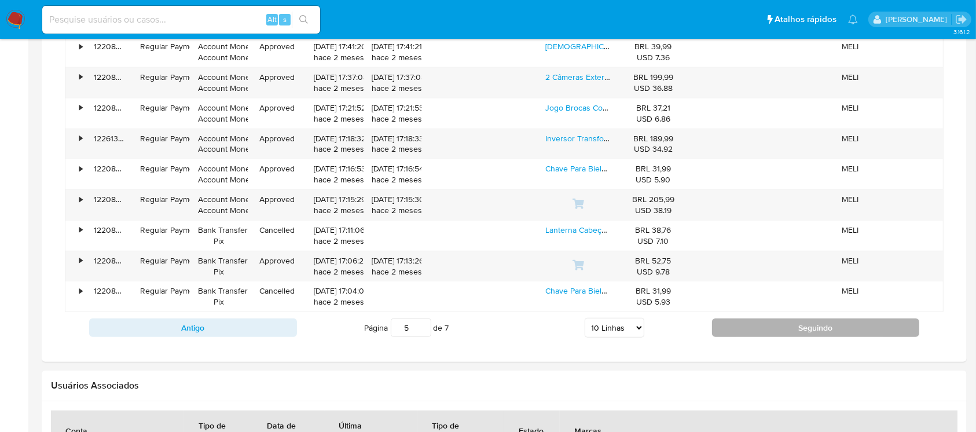
click at [731, 323] on button "Seguindo" at bounding box center [816, 327] width 208 height 19
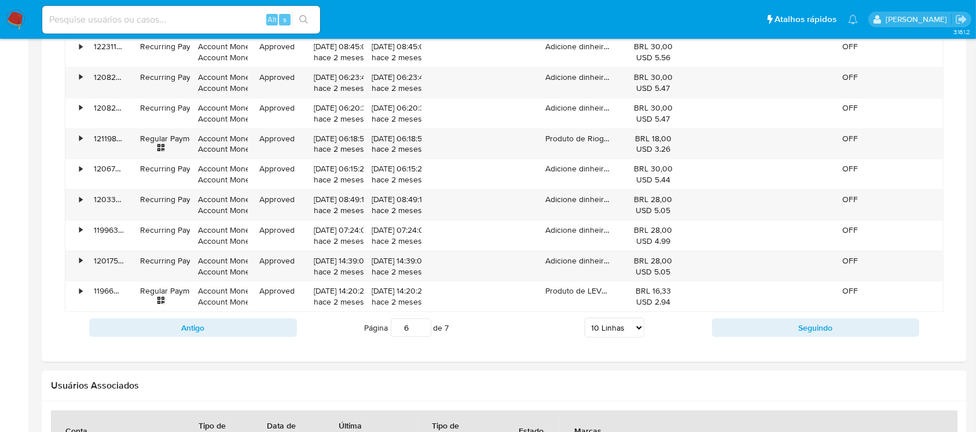
click at [735, 336] on div "Antigo Página 6 de 7 5 Linhas 10 Linhas 20 Linhas 25 Linhas 50 Linhas 100 Linha…" at bounding box center [504, 327] width 879 height 31
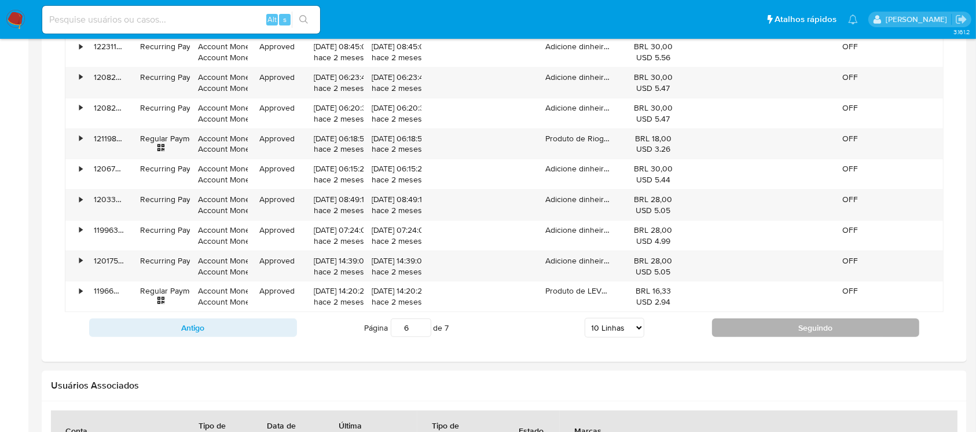
click at [725, 332] on button "Seguindo" at bounding box center [816, 327] width 208 height 19
type input "7"
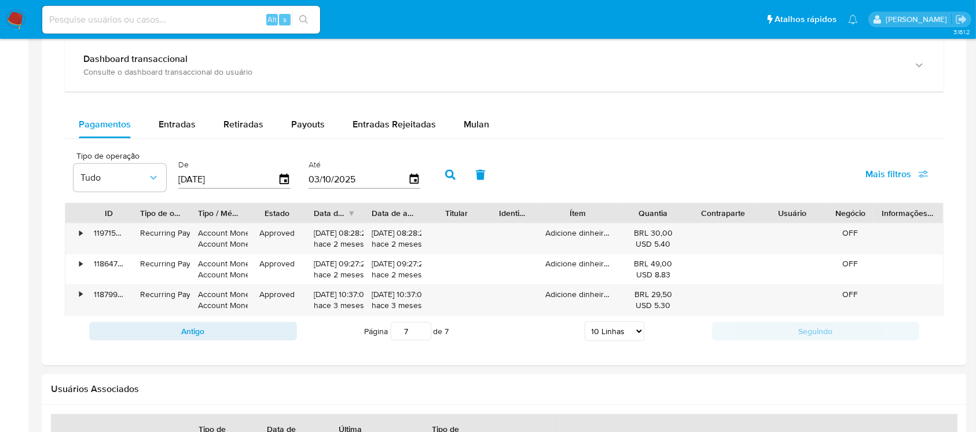
scroll to position [684, 0]
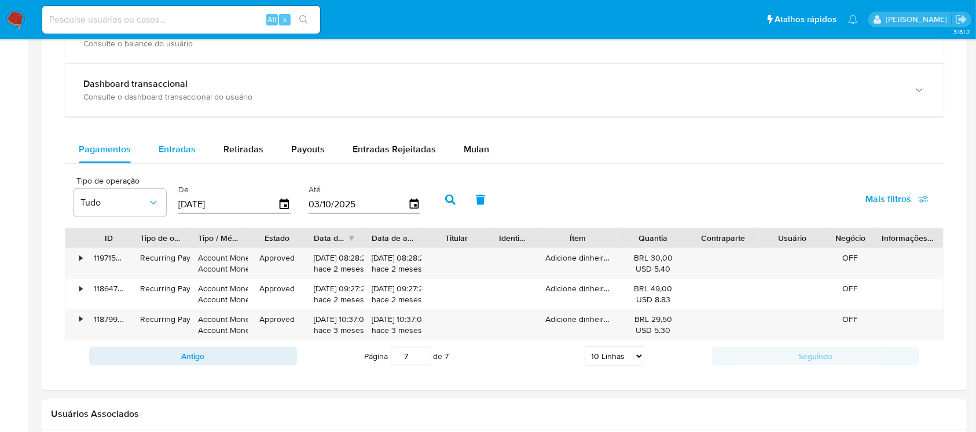
click at [161, 160] on div "Entradas" at bounding box center [177, 149] width 37 height 28
select select "10"
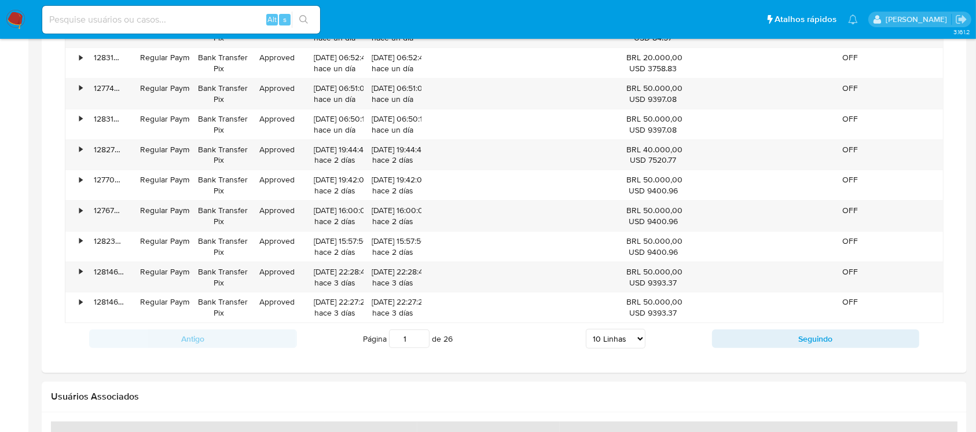
scroll to position [890, 0]
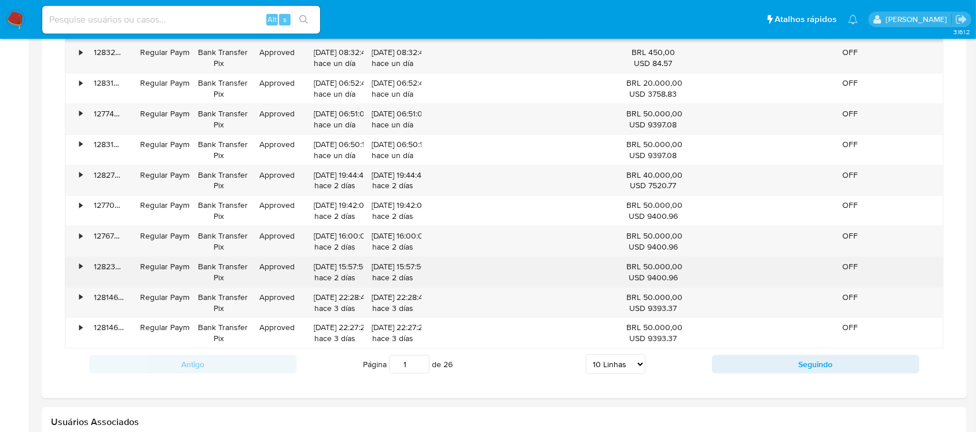
click at [74, 267] on div "•" at bounding box center [75, 272] width 20 height 30
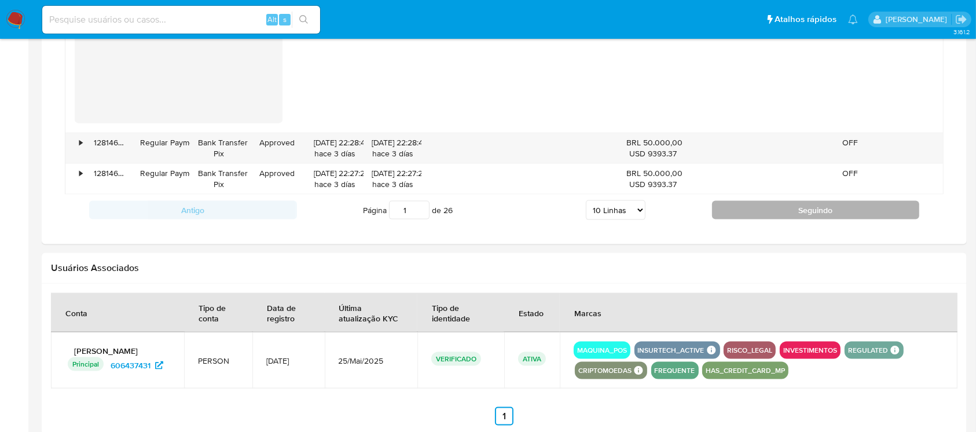
click at [741, 214] on button "Seguindo" at bounding box center [816, 210] width 208 height 19
type input "2"
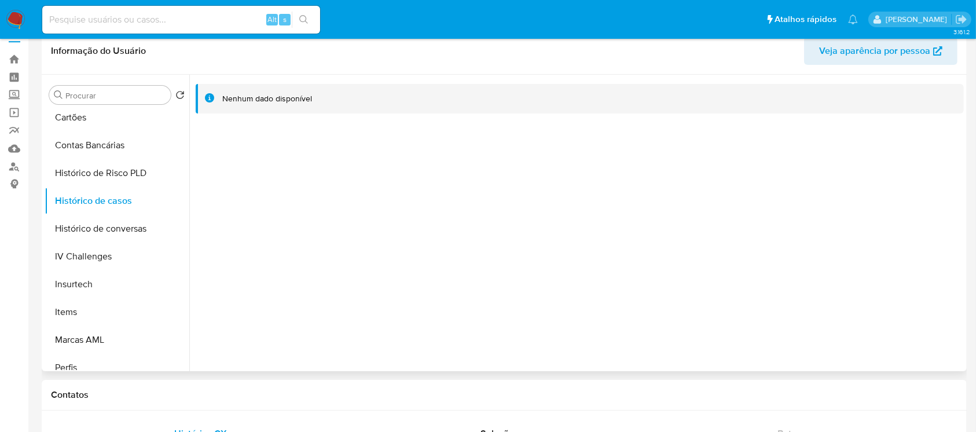
scroll to position [0, 0]
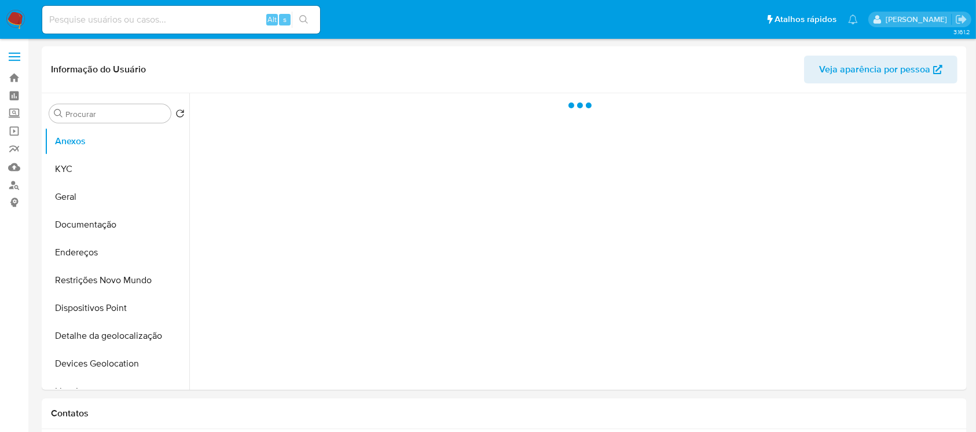
select select "10"
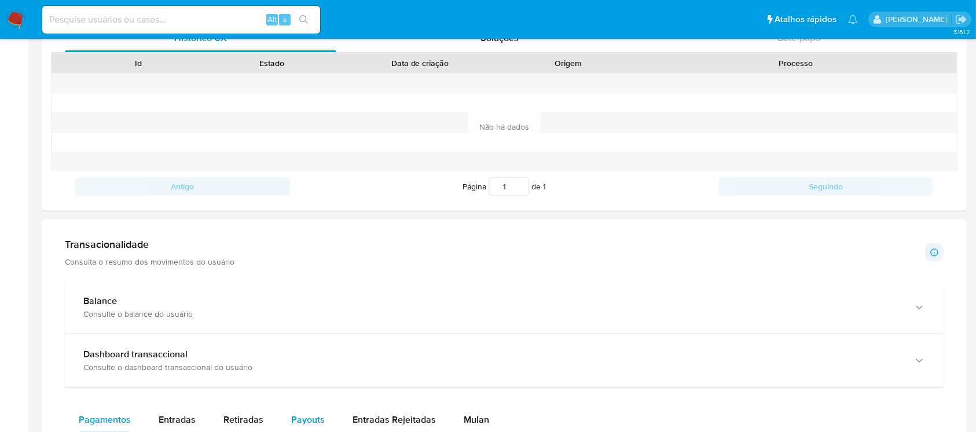
scroll to position [514, 0]
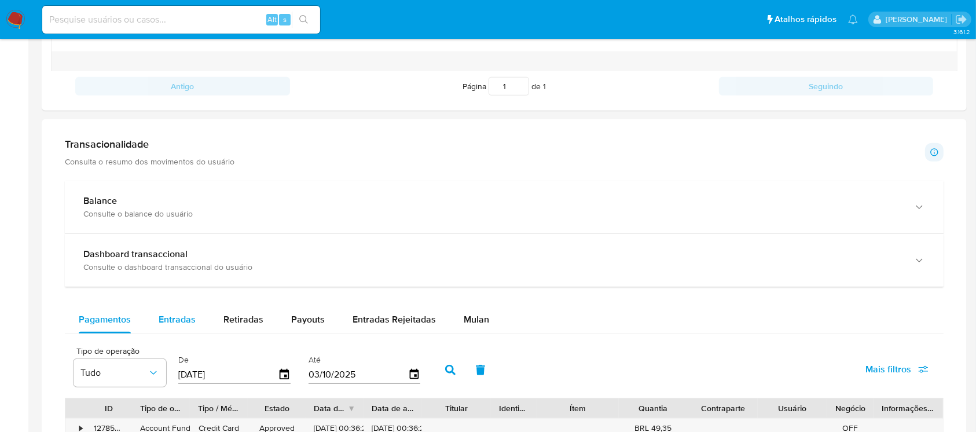
click at [185, 320] on span "Entradas" at bounding box center [177, 319] width 37 height 13
select select "10"
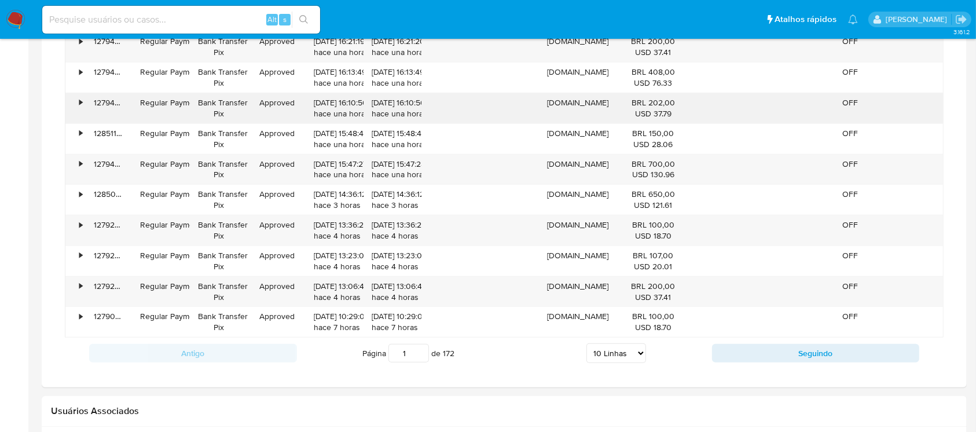
scroll to position [926, 0]
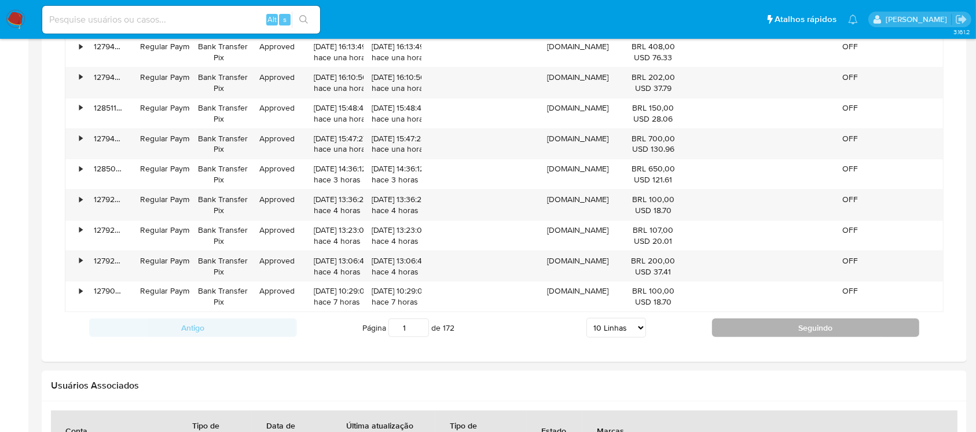
click at [734, 324] on button "Seguindo" at bounding box center [816, 327] width 208 height 19
type input "2"
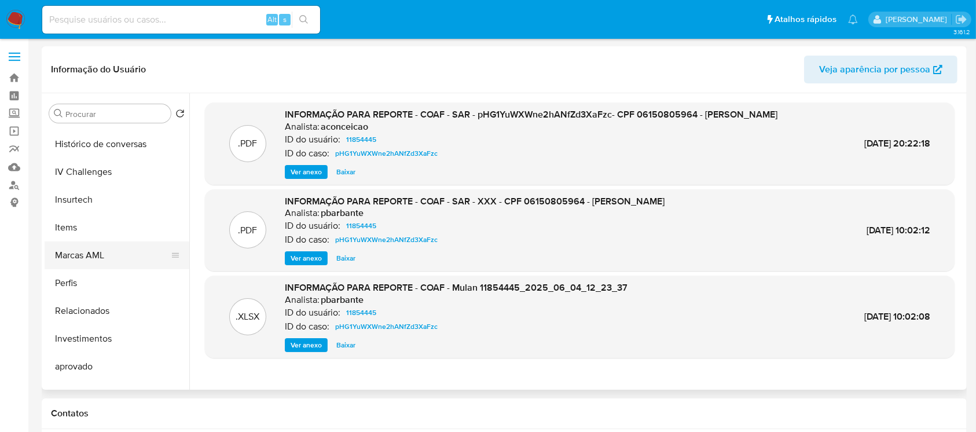
scroll to position [394, 0]
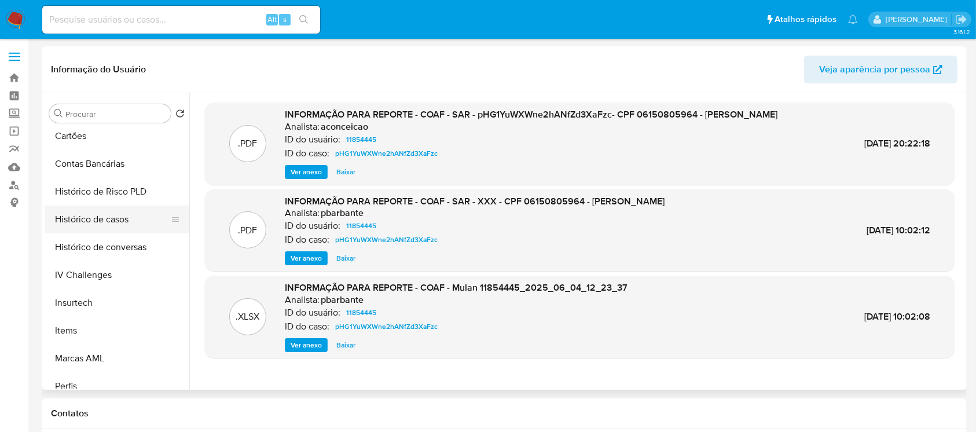
click at [74, 220] on button "Histórico de casos" at bounding box center [112, 219] width 135 height 28
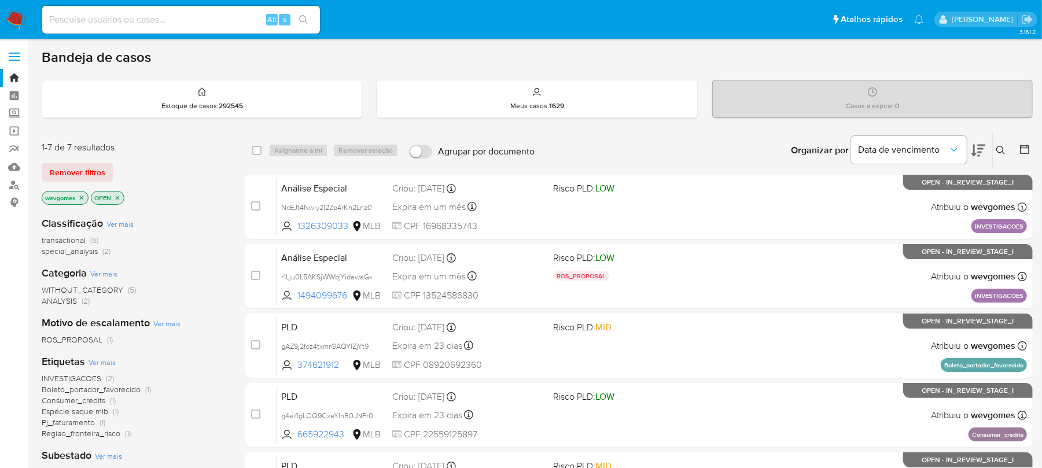
click at [72, 20] on input at bounding box center [181, 19] width 278 height 15
click at [10, 186] on link "Localizador de pessoas" at bounding box center [69, 185] width 138 height 18
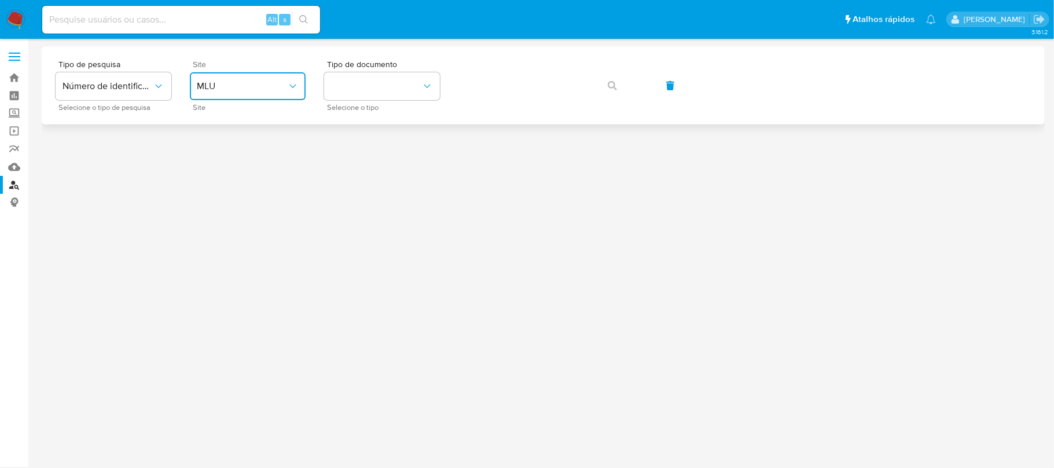
click at [294, 81] on icon "site_id" at bounding box center [293, 86] width 12 height 12
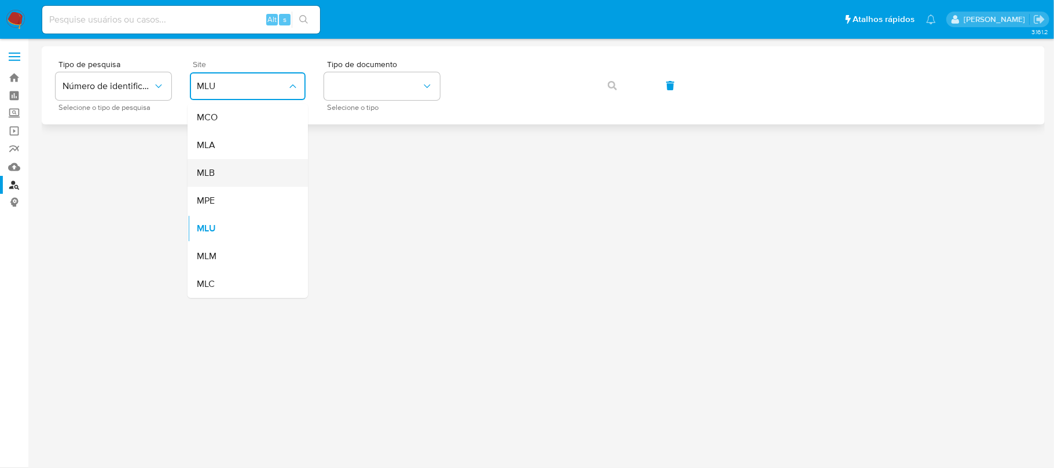
click at [214, 179] on div "MLB" at bounding box center [244, 173] width 95 height 28
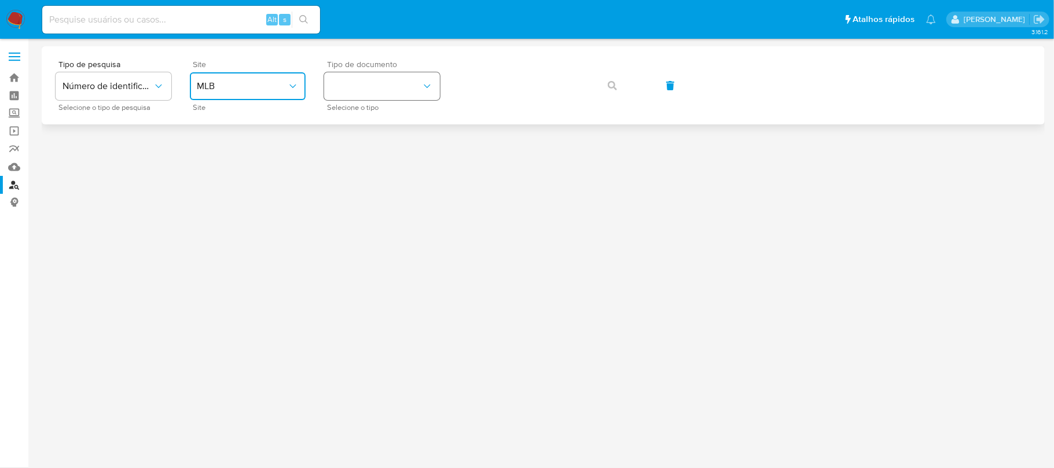
click at [388, 94] on button "identificationType" at bounding box center [382, 86] width 116 height 28
click at [355, 122] on div "CNPJ CNPJ" at bounding box center [378, 123] width 95 height 39
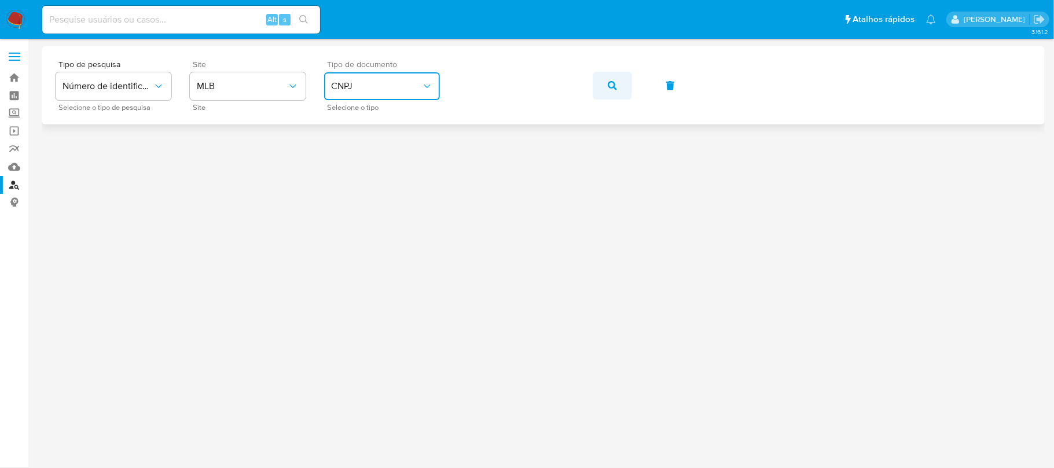
click at [602, 82] on button "button" at bounding box center [612, 86] width 39 height 28
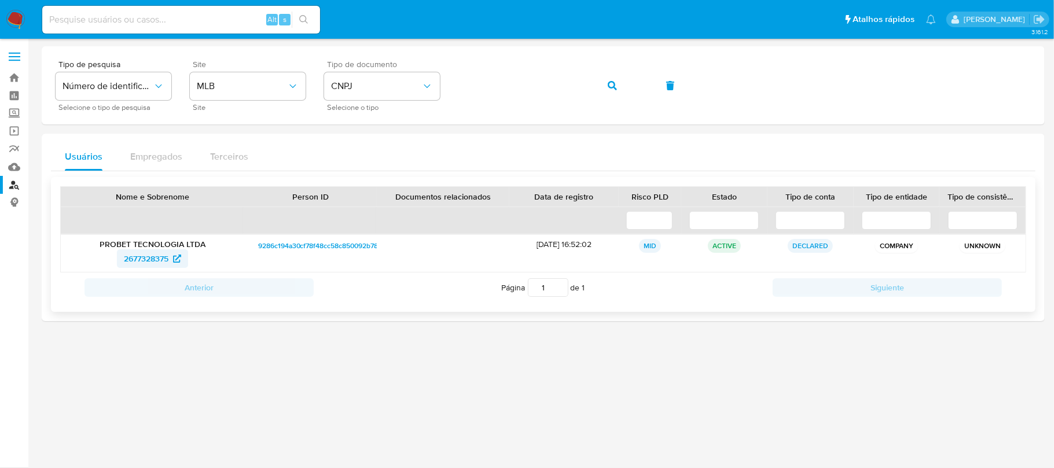
click at [130, 262] on span "2677328375" at bounding box center [146, 258] width 45 height 19
click at [608, 84] on icon "button" at bounding box center [612, 85] width 9 height 9
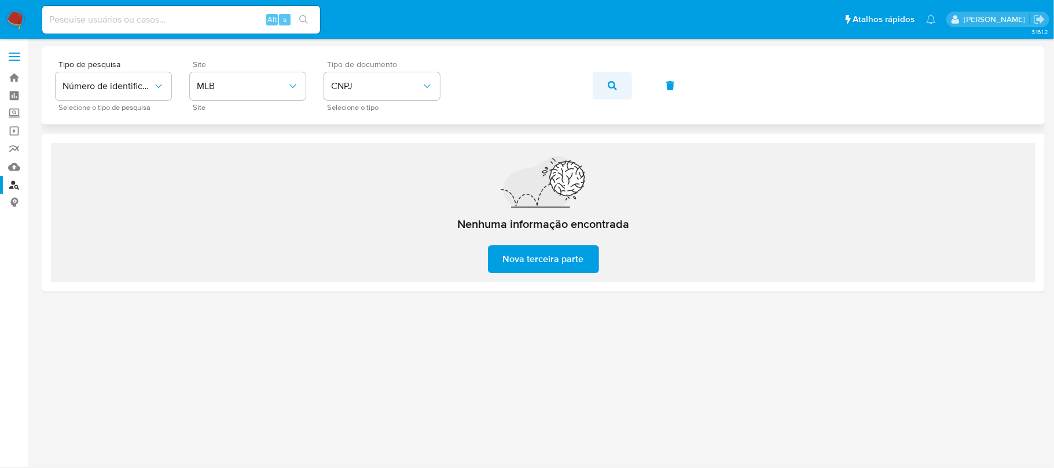
click at [615, 87] on icon "button" at bounding box center [612, 85] width 9 height 9
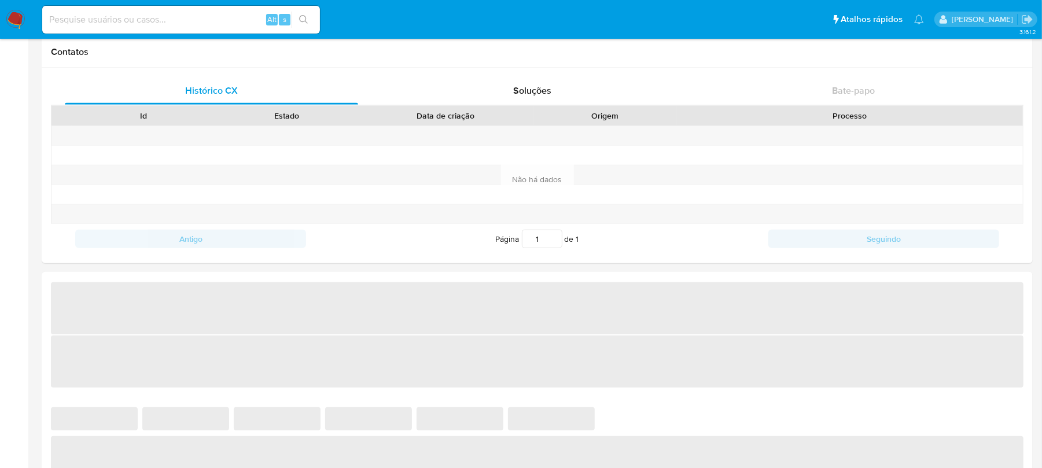
select select "10"
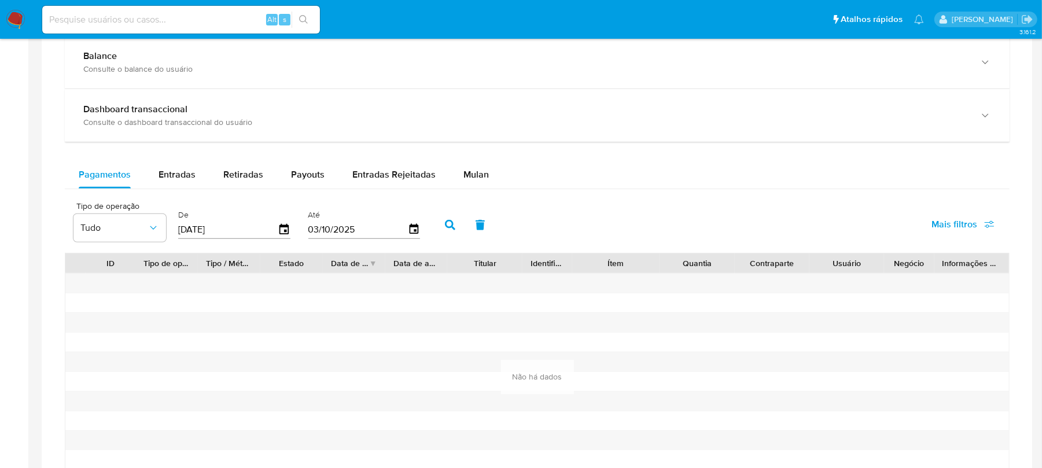
scroll to position [626, 0]
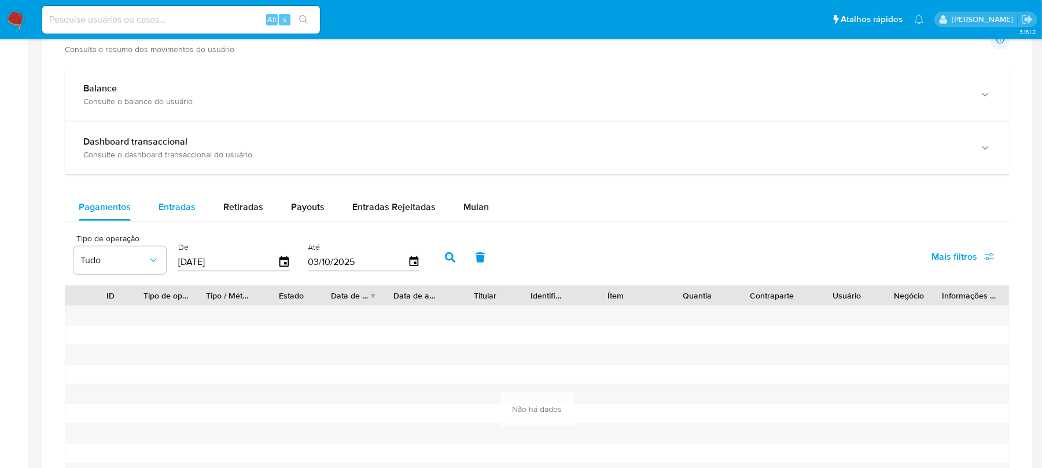
click at [179, 220] on div "Entradas" at bounding box center [177, 207] width 37 height 28
select select "10"
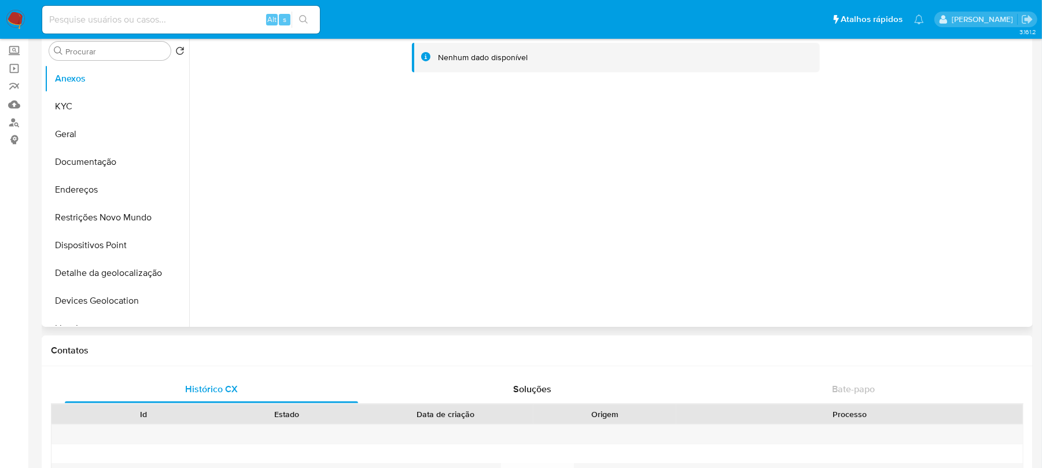
scroll to position [0, 0]
